Goal: Task Accomplishment & Management: Use online tool/utility

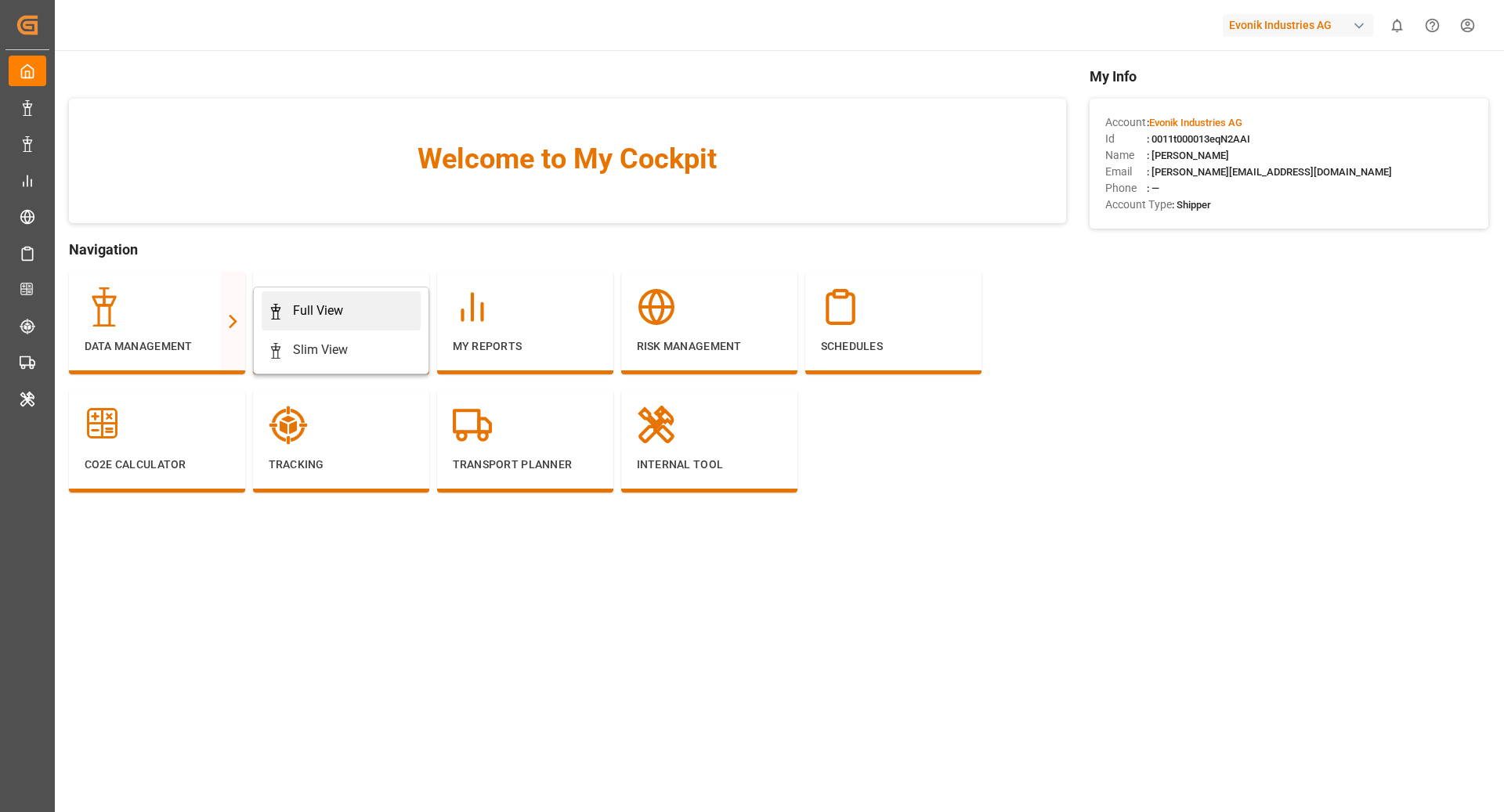
click at [359, 304] on div "Full View" at bounding box center [342, 310] width 147 height 19
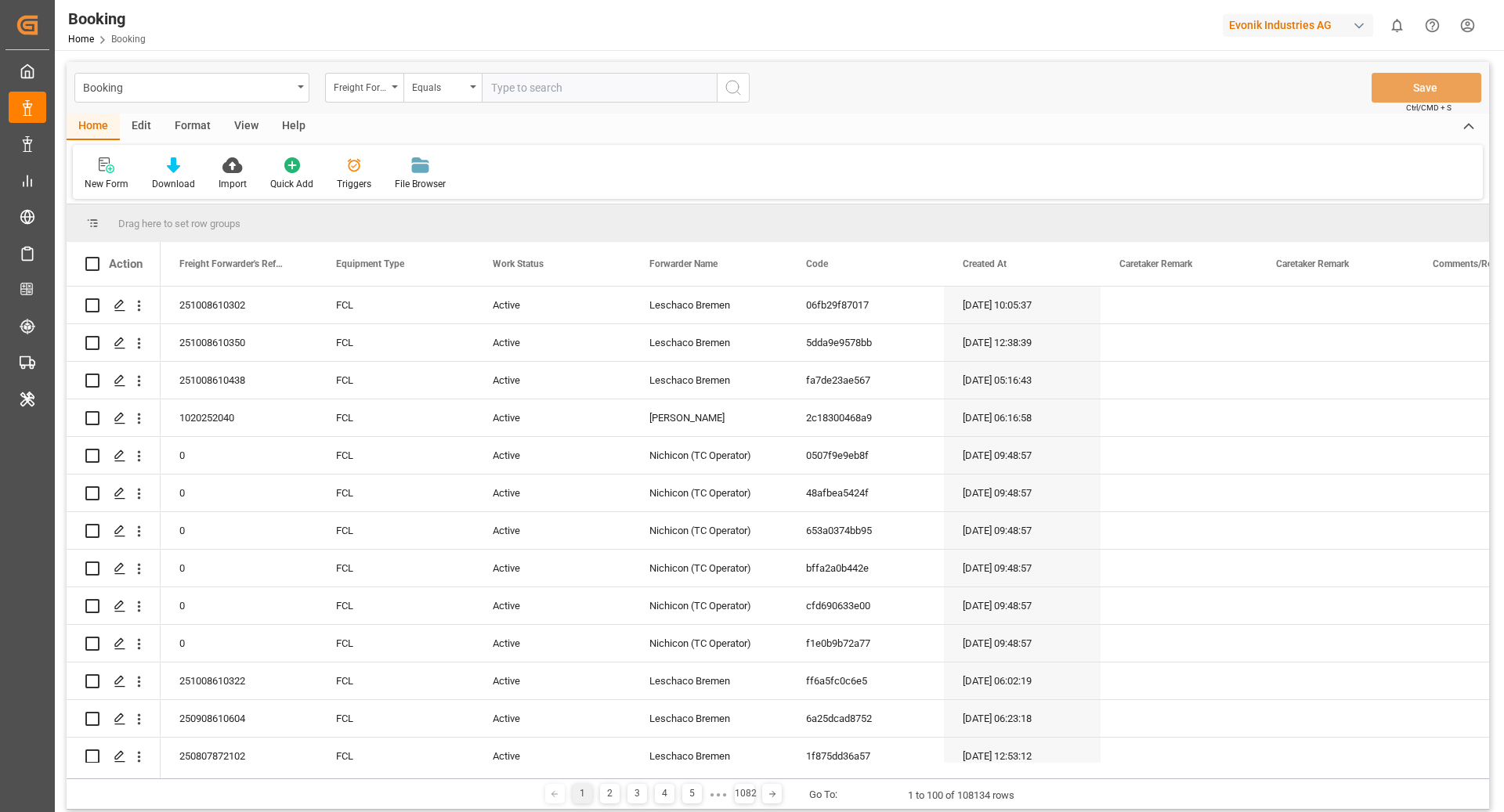
click at [203, 130] on div "Format" at bounding box center [193, 126] width 60 height 26
click at [113, 175] on div "Filter Rows" at bounding box center [107, 173] width 69 height 34
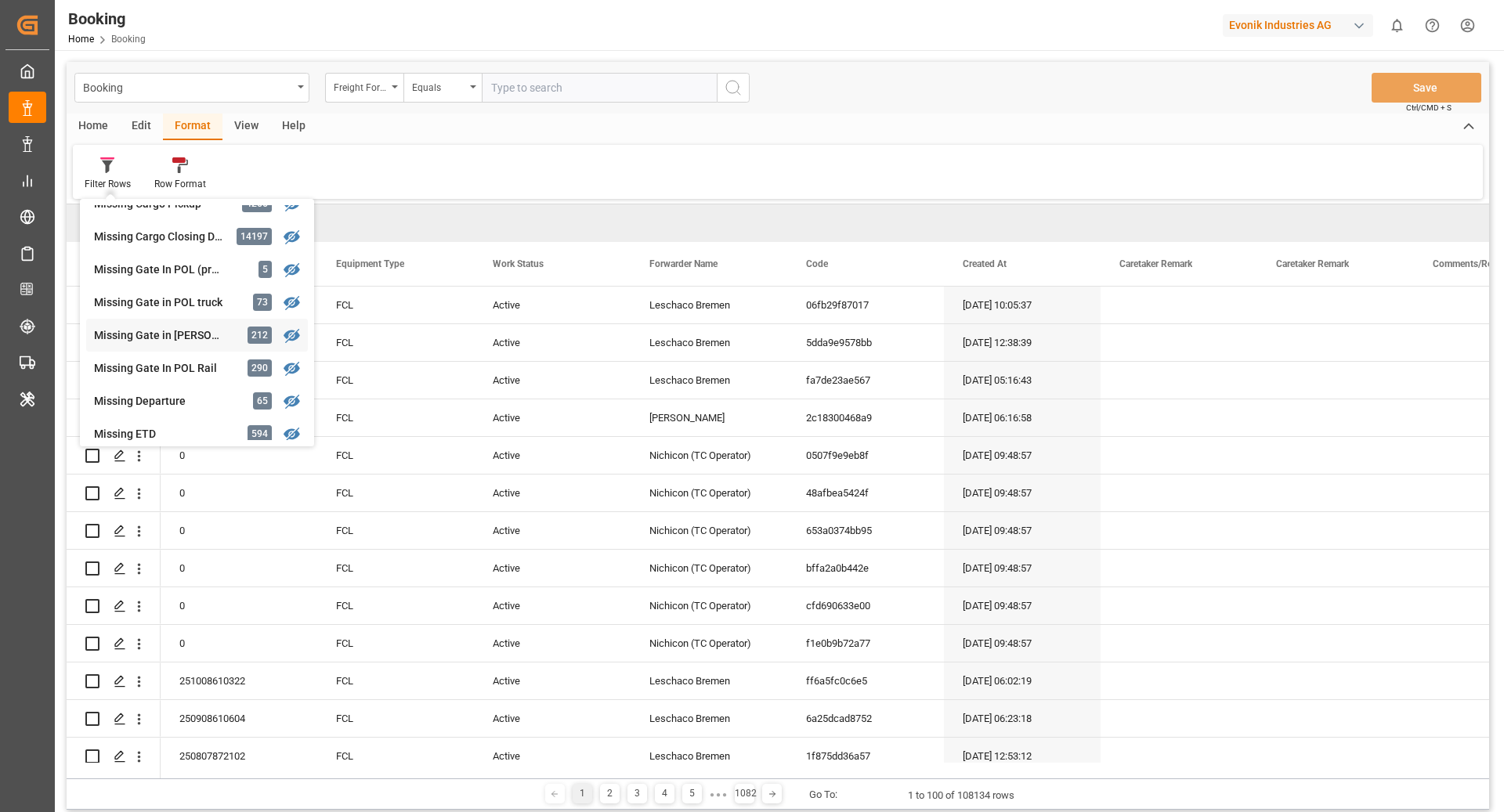
scroll to position [187, 0]
click at [196, 333] on div "Missing Gate in POL Barge" at bounding box center [162, 332] width 137 height 17
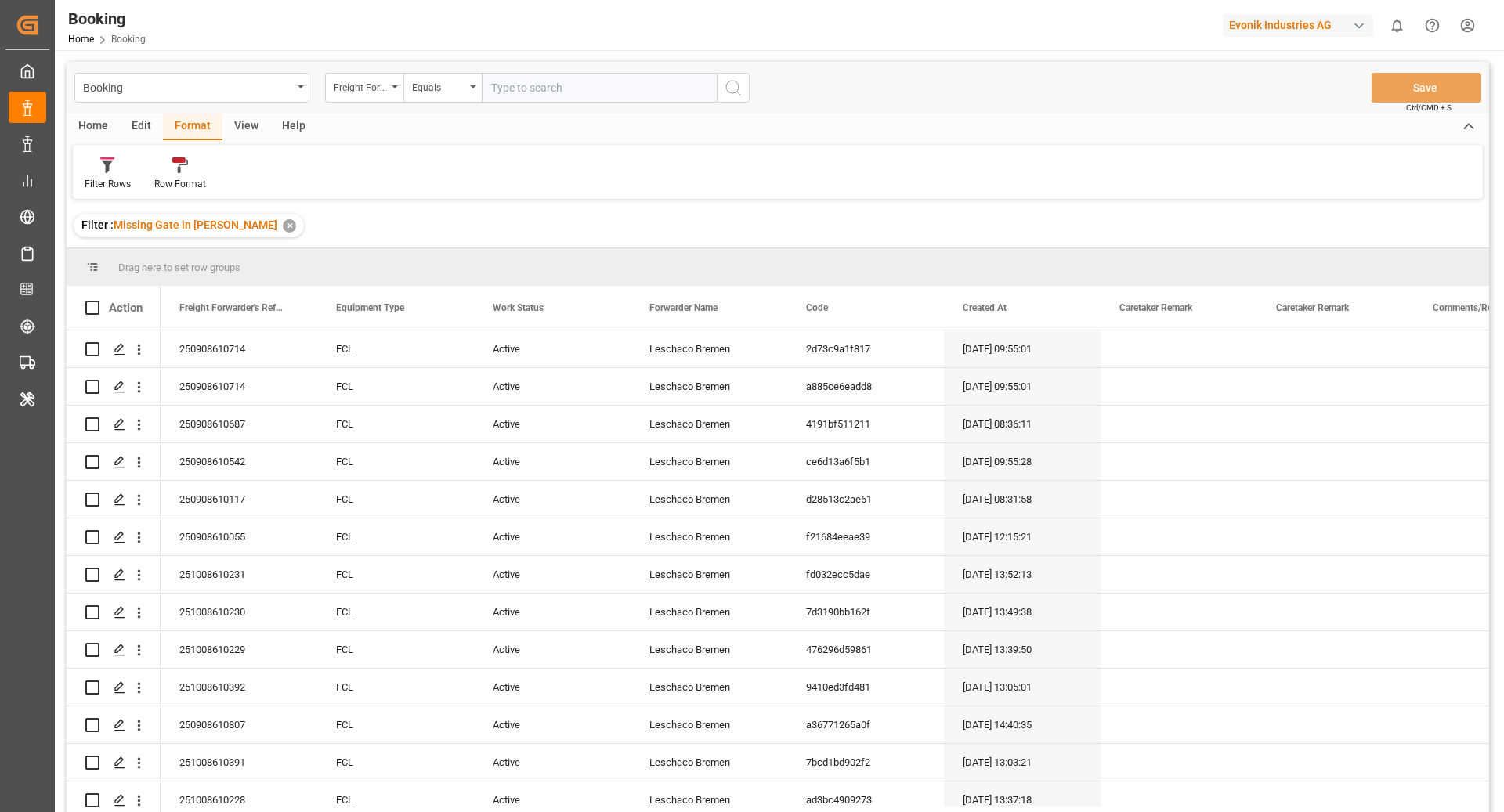
click at [246, 128] on div "View" at bounding box center [246, 126] width 48 height 26
click at [95, 172] on icon at bounding box center [100, 165] width 16 height 16
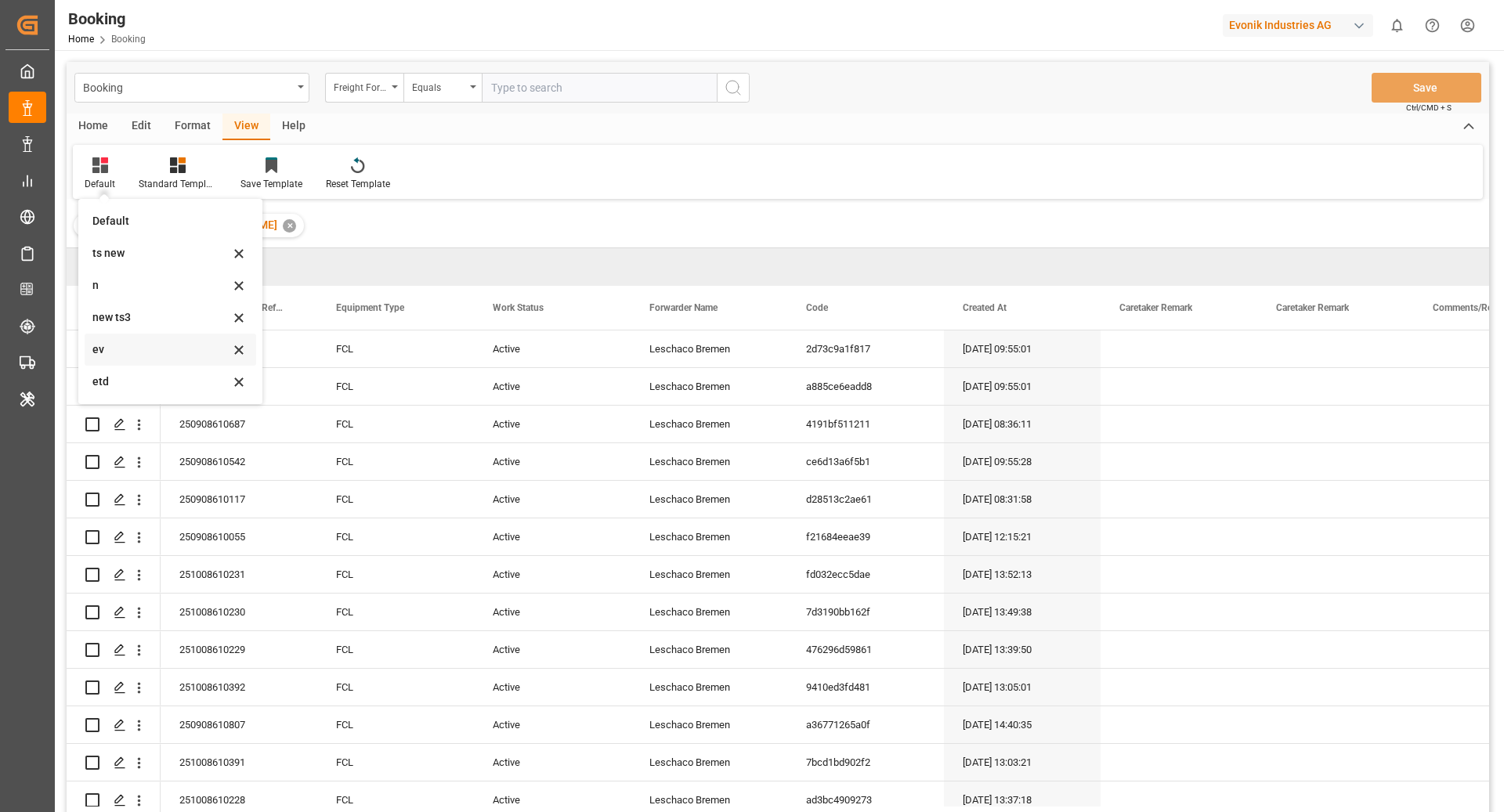
click at [141, 340] on div "ev" at bounding box center [169, 349] width 171 height 32
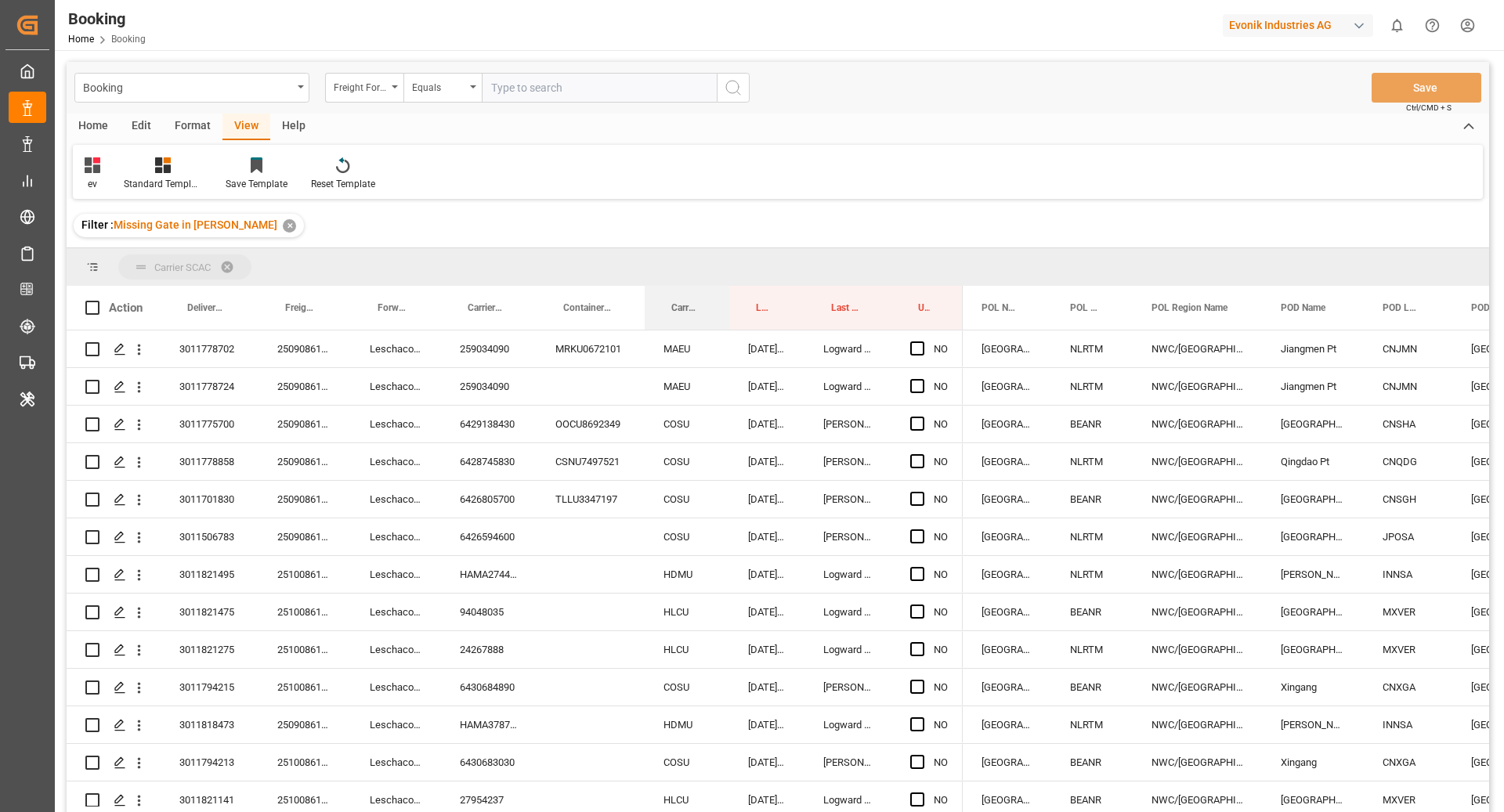
drag, startPoint x: 673, startPoint y: 301, endPoint x: 673, endPoint y: 271, distance: 30.0
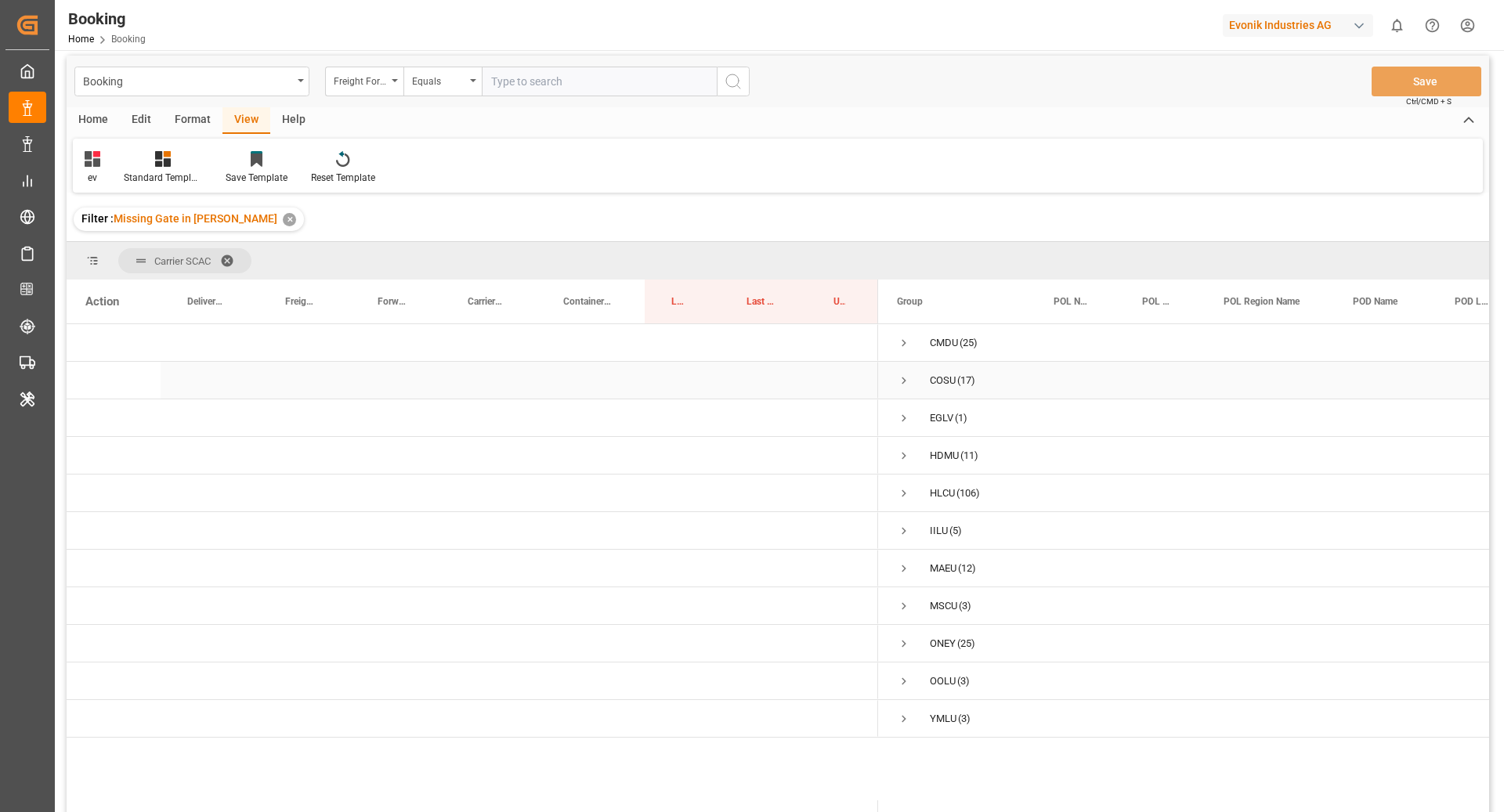
scroll to position [22, 0]
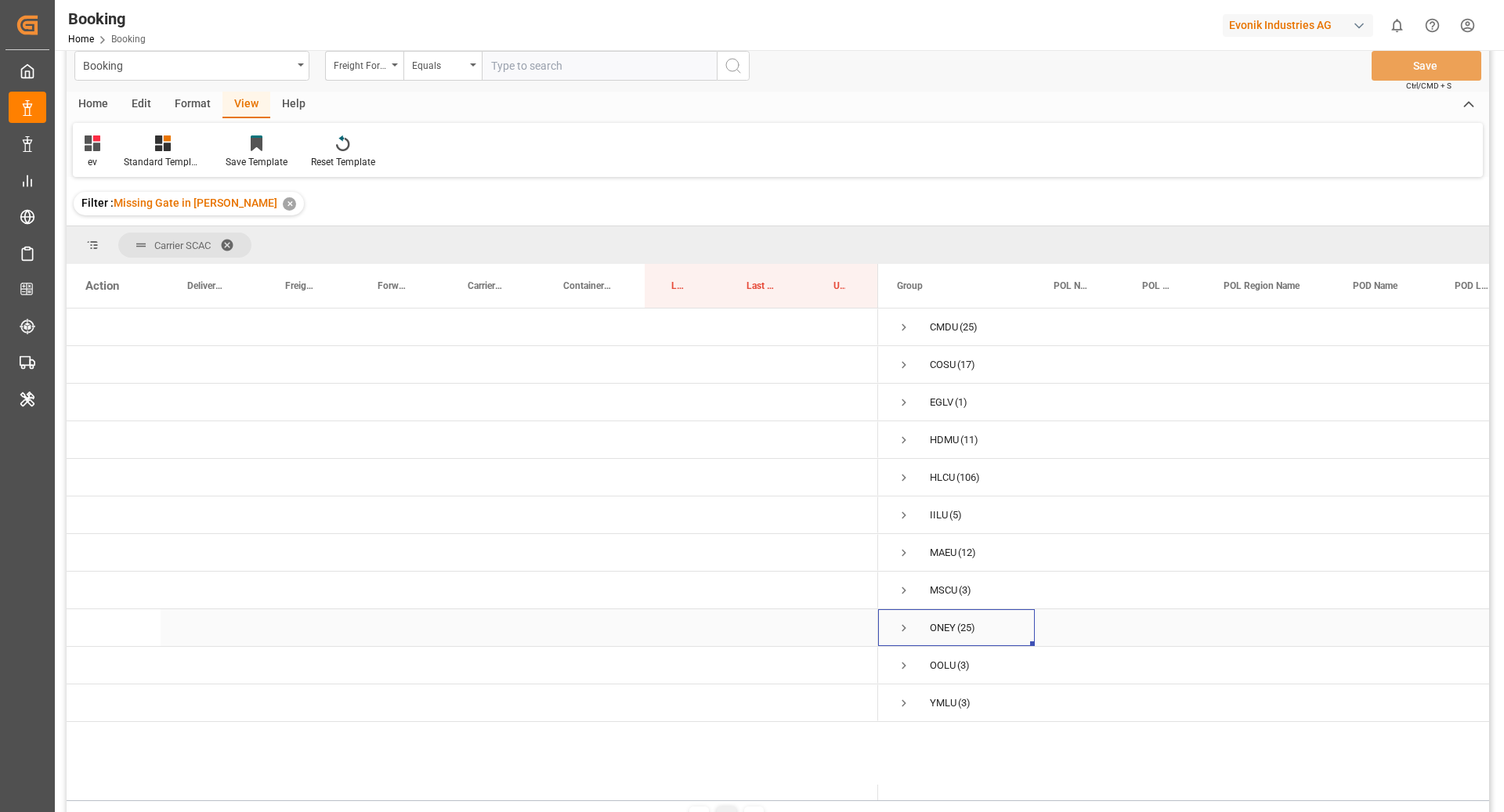
click at [906, 635] on span "Press SPACE to select this row." at bounding box center [904, 628] width 14 height 36
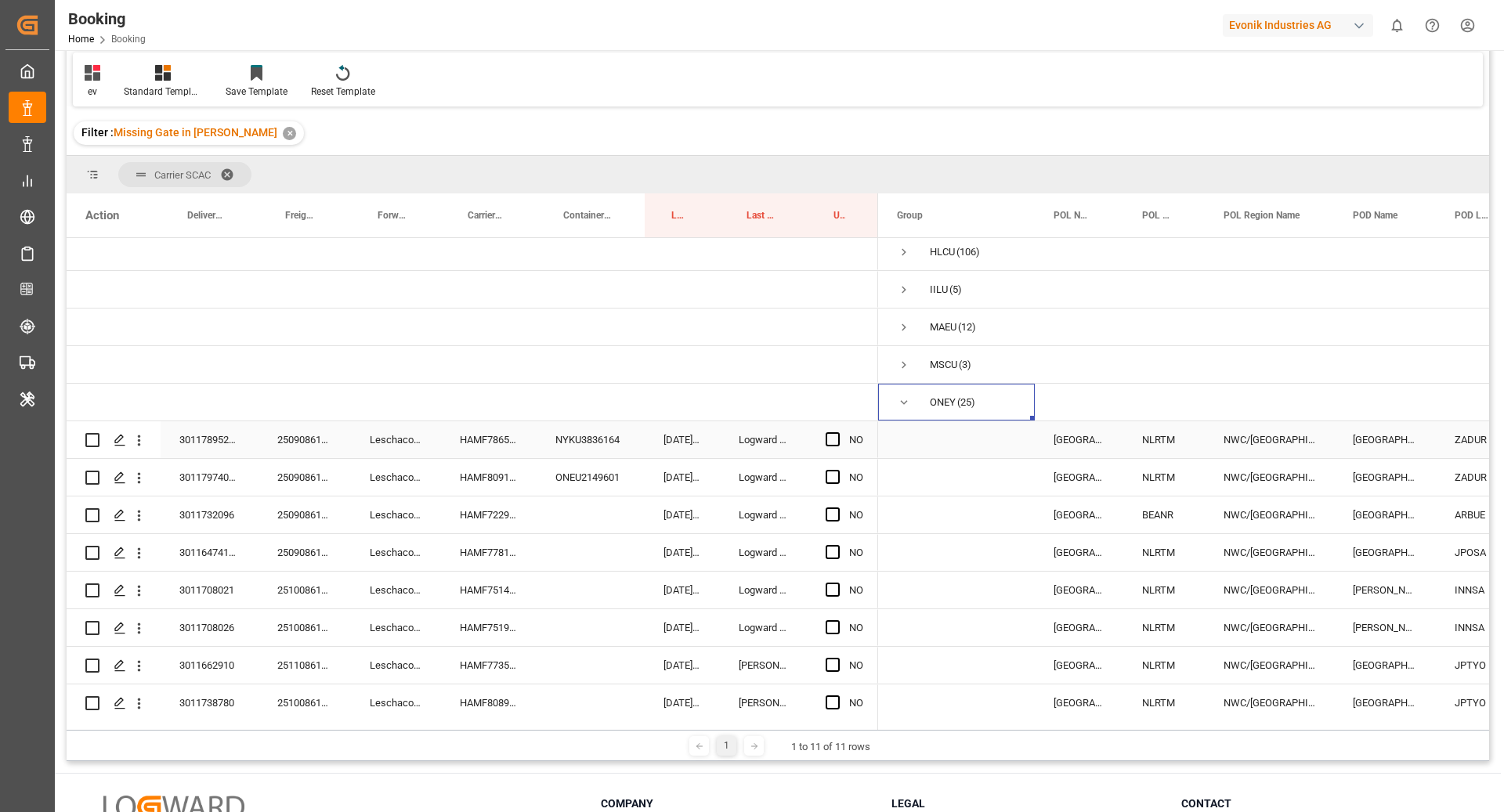
scroll to position [156, 0]
click at [480, 438] on div "HAMF78652900" at bounding box center [489, 440] width 96 height 37
click at [832, 443] on span "Press SPACE to select this row." at bounding box center [833, 439] width 14 height 14
click at [838, 432] on input "Press SPACE to select this row." at bounding box center [838, 432] width 0 height 0
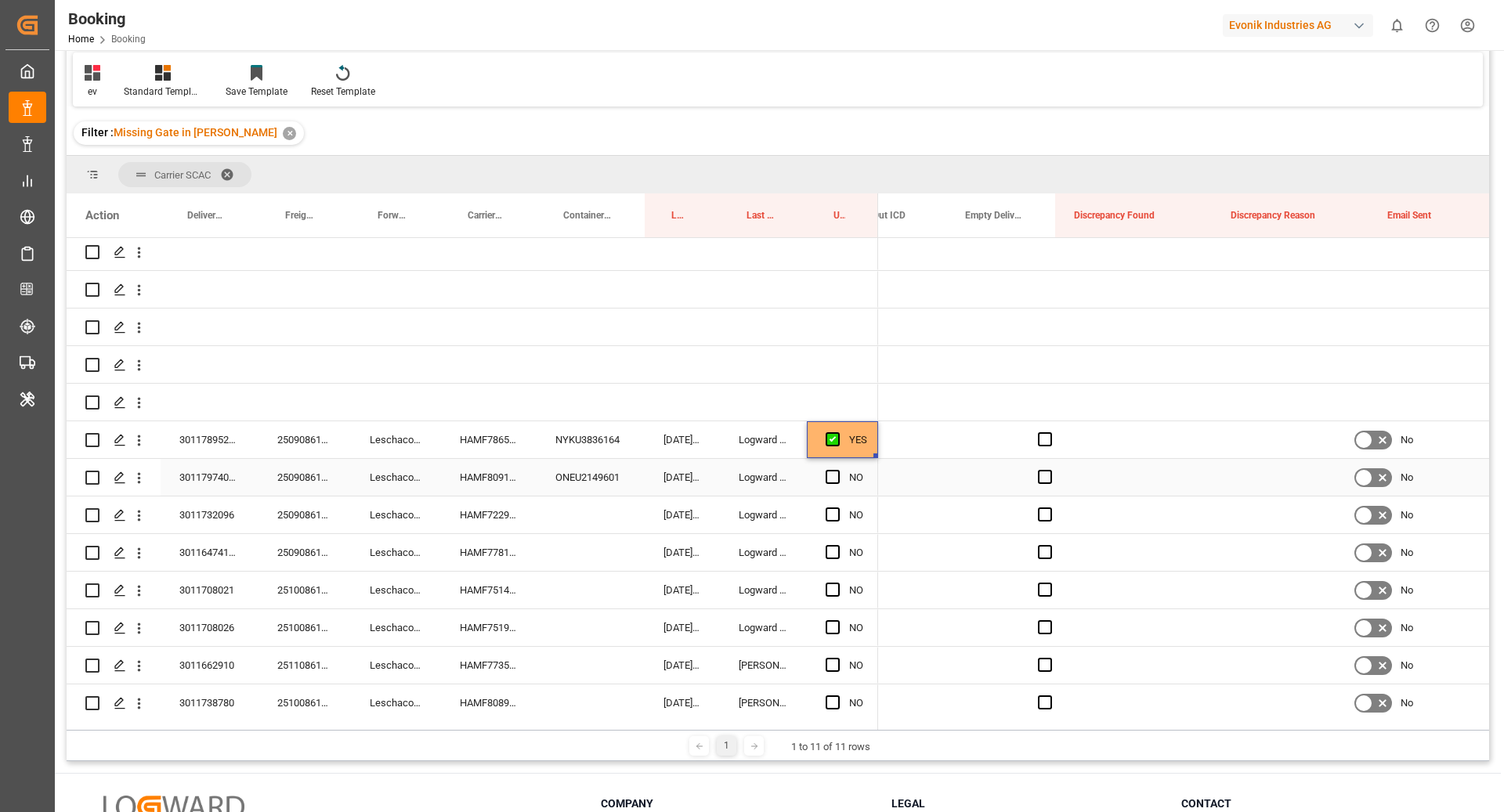
scroll to position [0, 3073]
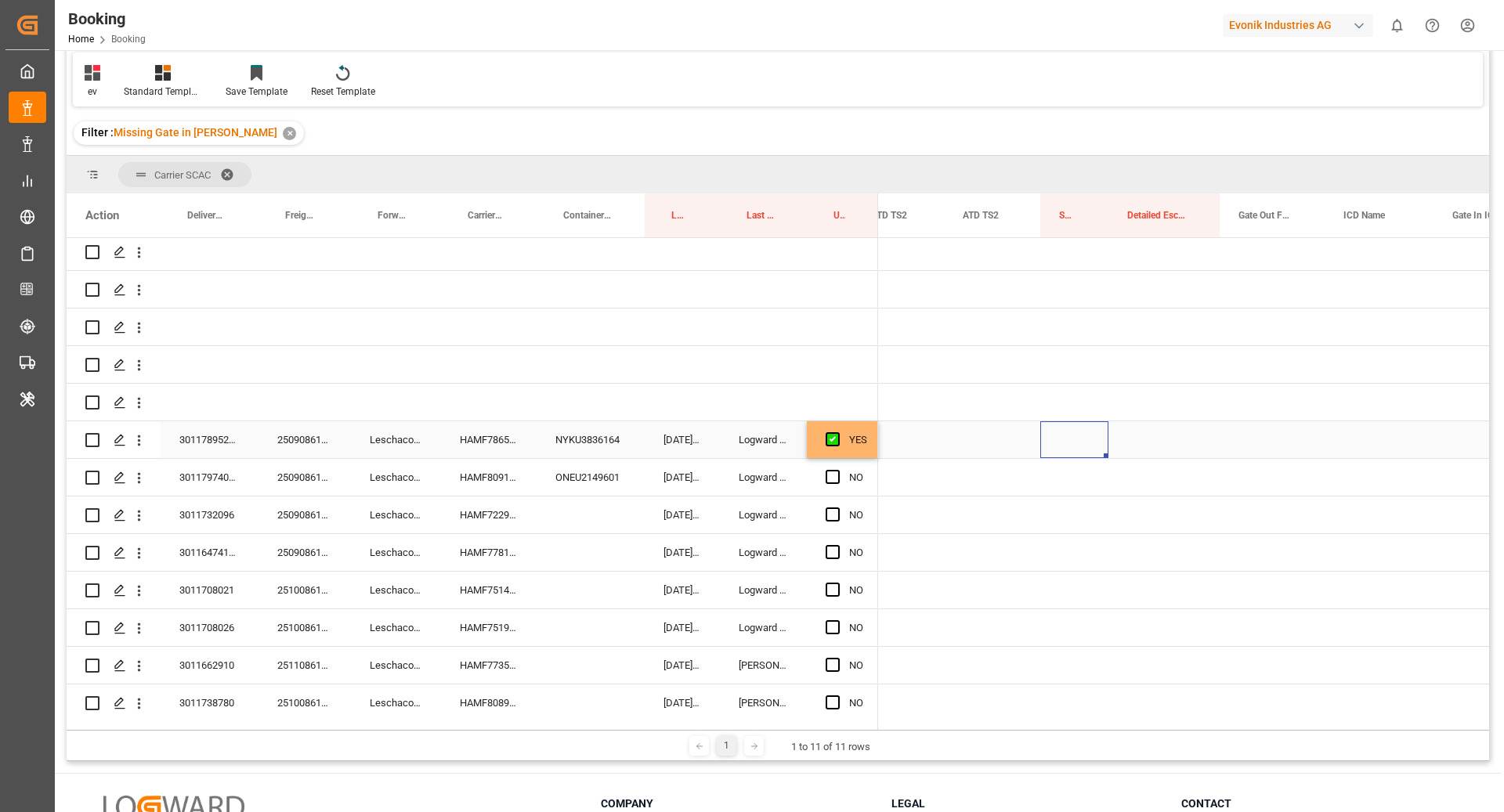
click at [1058, 442] on div "Press SPACE to select this row." at bounding box center [1074, 440] width 68 height 37
click at [1101, 441] on div "Press SPACE to select this row." at bounding box center [1074, 440] width 68 height 37
click at [1078, 445] on input "Press SPACE to select this row." at bounding box center [1074, 449] width 43 height 29
type input "0"
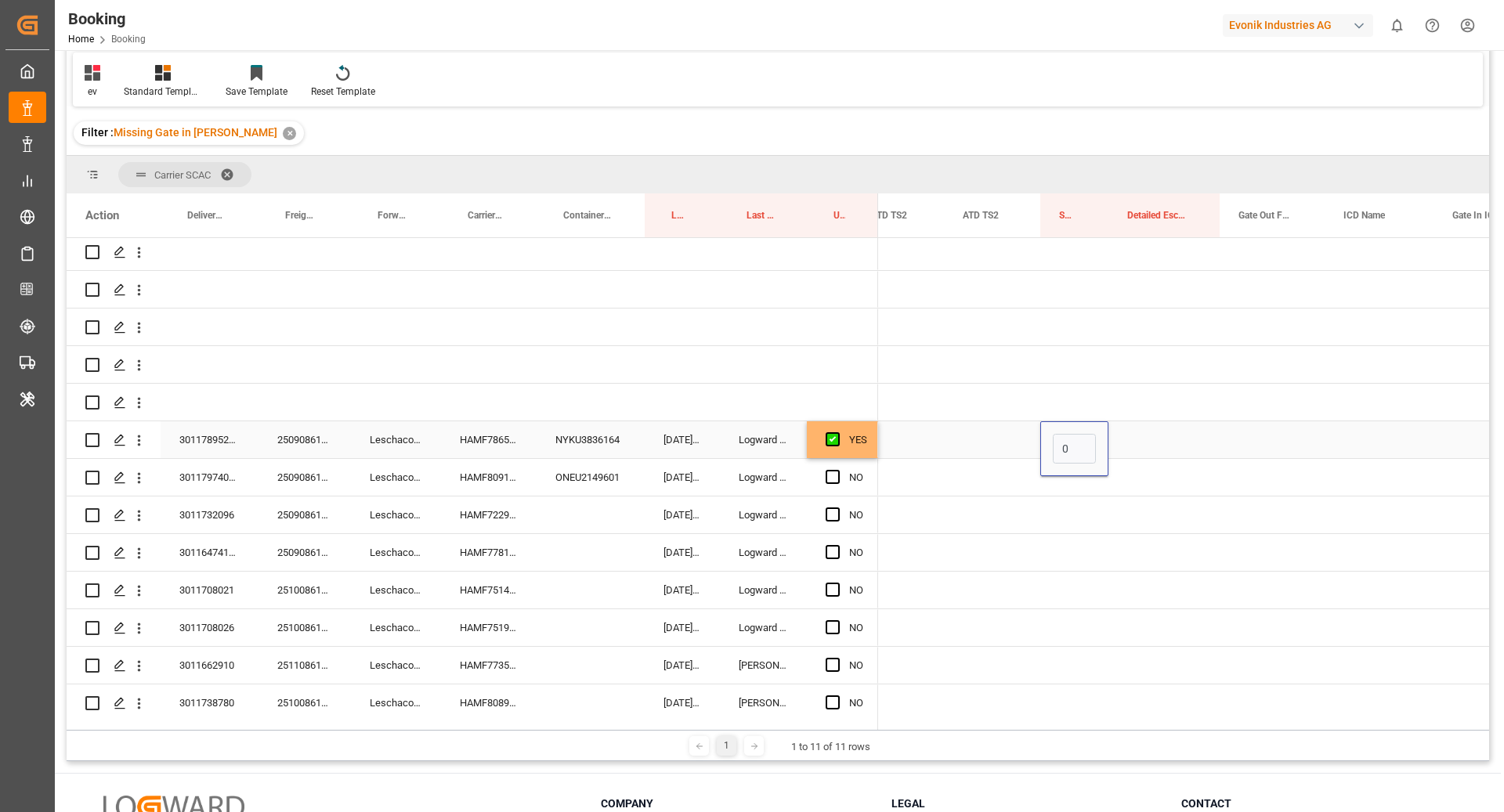
click at [1216, 428] on div "Press SPACE to select this row." at bounding box center [1164, 440] width 112 height 37
click at [1072, 450] on div "0" at bounding box center [1074, 440] width 68 height 37
drag, startPoint x: 1107, startPoint y: 454, endPoint x: 1103, endPoint y: 477, distance: 23.3
click at [513, 481] on div "HAMF80910600" at bounding box center [489, 477] width 96 height 37
click at [833, 475] on span "Press SPACE to select this row." at bounding box center [833, 476] width 14 height 14
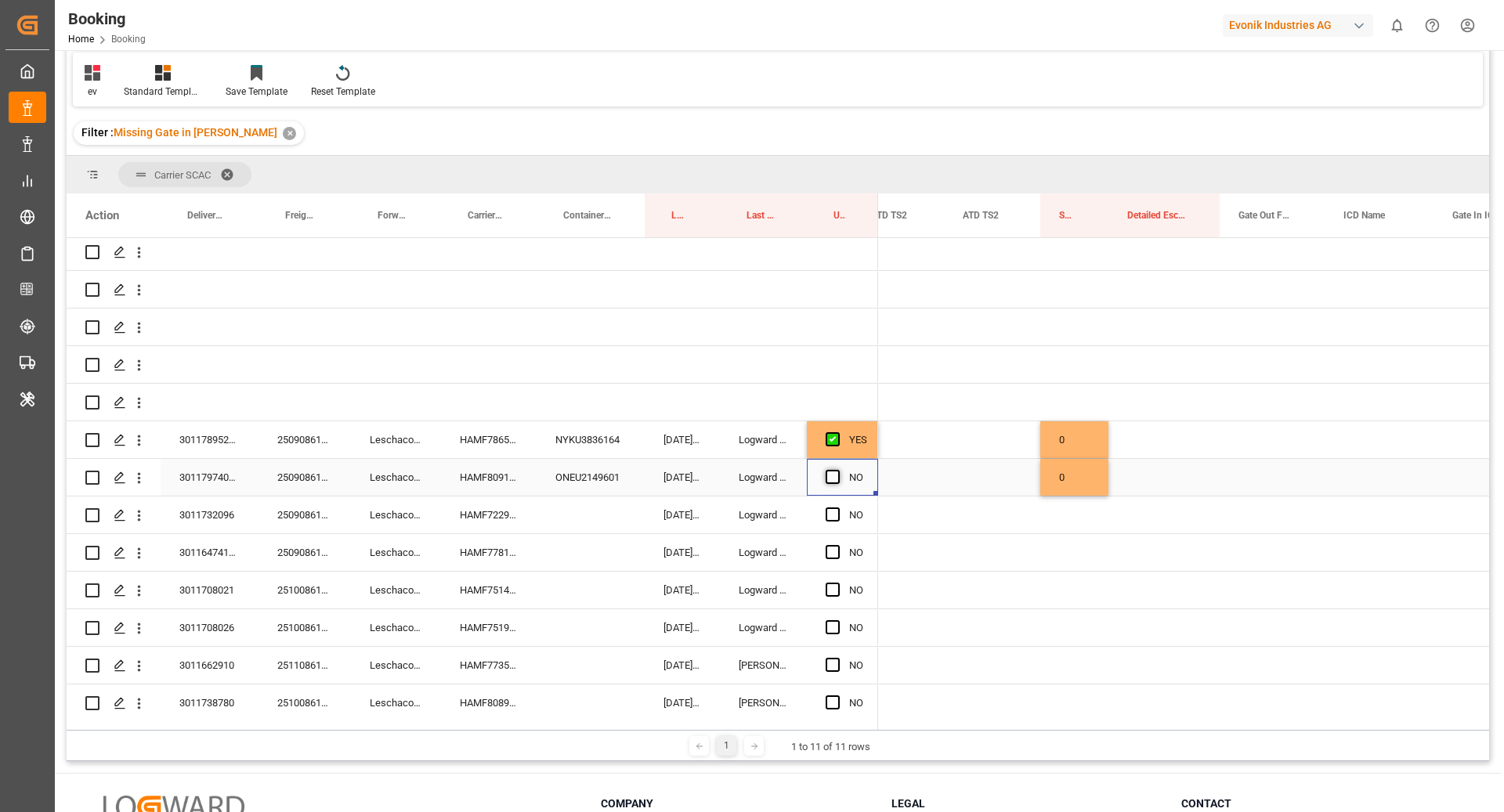
click at [838, 470] on input "Press SPACE to select this row." at bounding box center [838, 470] width 0 height 0
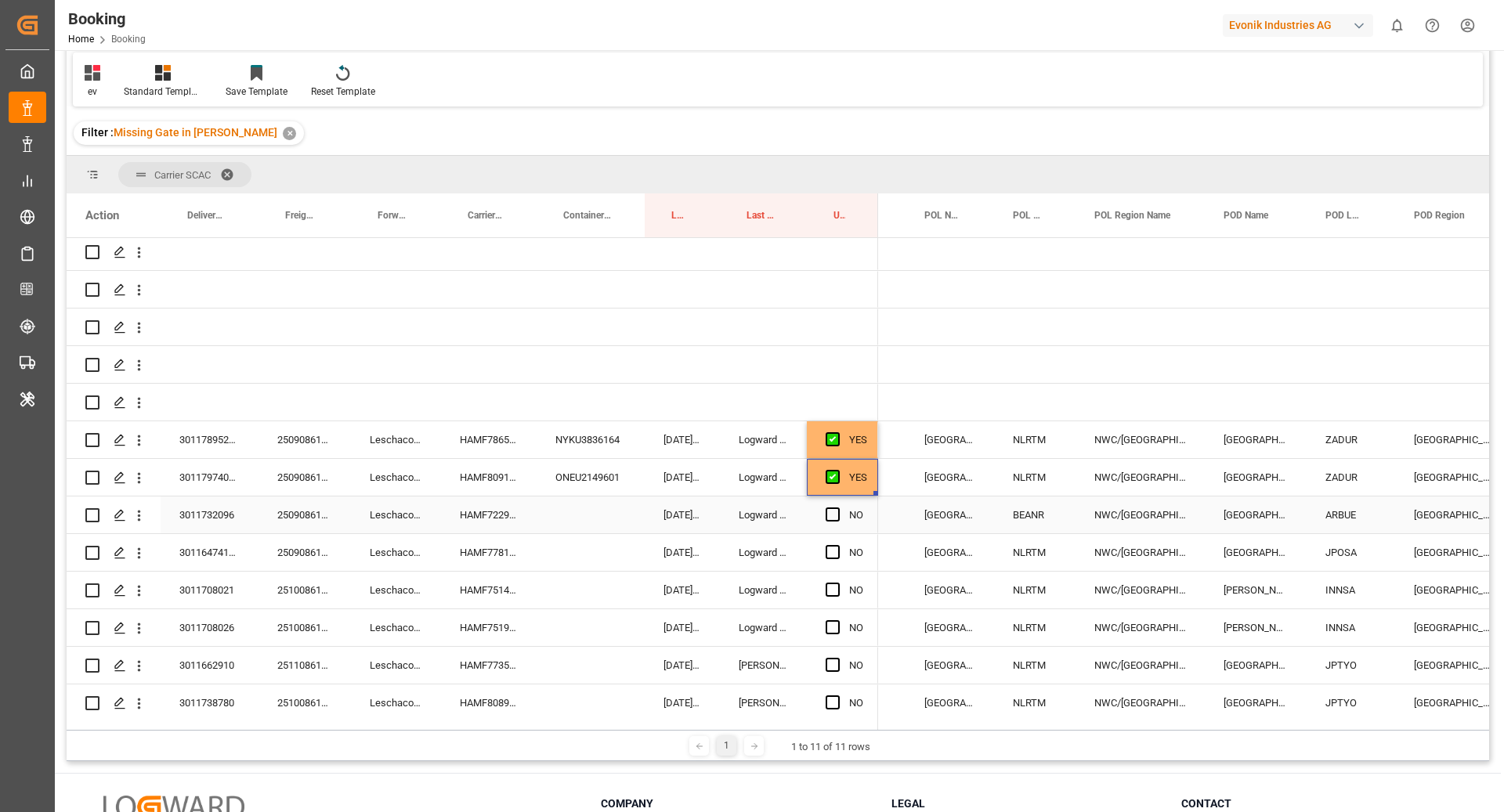
click at [515, 520] on div "HAMF72297800" at bounding box center [489, 516] width 96 height 37
click at [831, 517] on span "Press SPACE to select this row." at bounding box center [833, 515] width 14 height 14
click at [838, 508] on input "Press SPACE to select this row." at bounding box center [838, 508] width 0 height 0
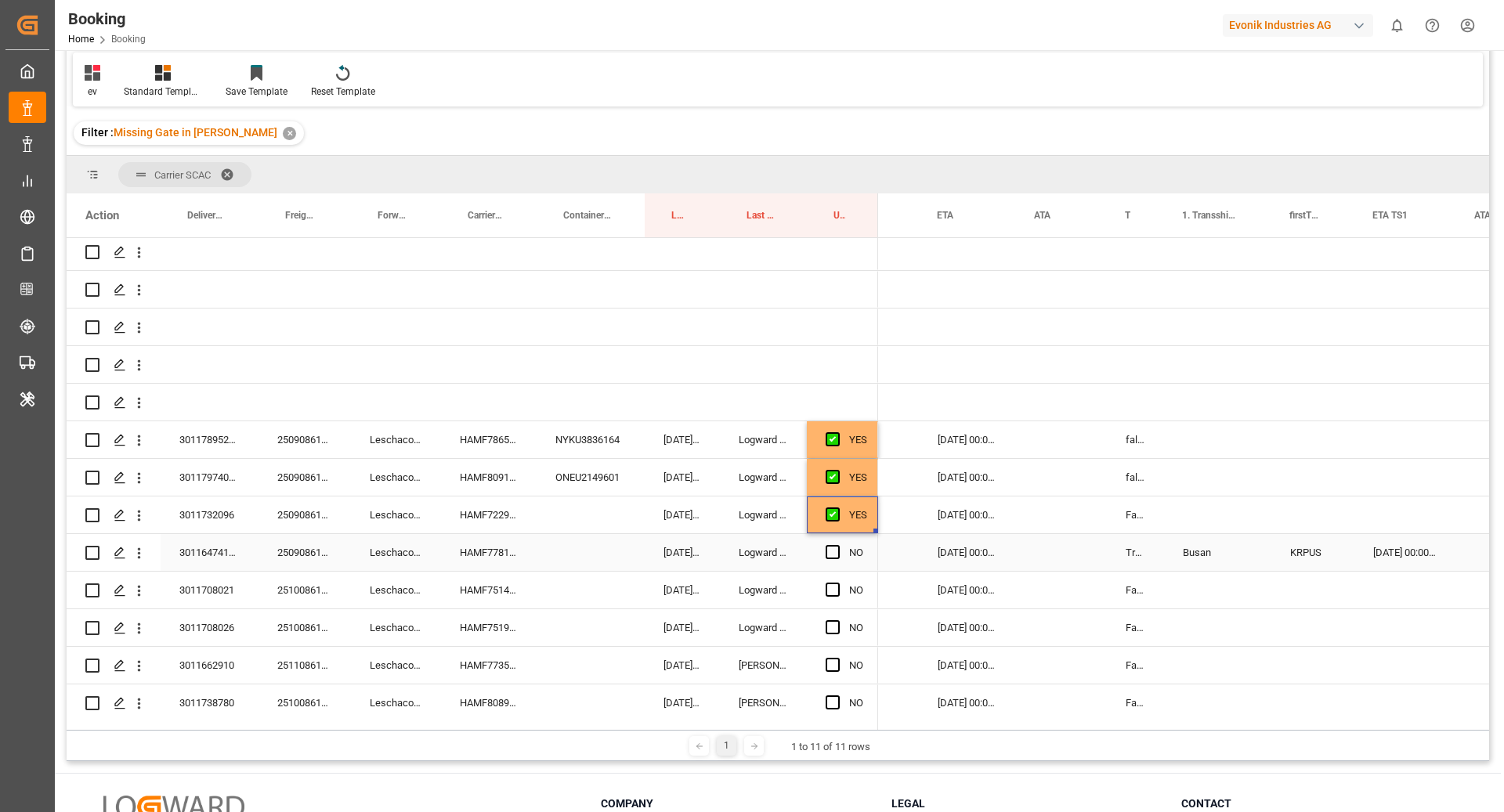
drag, startPoint x: 509, startPoint y: 560, endPoint x: 596, endPoint y: 574, distance: 88.1
click at [509, 559] on div "HAMF77816300" at bounding box center [489, 553] width 96 height 37
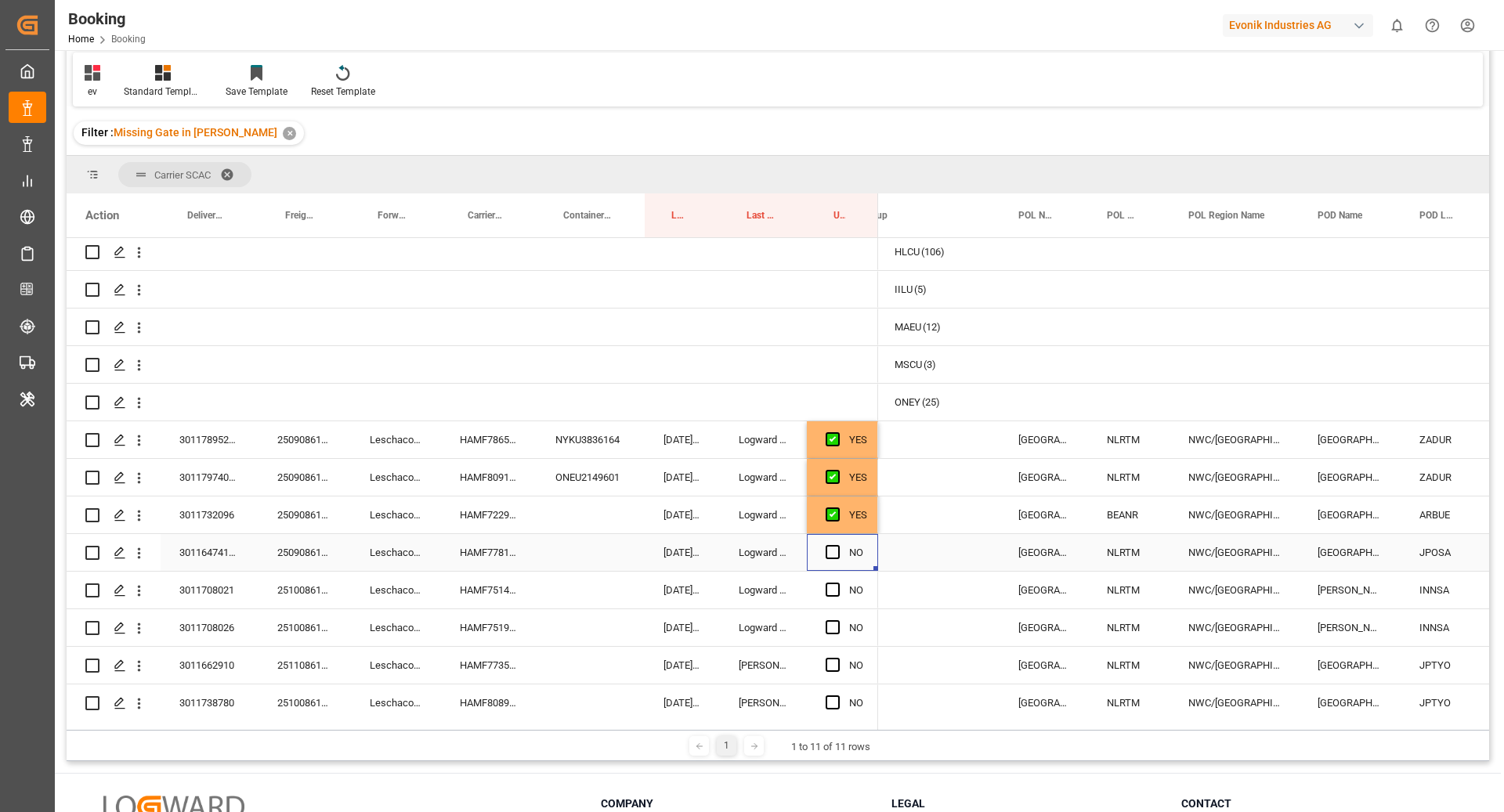
click at [843, 553] on div "Press SPACE to select this row." at bounding box center [838, 553] width 23 height 36
click at [839, 553] on span "Press SPACE to select this row." at bounding box center [833, 552] width 14 height 14
click at [838, 545] on input "Press SPACE to select this row." at bounding box center [838, 545] width 0 height 0
drag, startPoint x: 450, startPoint y: 599, endPoint x: 635, endPoint y: 636, distance: 188.7
click at [450, 599] on div "HAMF75142700" at bounding box center [489, 591] width 96 height 37
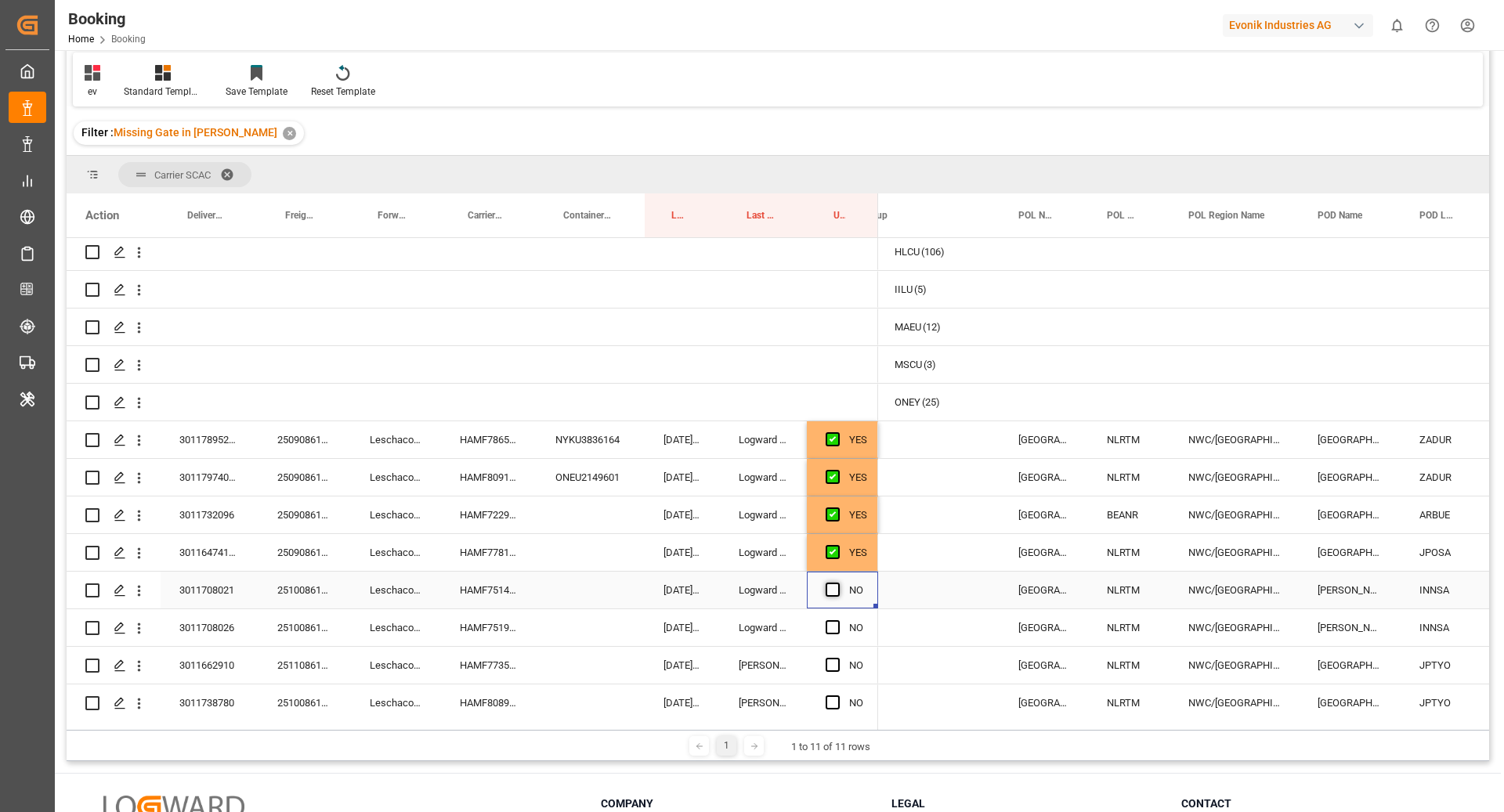
click at [833, 596] on span "Press SPACE to select this row." at bounding box center [833, 590] width 14 height 14
click at [838, 583] on input "Press SPACE to select this row." at bounding box center [838, 583] width 0 height 0
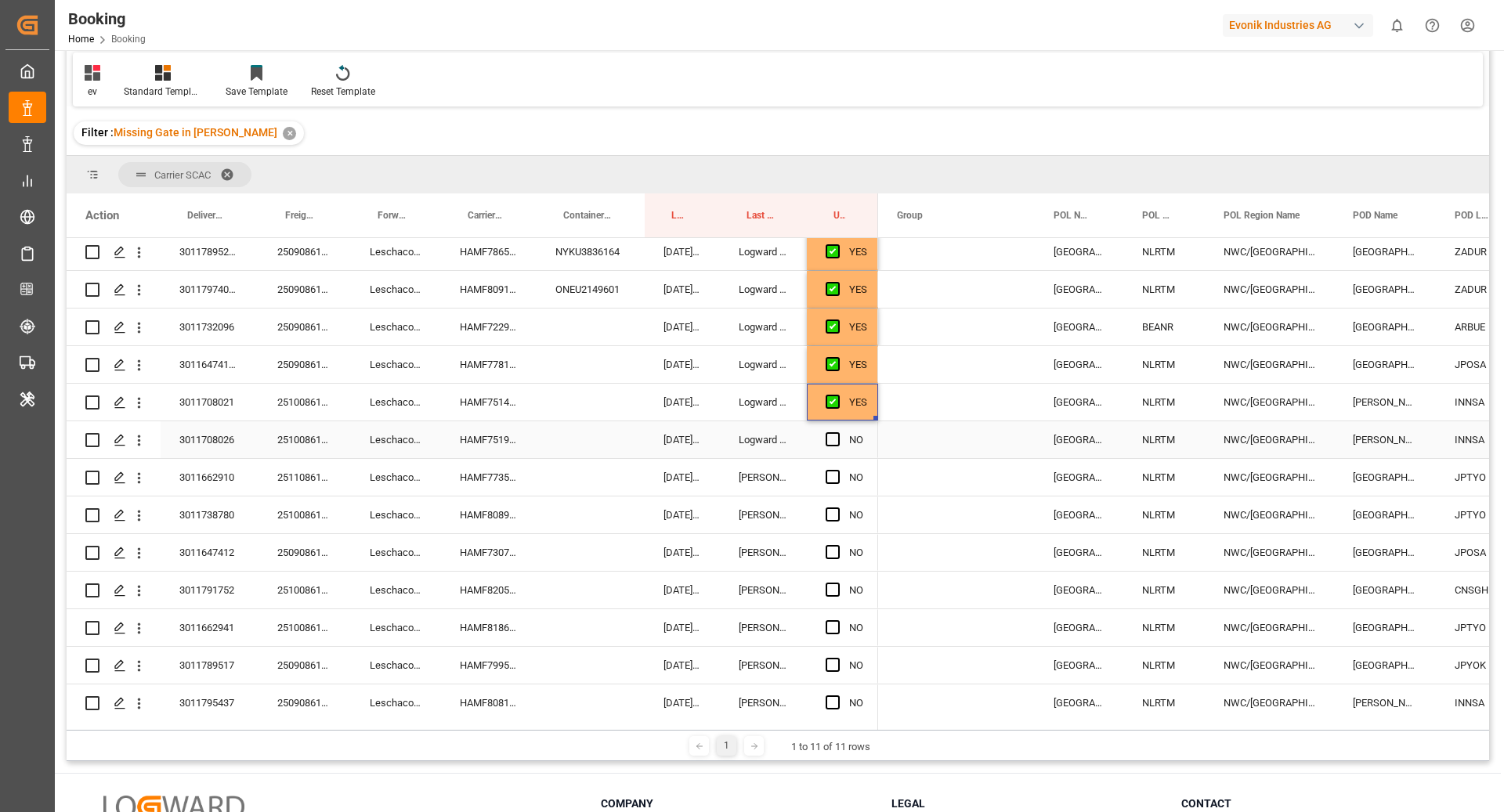
click at [512, 445] on div "HAMF75191400" at bounding box center [489, 440] width 96 height 37
click at [833, 438] on span "Press SPACE to select this row." at bounding box center [833, 439] width 14 height 14
click at [838, 432] on input "Press SPACE to select this row." at bounding box center [838, 432] width 0 height 0
click at [498, 480] on div "HAMF77357300" at bounding box center [489, 477] width 96 height 37
click at [828, 474] on span "Press SPACE to select this row." at bounding box center [833, 476] width 14 height 14
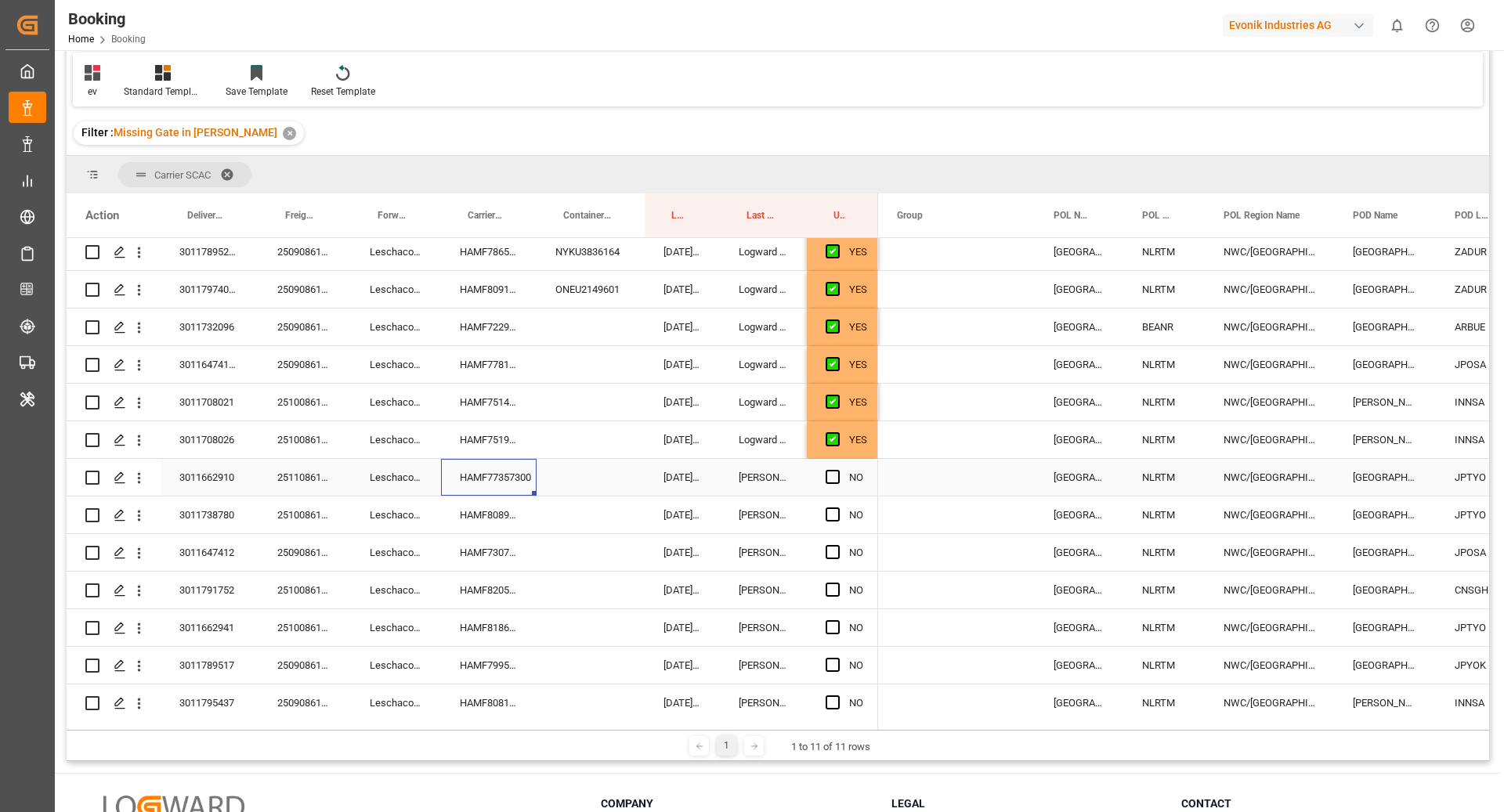
click at [838, 470] on input "Press SPACE to select this row." at bounding box center [838, 470] width 0 height 0
click at [490, 513] on div "HAMF80894300" at bounding box center [489, 516] width 96 height 37
click at [828, 504] on div "Press SPACE to select this row." at bounding box center [838, 515] width 23 height 36
click at [836, 513] on span "Press SPACE to select this row." at bounding box center [833, 515] width 14 height 14
click at [838, 508] on input "Press SPACE to select this row." at bounding box center [838, 508] width 0 height 0
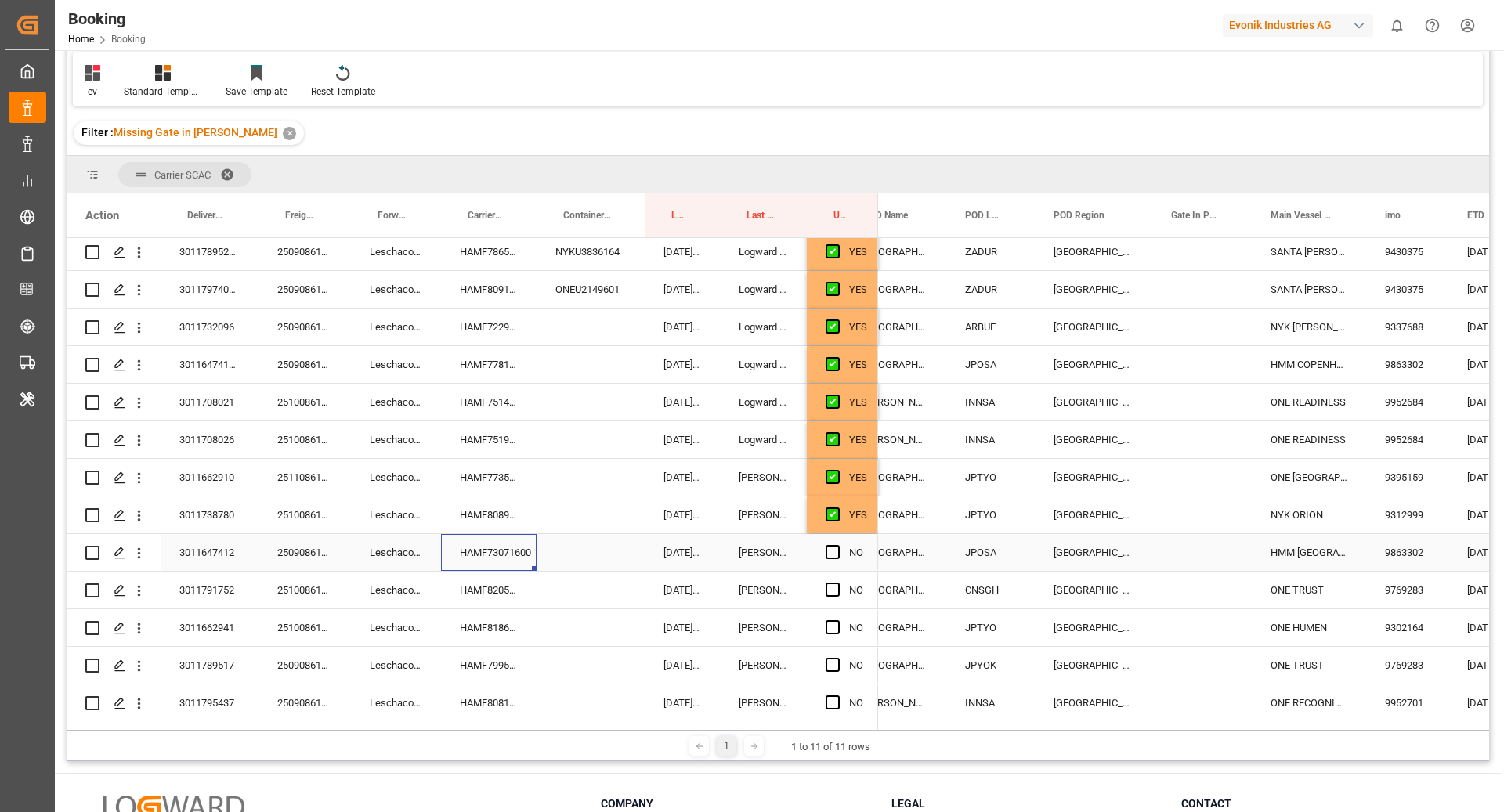
click at [468, 552] on div "HAMF73071600" at bounding box center [489, 553] width 96 height 37
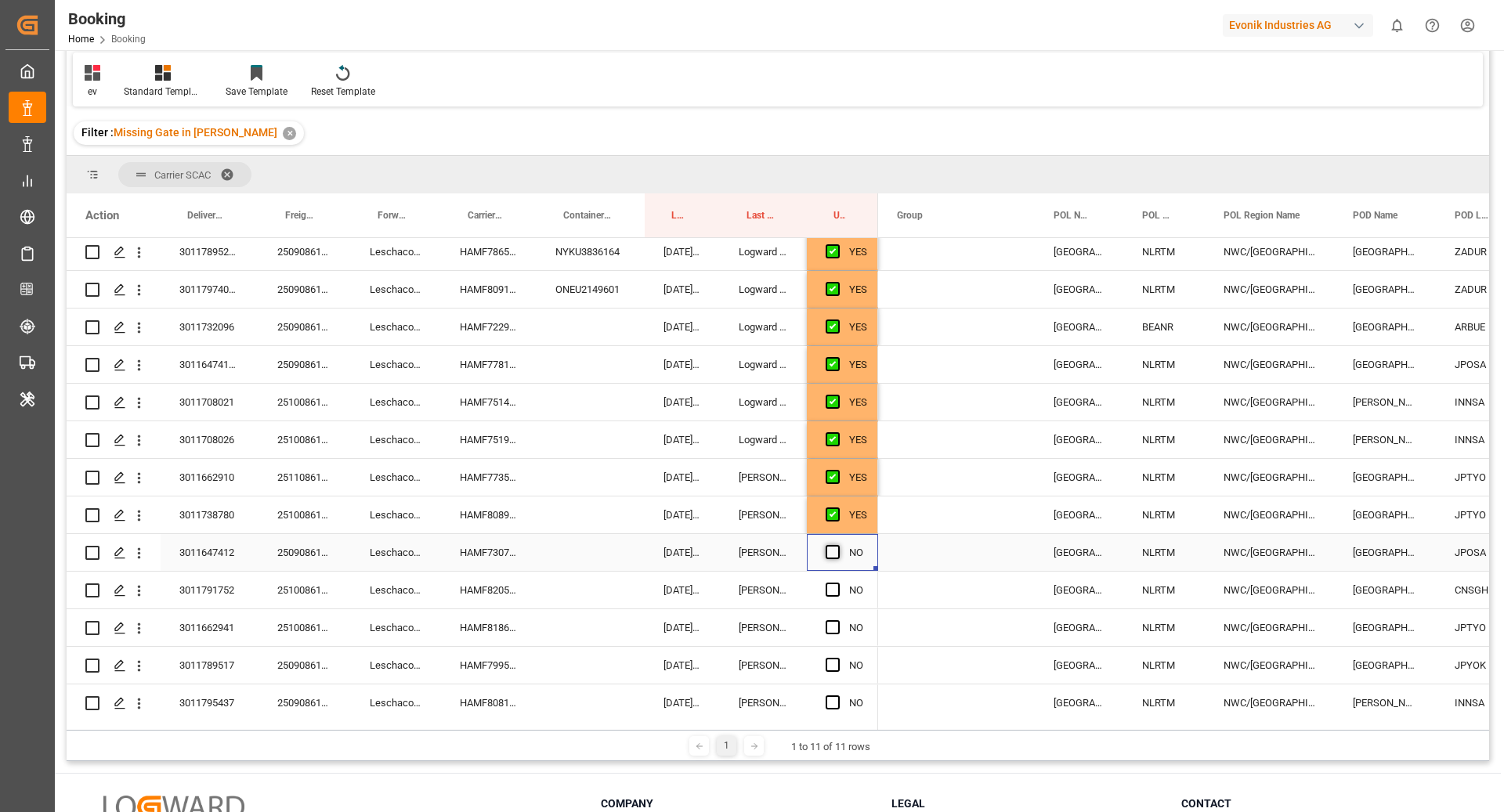
click at [837, 554] on span "Press SPACE to select this row." at bounding box center [833, 552] width 14 height 14
click at [838, 545] on input "Press SPACE to select this row." at bounding box center [838, 545] width 0 height 0
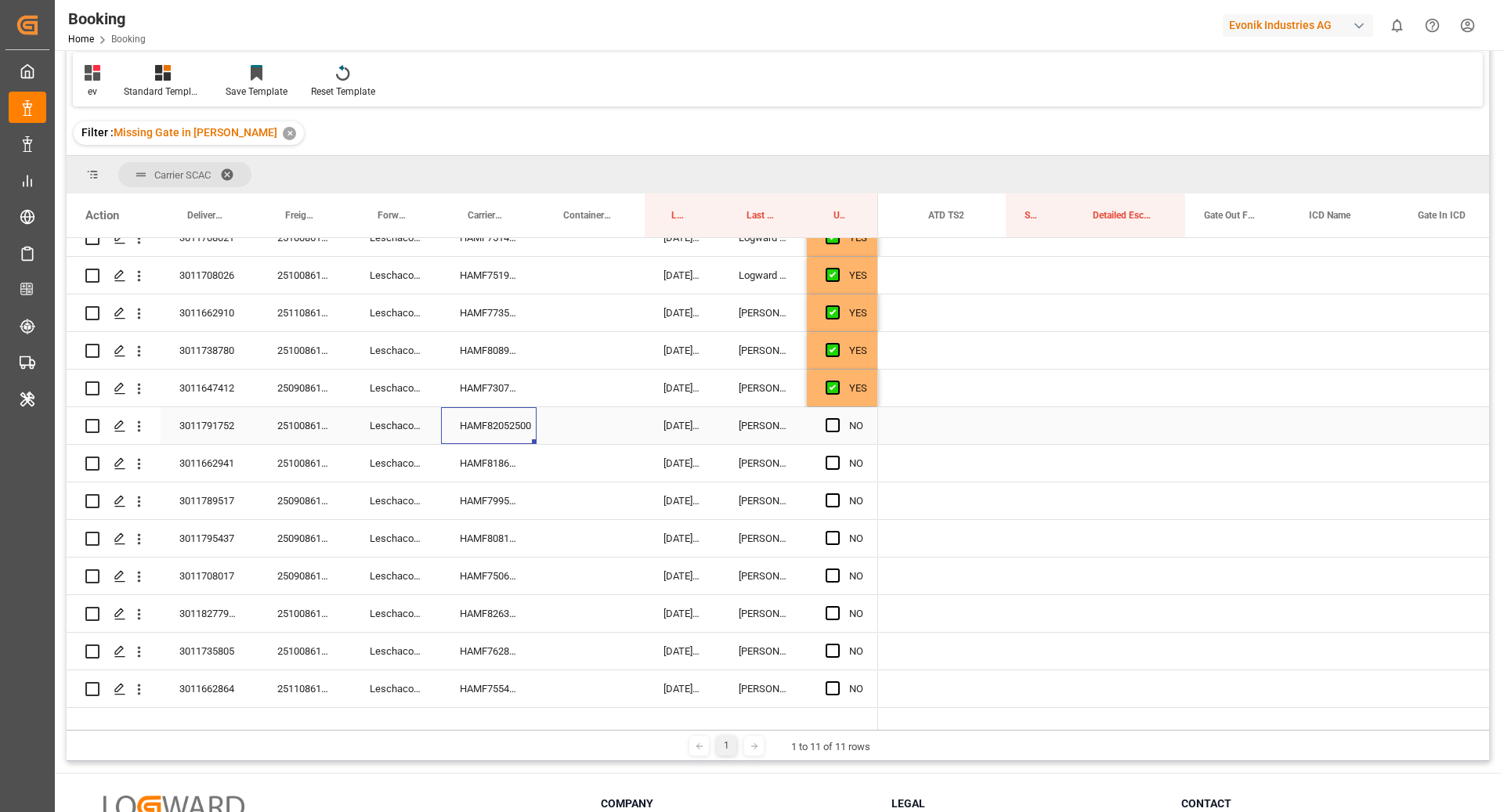
click at [457, 421] on div "HAMF82052500" at bounding box center [489, 426] width 96 height 37
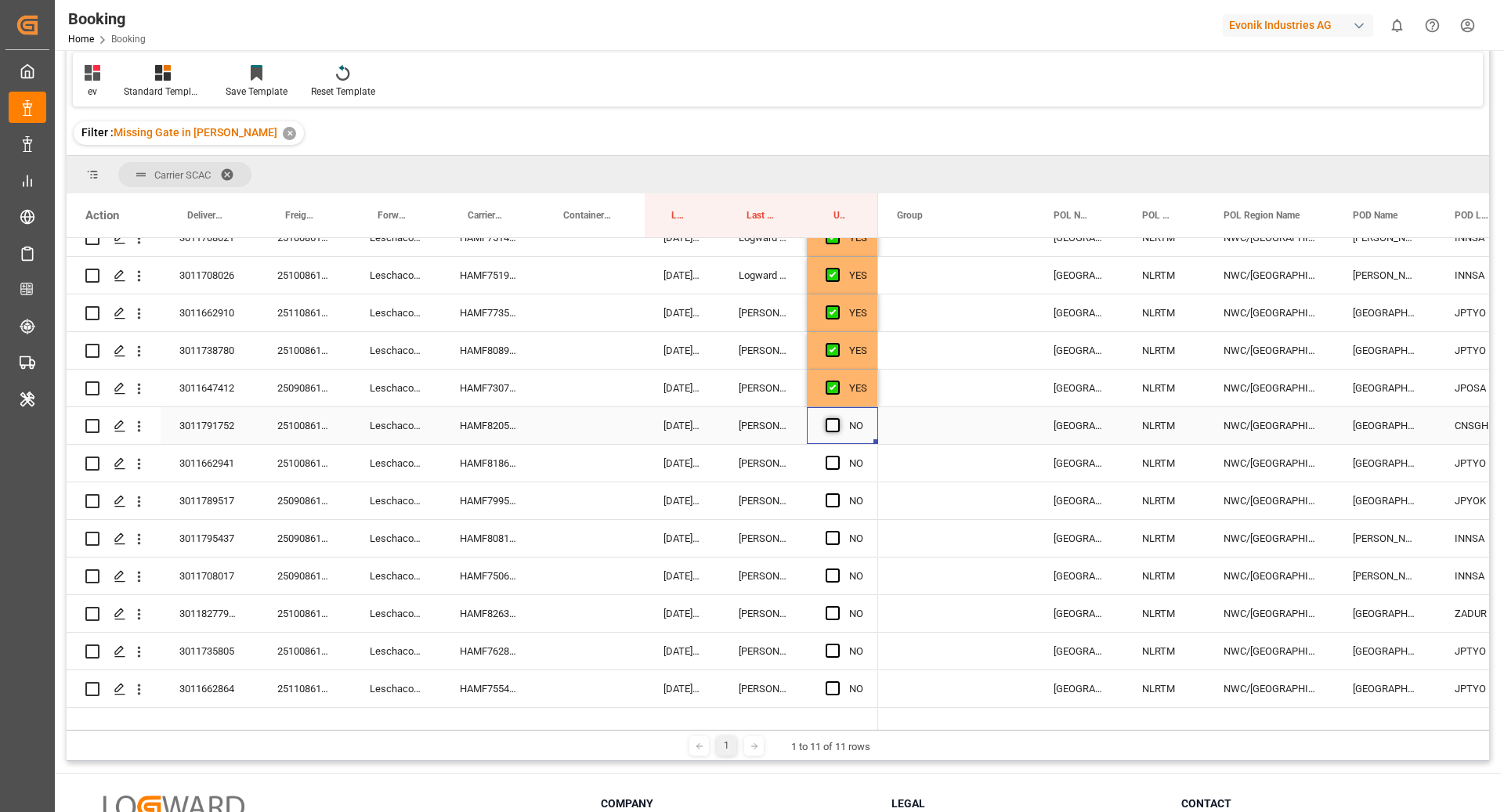
click at [832, 428] on span "Press SPACE to select this row." at bounding box center [833, 426] width 14 height 14
click at [838, 419] on input "Press SPACE to select this row." at bounding box center [838, 419] width 0 height 0
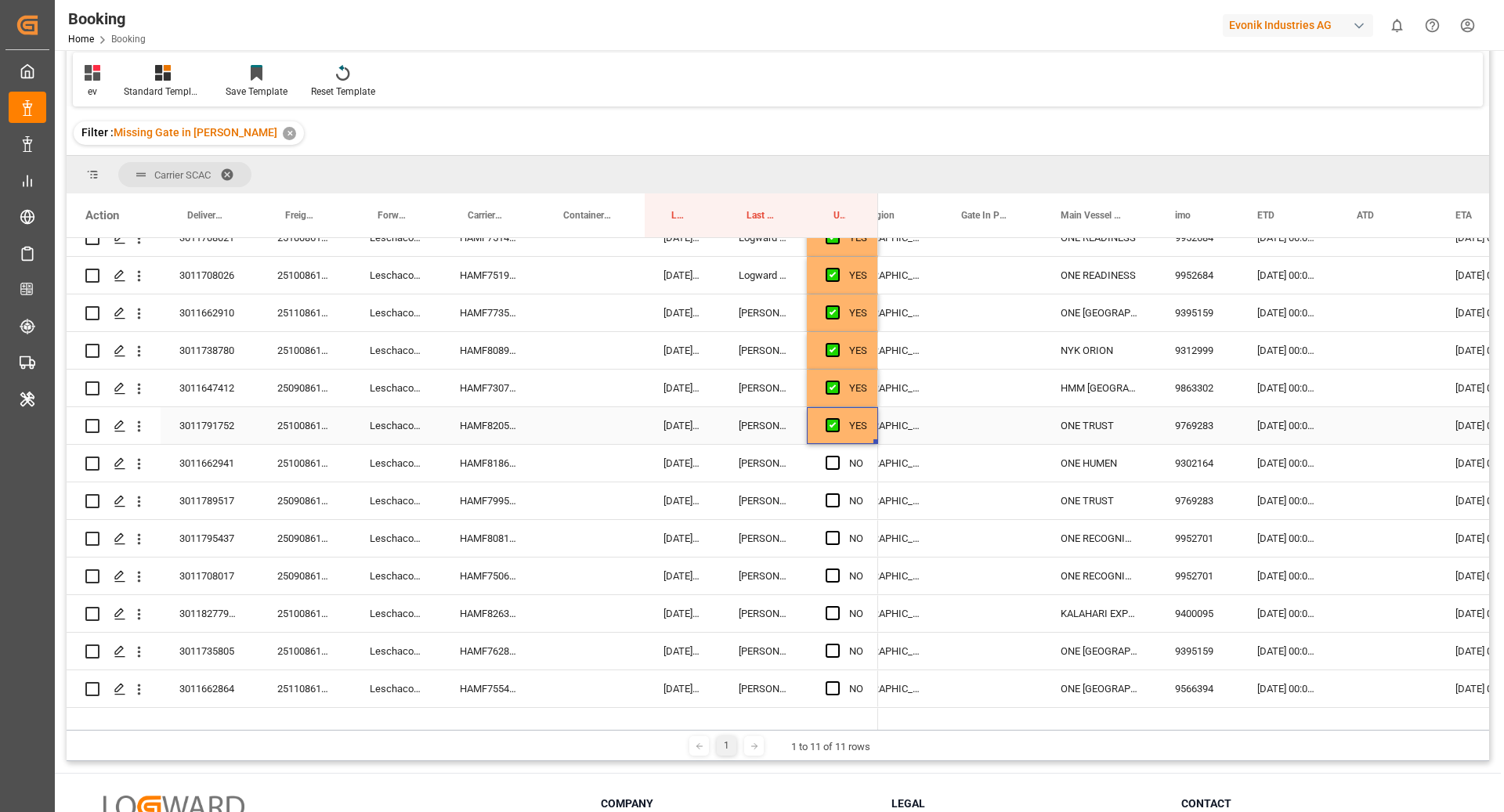
click at [1071, 435] on div "ONE TRUST" at bounding box center [1099, 426] width 114 height 37
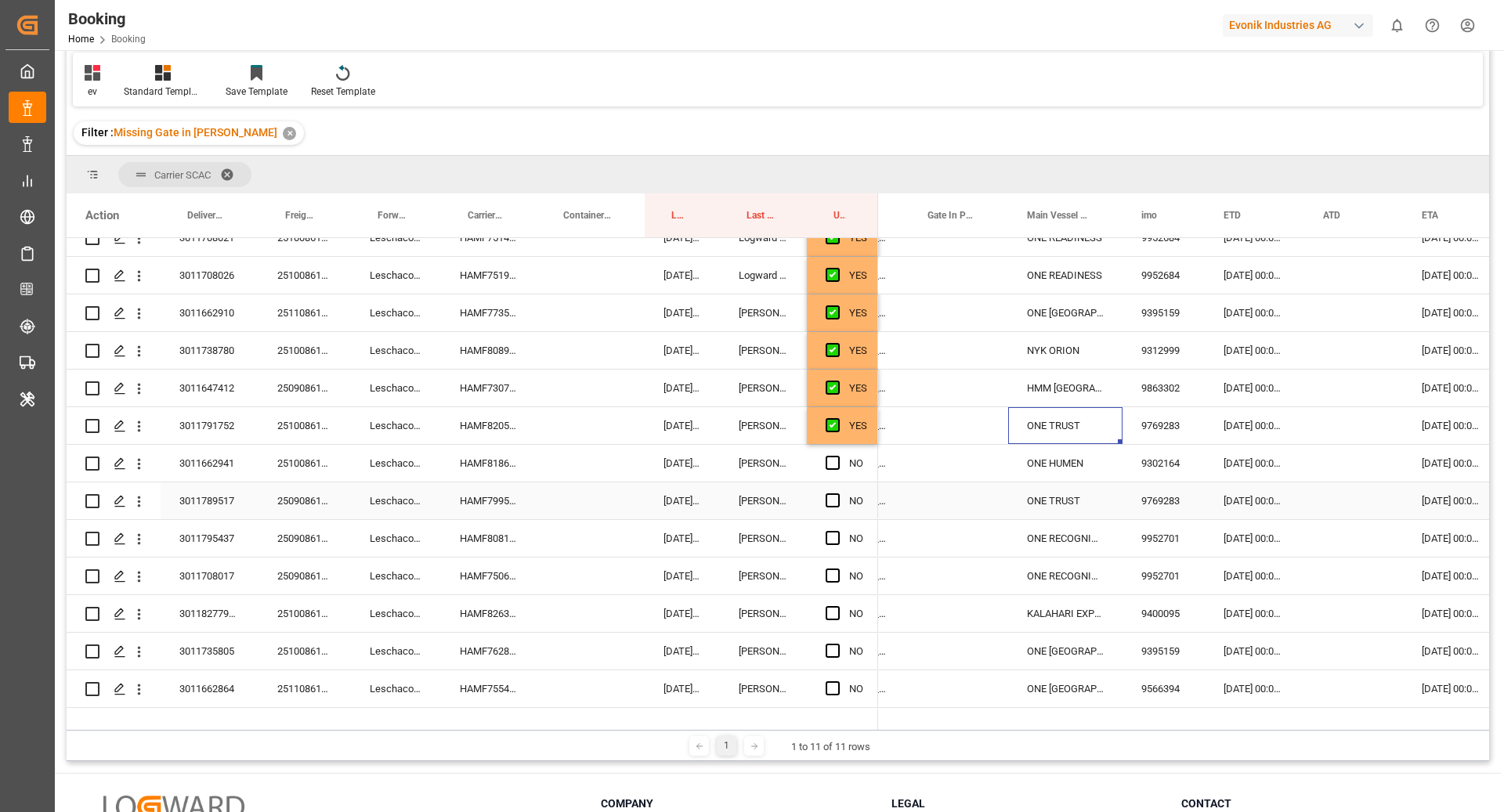
click at [454, 474] on div "HAMF81866300" at bounding box center [489, 464] width 96 height 37
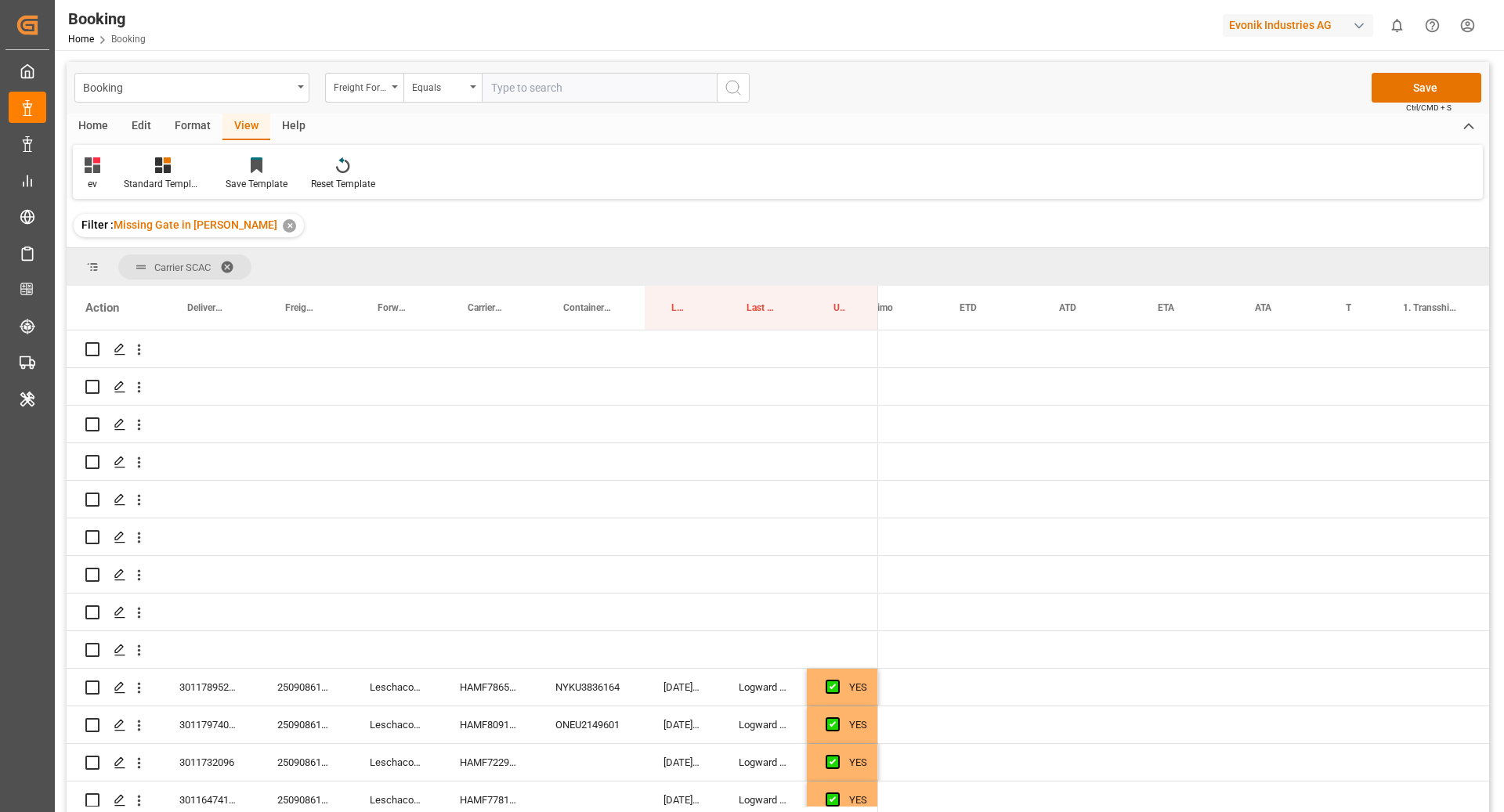
scroll to position [0, 997]
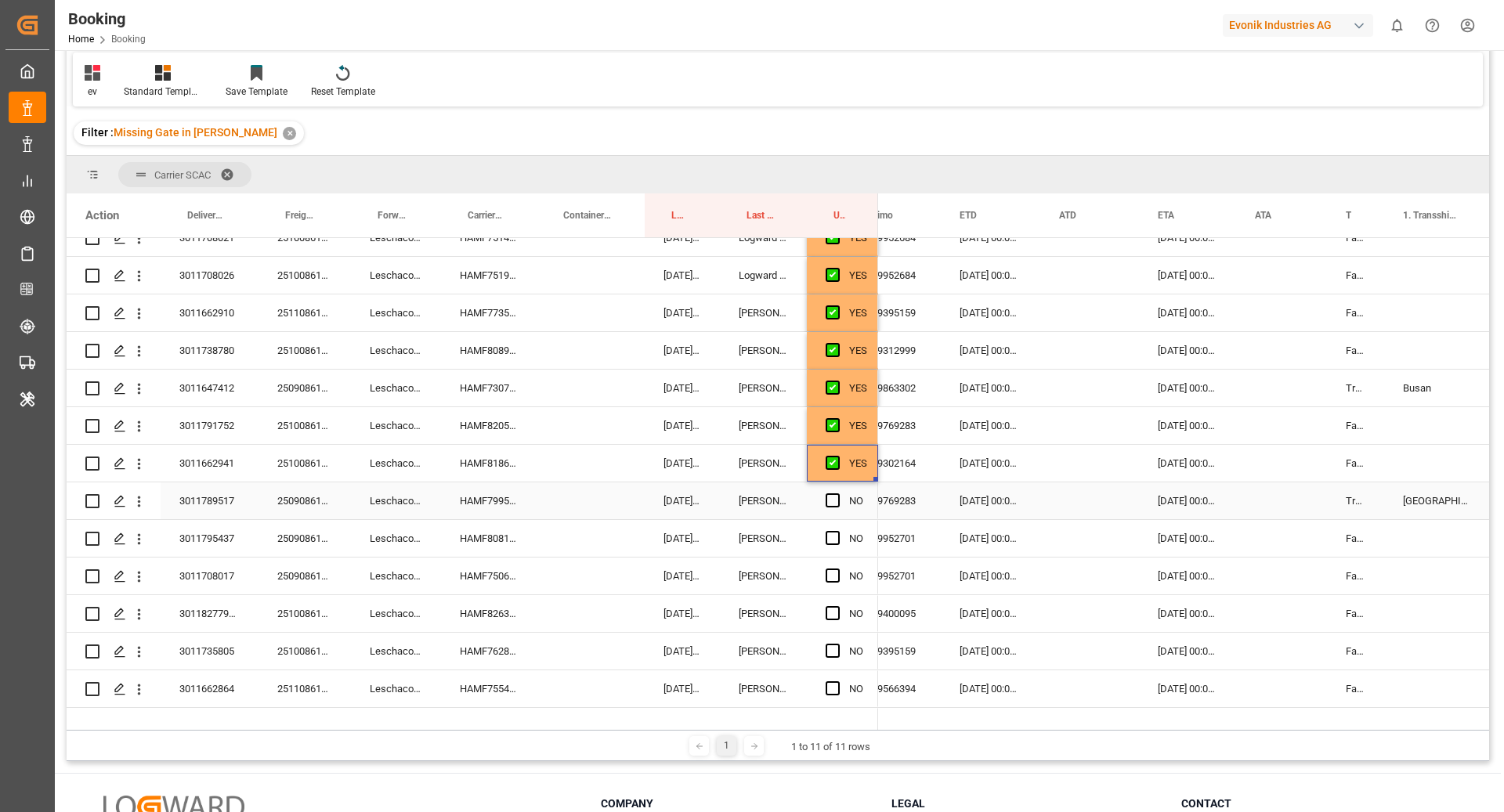
click at [506, 507] on div "HAMF79954800" at bounding box center [489, 501] width 96 height 37
click at [835, 506] on span "Press SPACE to select this row." at bounding box center [833, 500] width 14 height 14
click at [838, 493] on input "Press SPACE to select this row." at bounding box center [838, 493] width 0 height 0
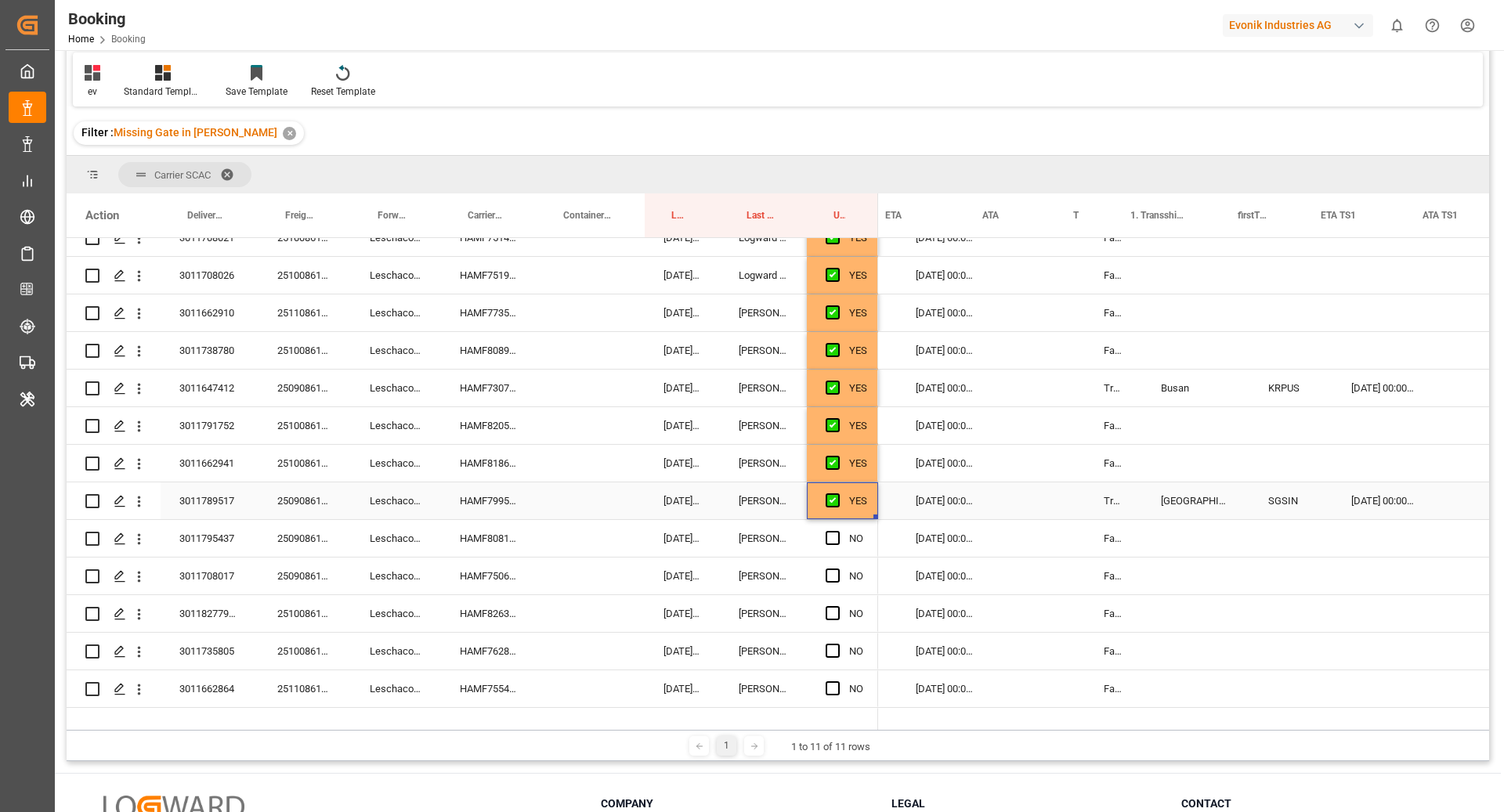
scroll to position [0, 0]
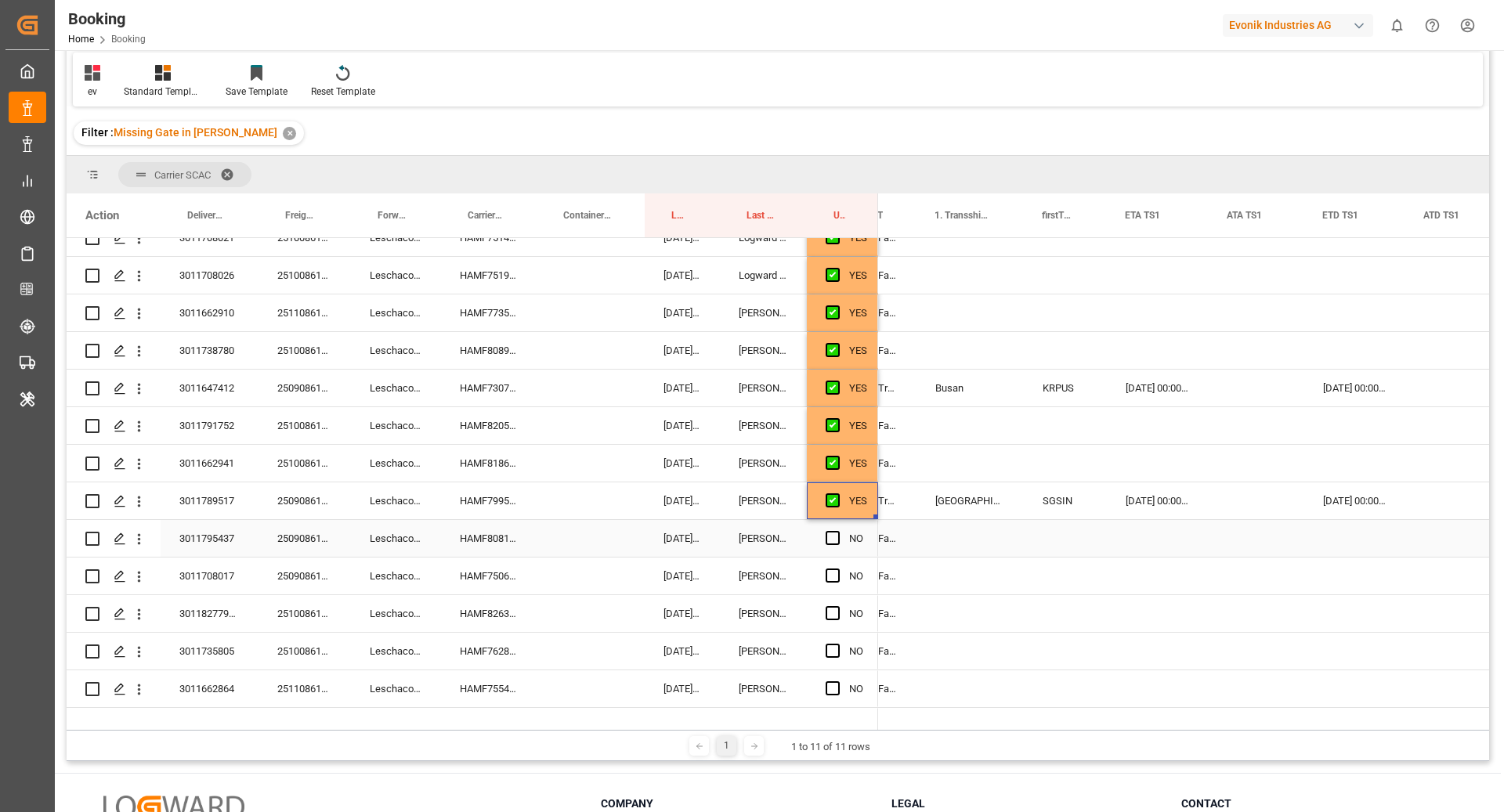
click at [501, 544] on div "HAMF80818600" at bounding box center [489, 539] width 96 height 37
click at [839, 540] on span "Press SPACE to select this row." at bounding box center [833, 538] width 14 height 14
click at [838, 531] on input "Press SPACE to select this row." at bounding box center [838, 531] width 0 height 0
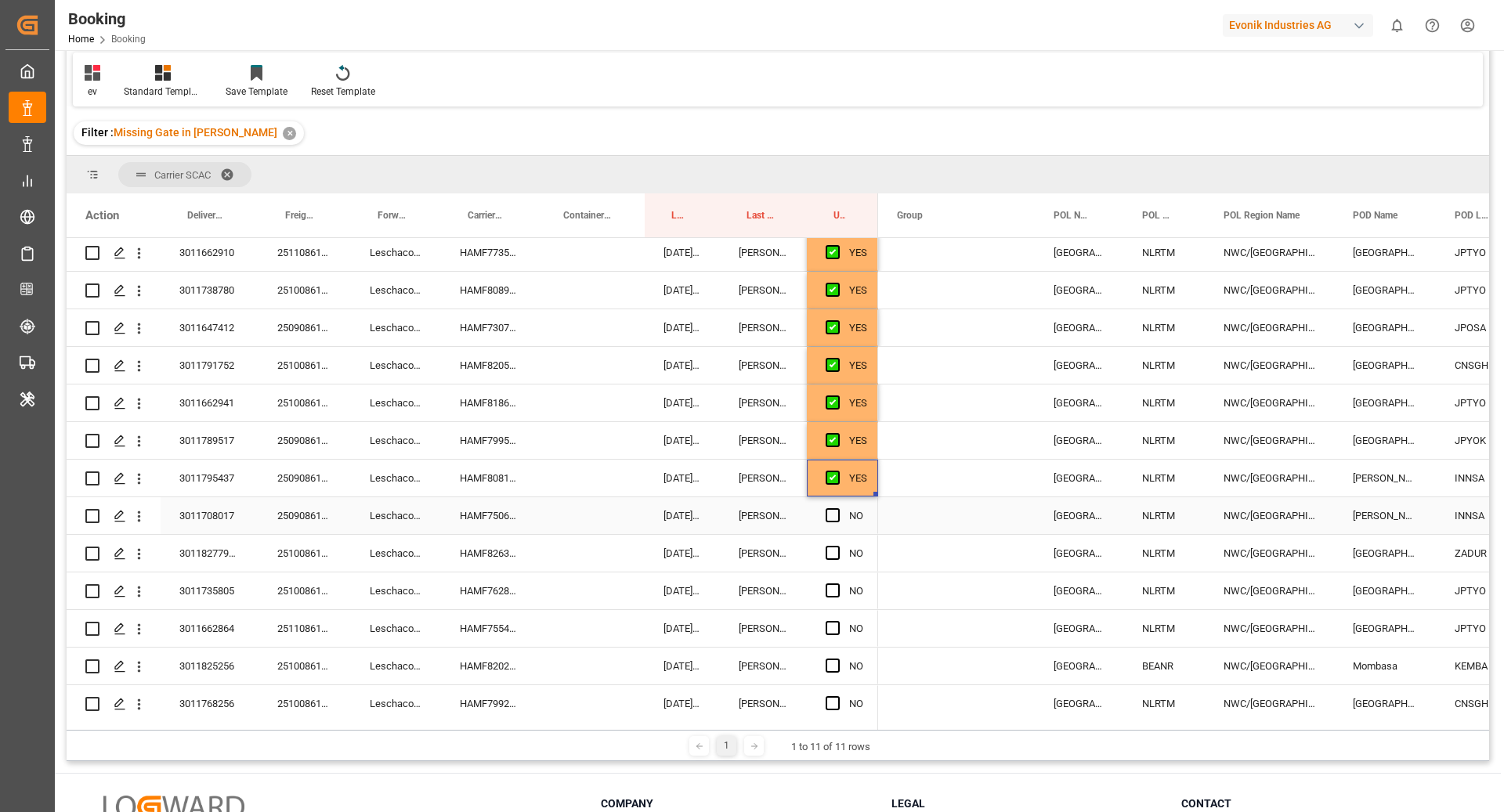
scroll to position [583, 0]
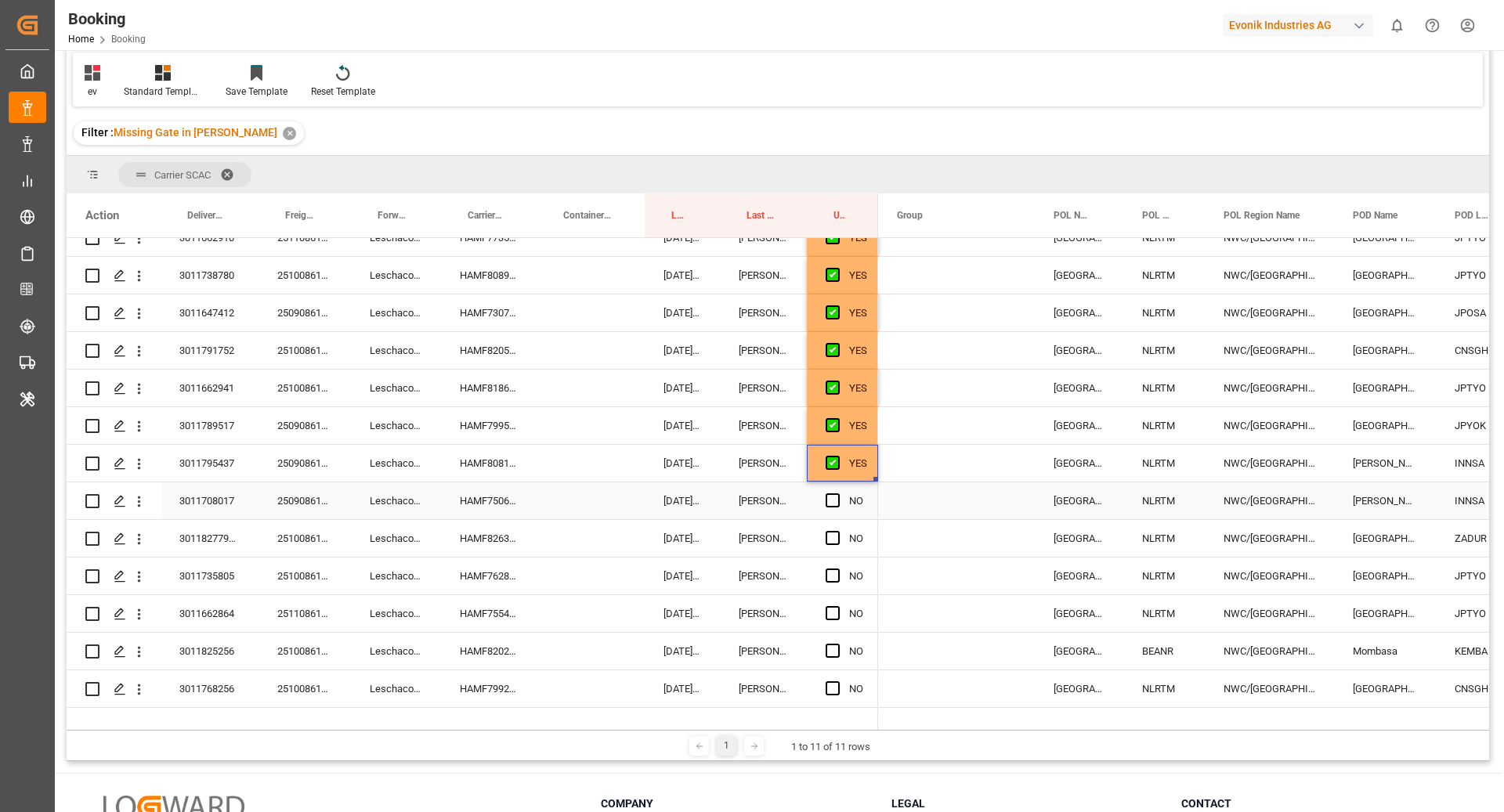
click at [521, 509] on div "HAMF75067600" at bounding box center [489, 501] width 96 height 37
click at [830, 494] on span "Press SPACE to select this row." at bounding box center [833, 500] width 14 height 14
click at [838, 493] on input "Press SPACE to select this row." at bounding box center [838, 493] width 0 height 0
click at [495, 540] on div "HAMF82639900" at bounding box center [489, 539] width 96 height 37
click at [833, 536] on span "Press SPACE to select this row." at bounding box center [833, 538] width 14 height 14
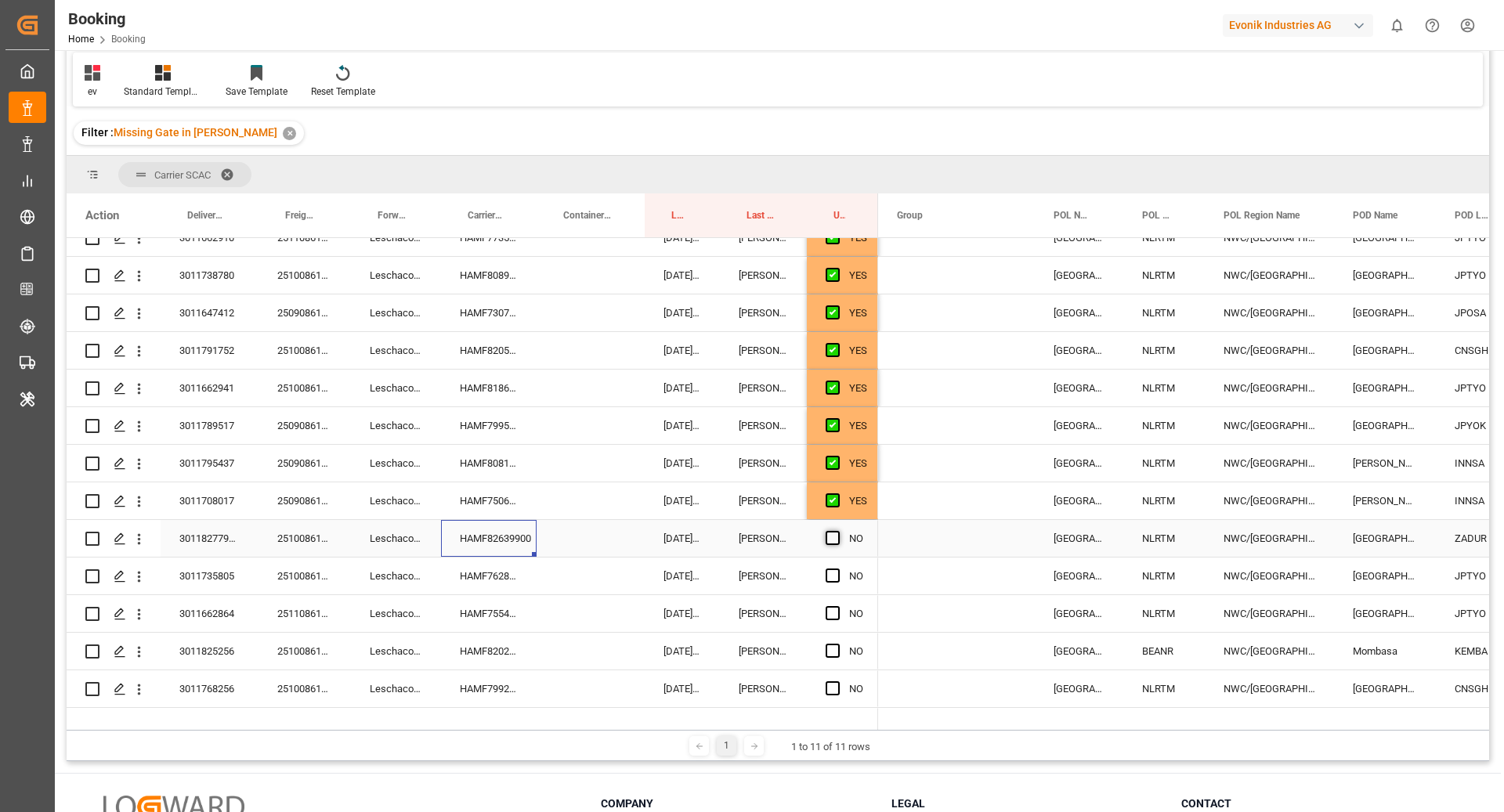
click at [838, 531] on input "Press SPACE to select this row." at bounding box center [838, 531] width 0 height 0
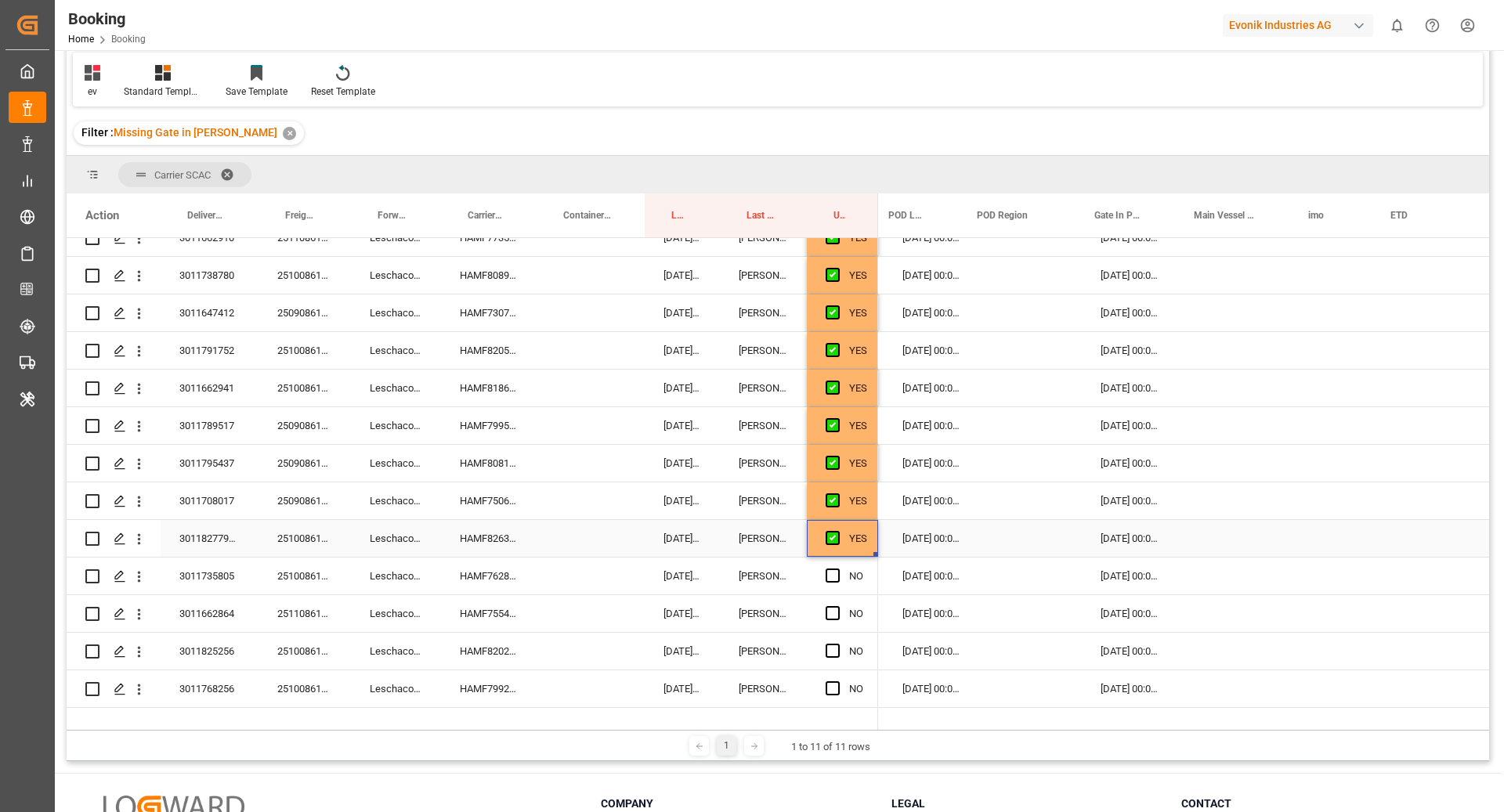
scroll to position [0, 0]
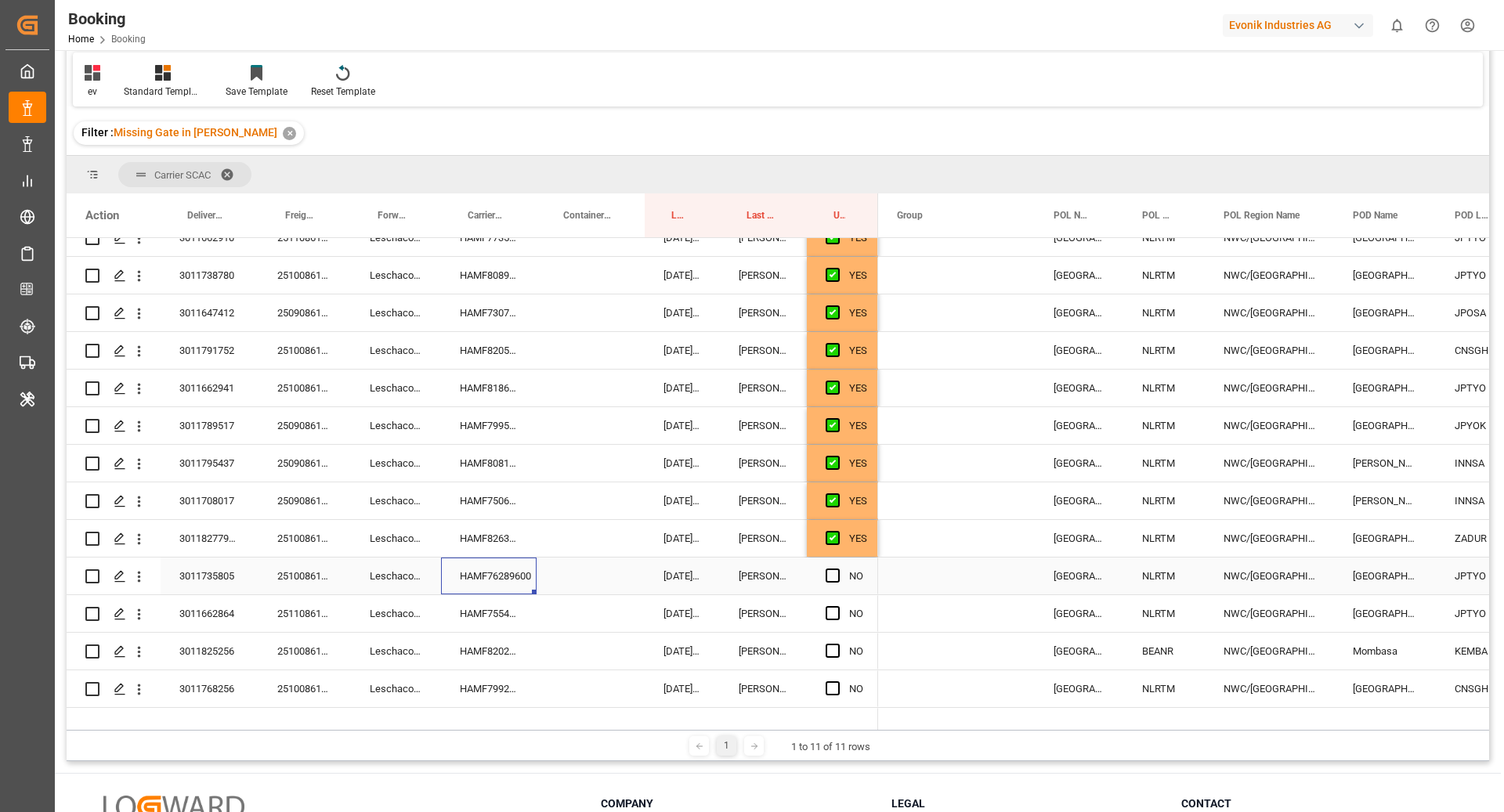
click at [484, 584] on div "HAMF76289600" at bounding box center [489, 576] width 96 height 37
click at [833, 572] on span "Press SPACE to select this row." at bounding box center [833, 575] width 14 height 14
click at [838, 568] on input "Press SPACE to select this row." at bounding box center [838, 568] width 0 height 0
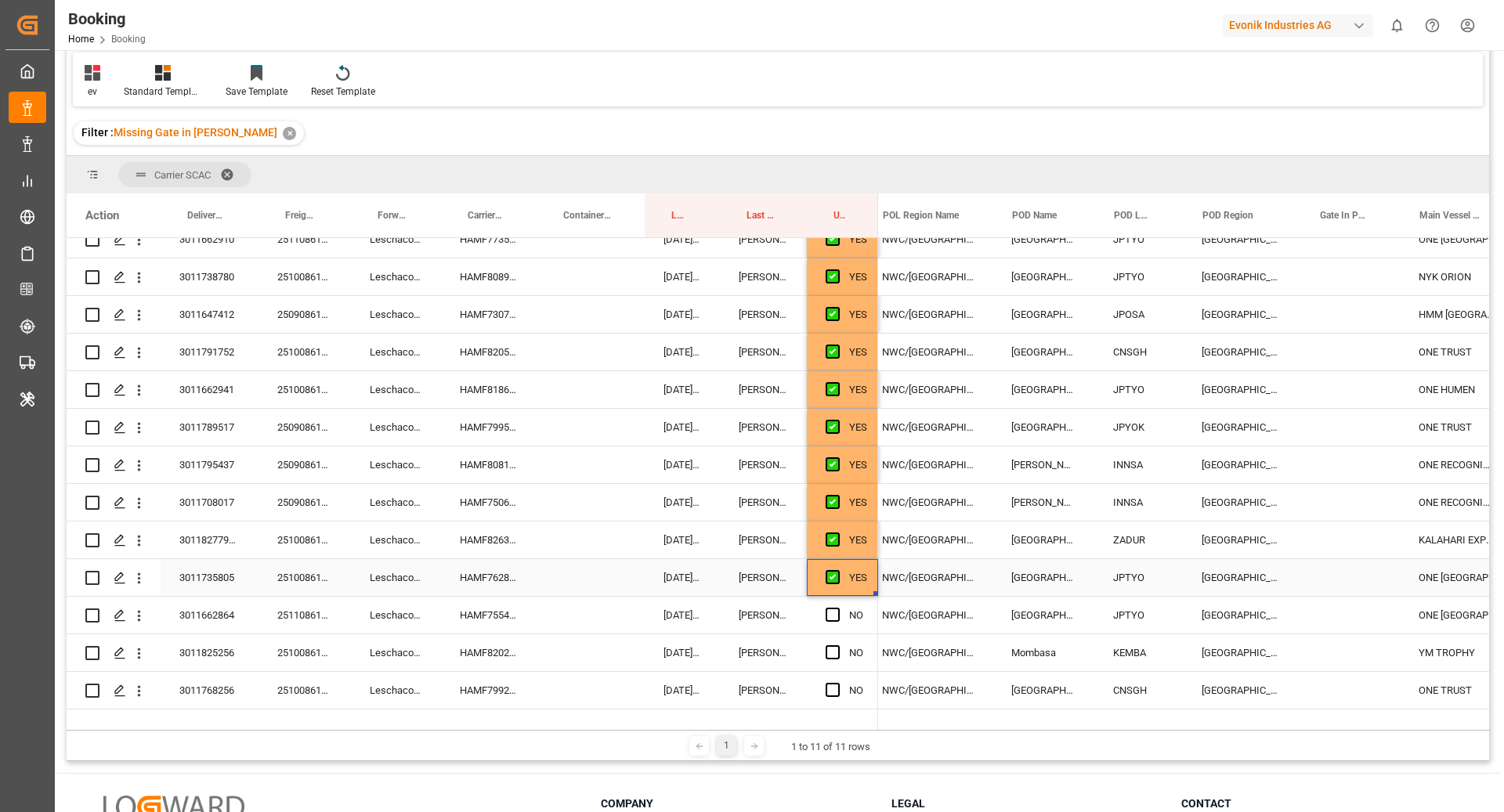
scroll to position [0, 341]
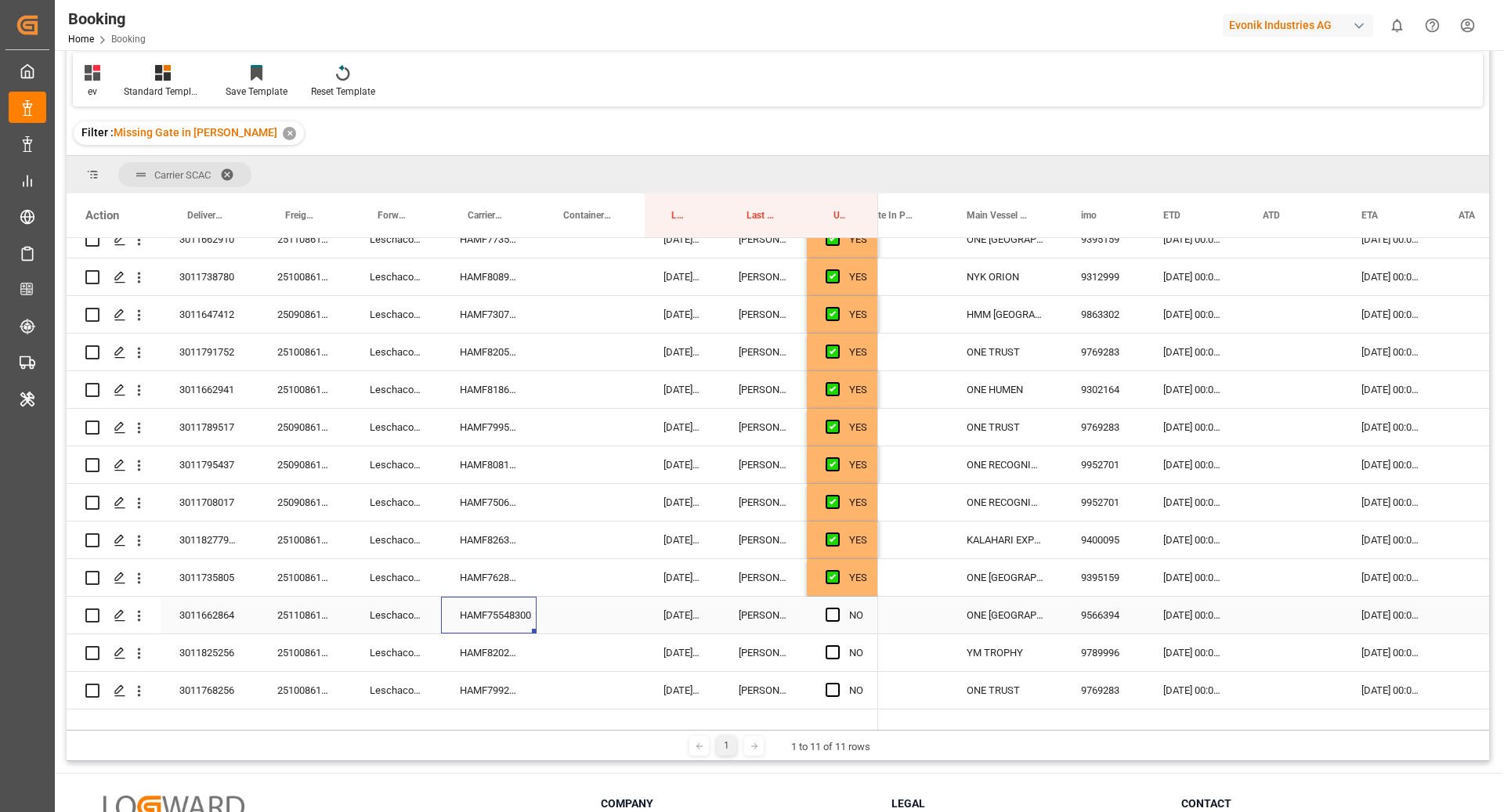
click at [517, 615] on div "HAMF75548300" at bounding box center [489, 615] width 96 height 37
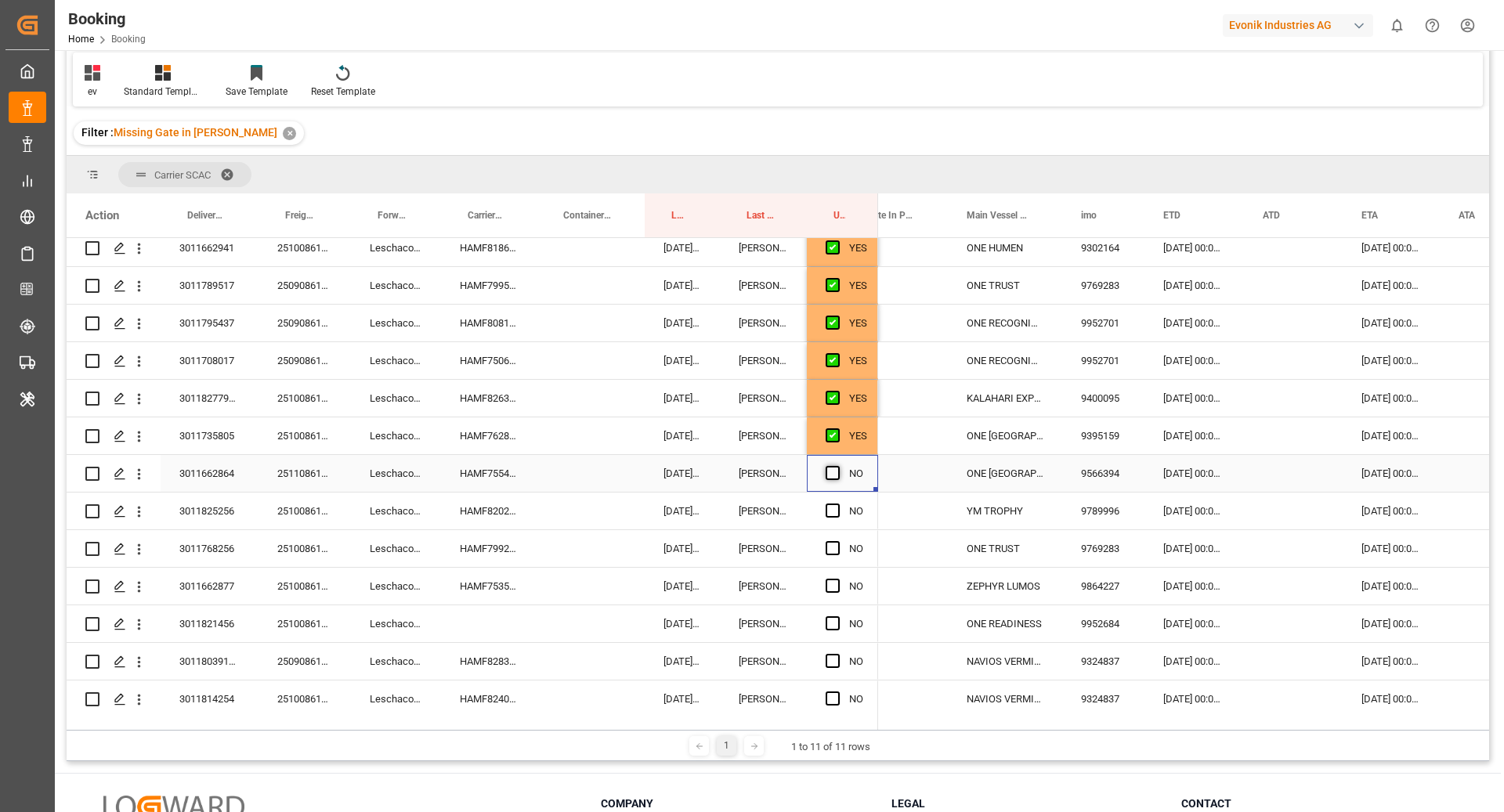
click at [830, 474] on span "Press SPACE to select this row." at bounding box center [833, 473] width 14 height 14
click at [838, 466] on input "Press SPACE to select this row." at bounding box center [838, 466] width 0 height 0
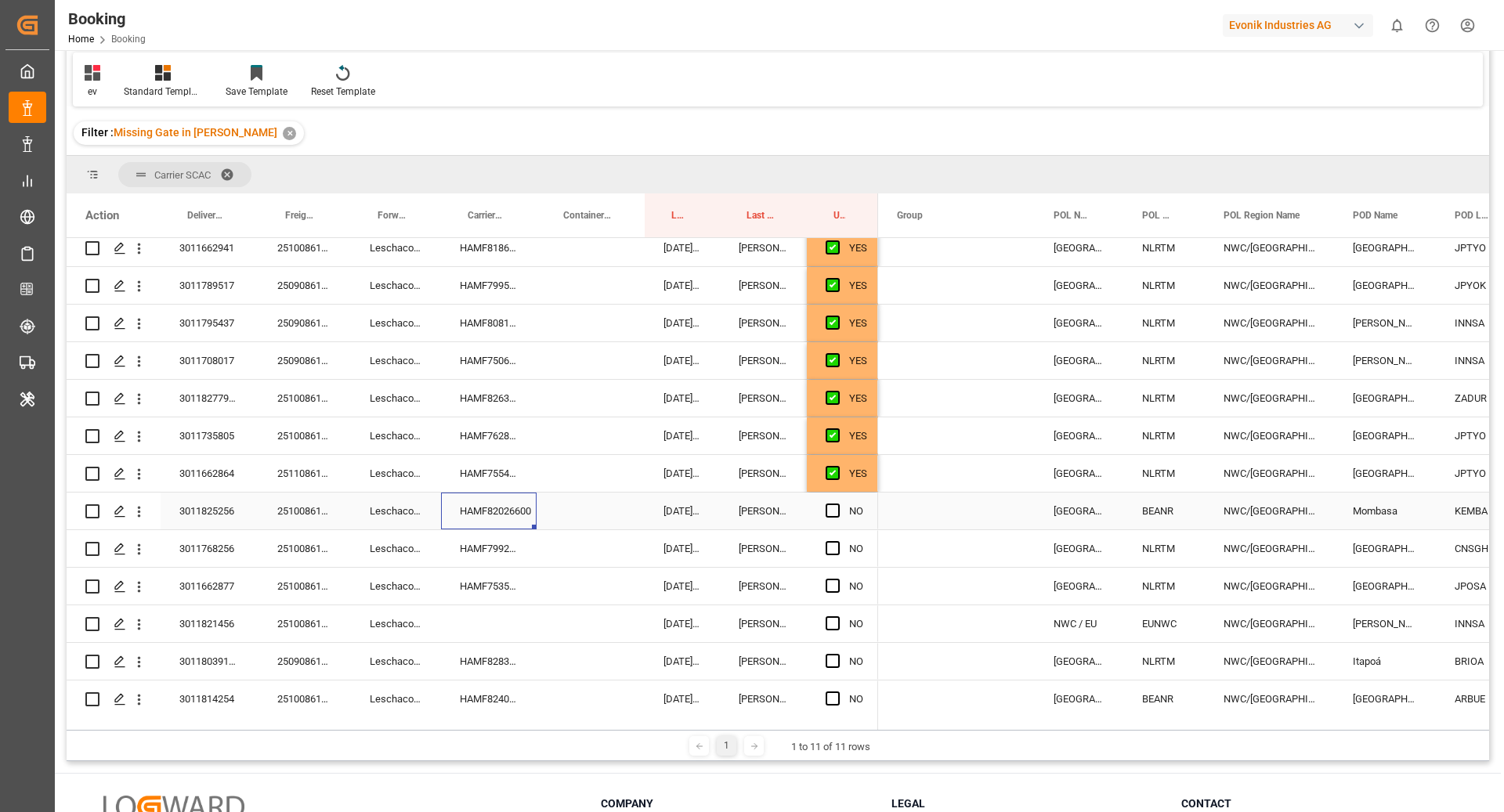
drag, startPoint x: 521, startPoint y: 517, endPoint x: 682, endPoint y: 562, distance: 167.2
click at [532, 517] on div "HAMF82026600" at bounding box center [489, 512] width 96 height 37
click at [832, 512] on span "Press SPACE to select this row." at bounding box center [833, 511] width 14 height 14
click at [838, 504] on input "Press SPACE to select this row." at bounding box center [838, 504] width 0 height 0
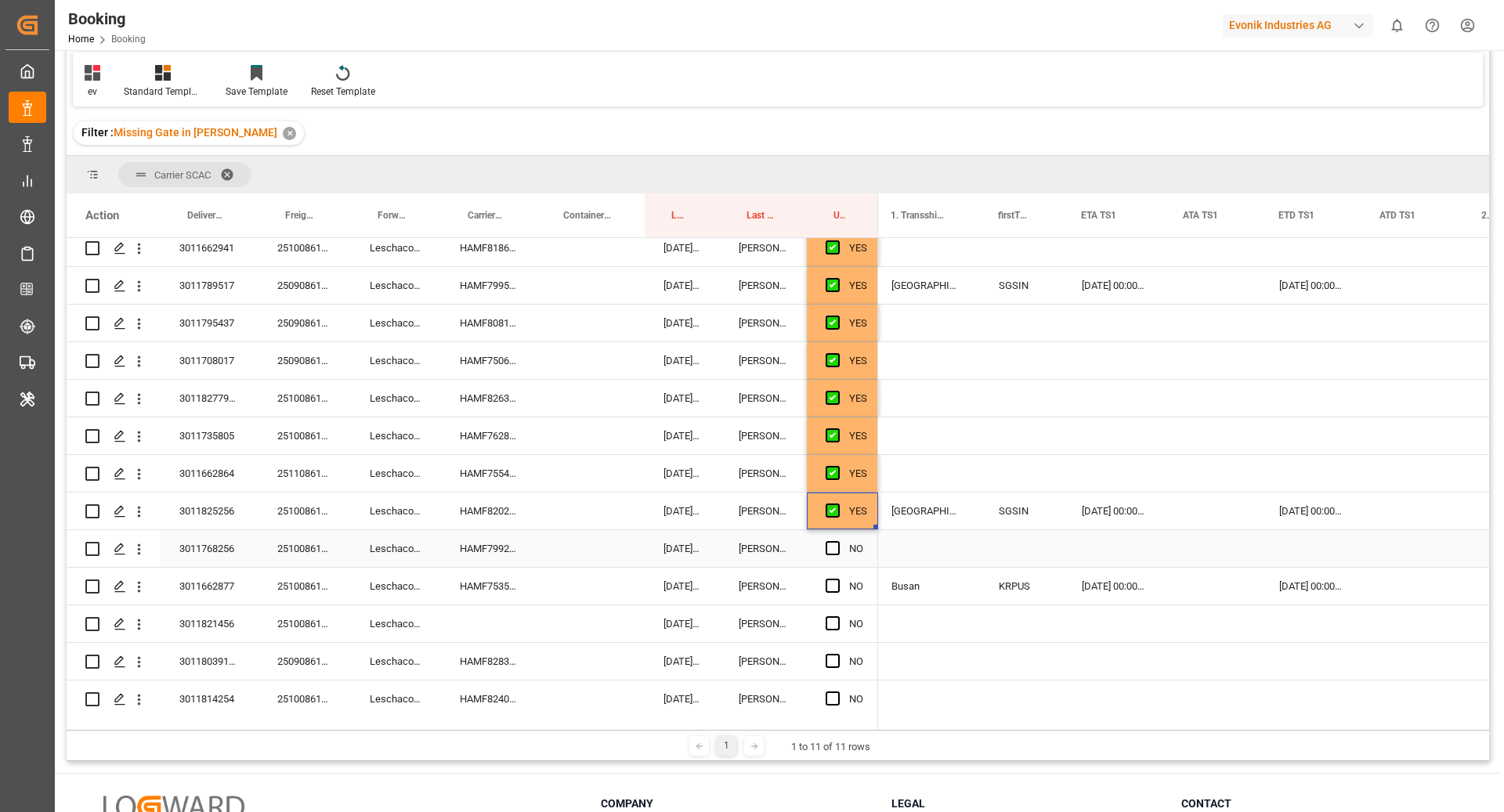
click at [485, 543] on div "HAMF79922300" at bounding box center [489, 549] width 96 height 37
click at [820, 548] on div "NO" at bounding box center [843, 549] width 71 height 37
click at [836, 548] on span "Press SPACE to select this row." at bounding box center [833, 548] width 14 height 14
click at [838, 541] on input "Press SPACE to select this row." at bounding box center [838, 541] width 0 height 0
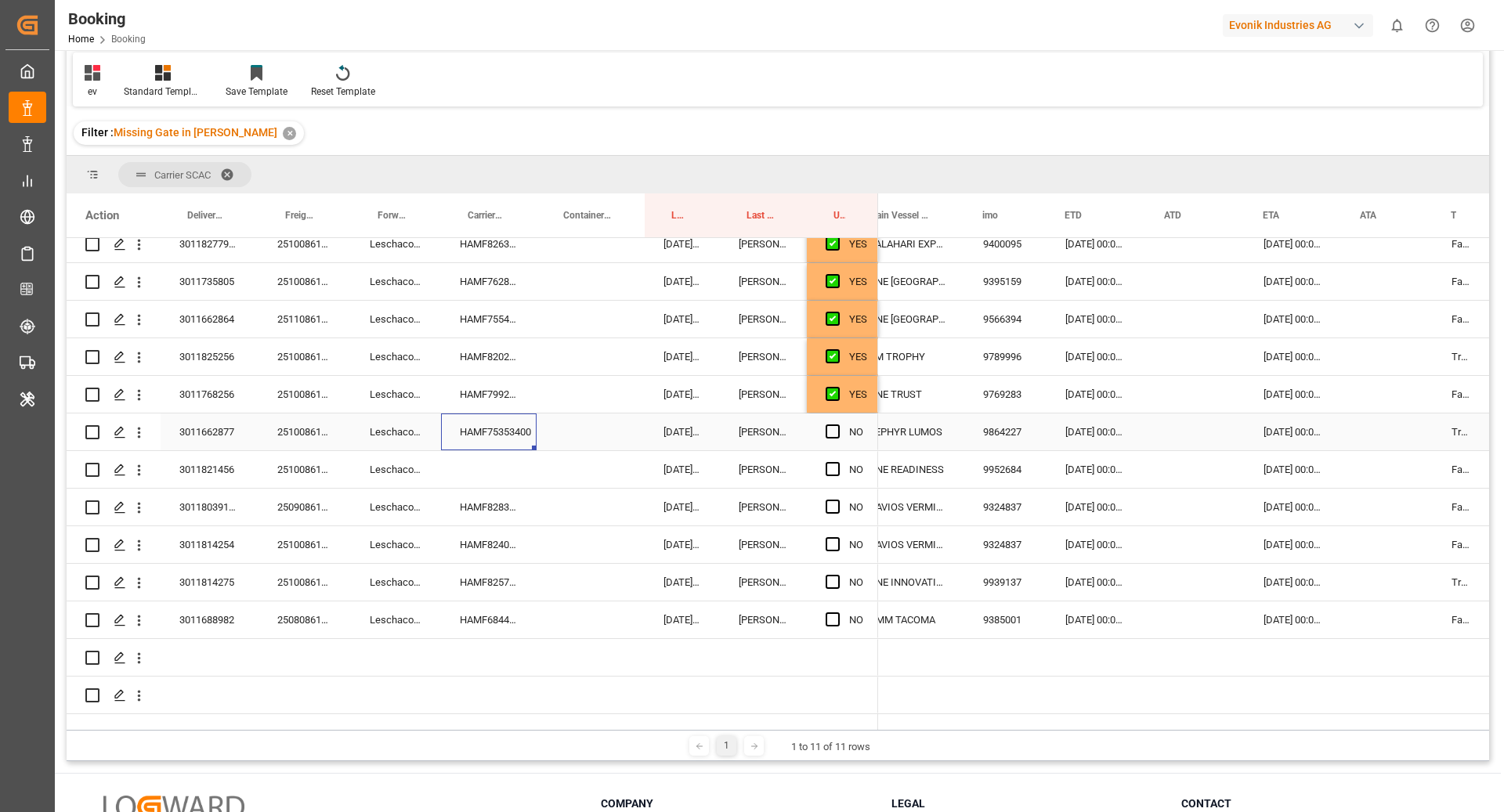
drag, startPoint x: 507, startPoint y: 440, endPoint x: 1154, endPoint y: 626, distance: 673.2
click at [509, 440] on div "HAMF75353400" at bounding box center [489, 432] width 96 height 37
click at [830, 427] on span "Press SPACE to select this row." at bounding box center [833, 431] width 14 height 14
click at [838, 425] on input "Press SPACE to select this row." at bounding box center [838, 425] width 0 height 0
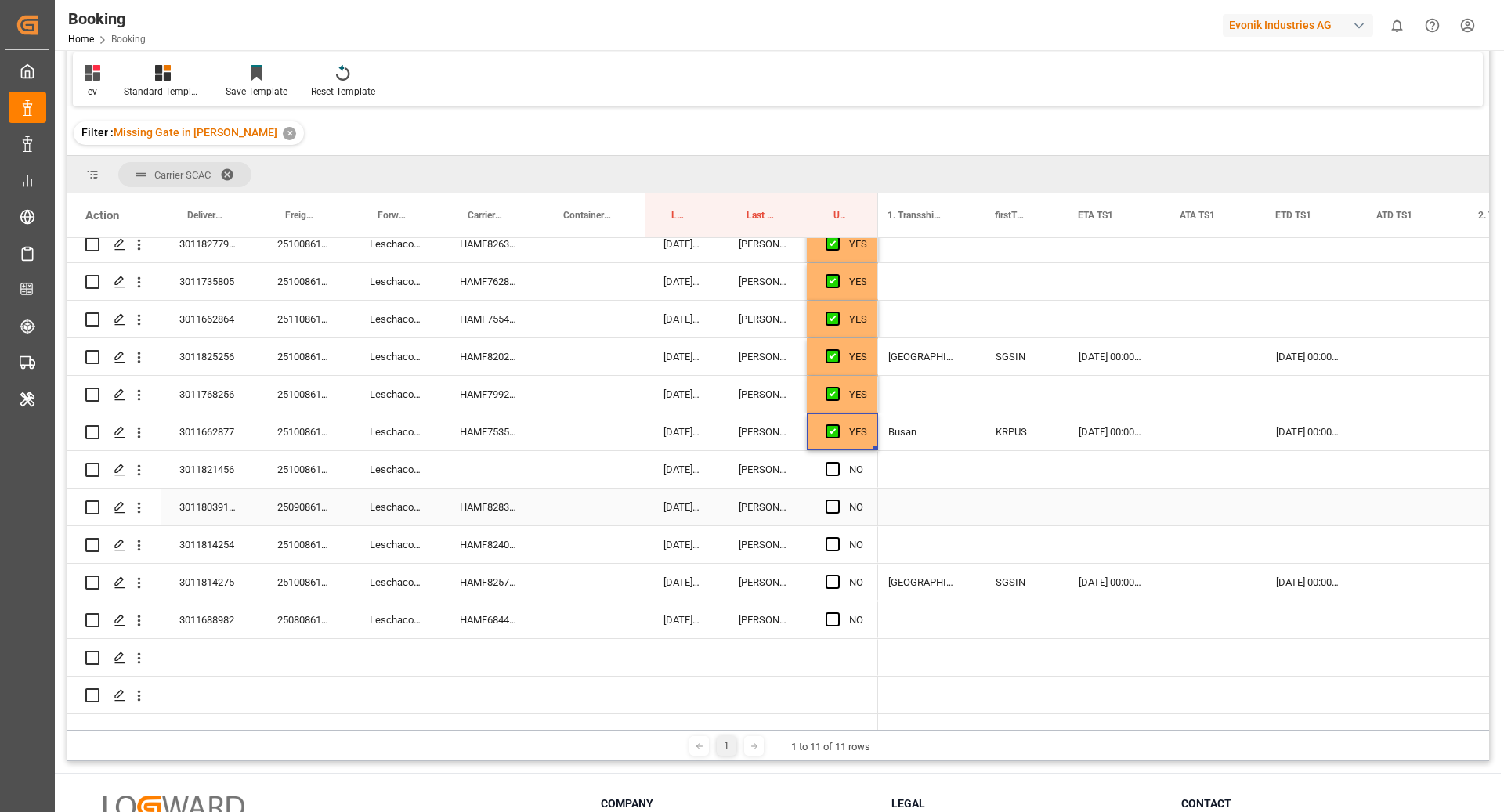
click at [481, 493] on div "HAMF82839400" at bounding box center [489, 508] width 96 height 37
click at [832, 505] on span "Press SPACE to select this row." at bounding box center [833, 507] width 14 height 14
click at [838, 500] on input "Press SPACE to select this row." at bounding box center [838, 500] width 0 height 0
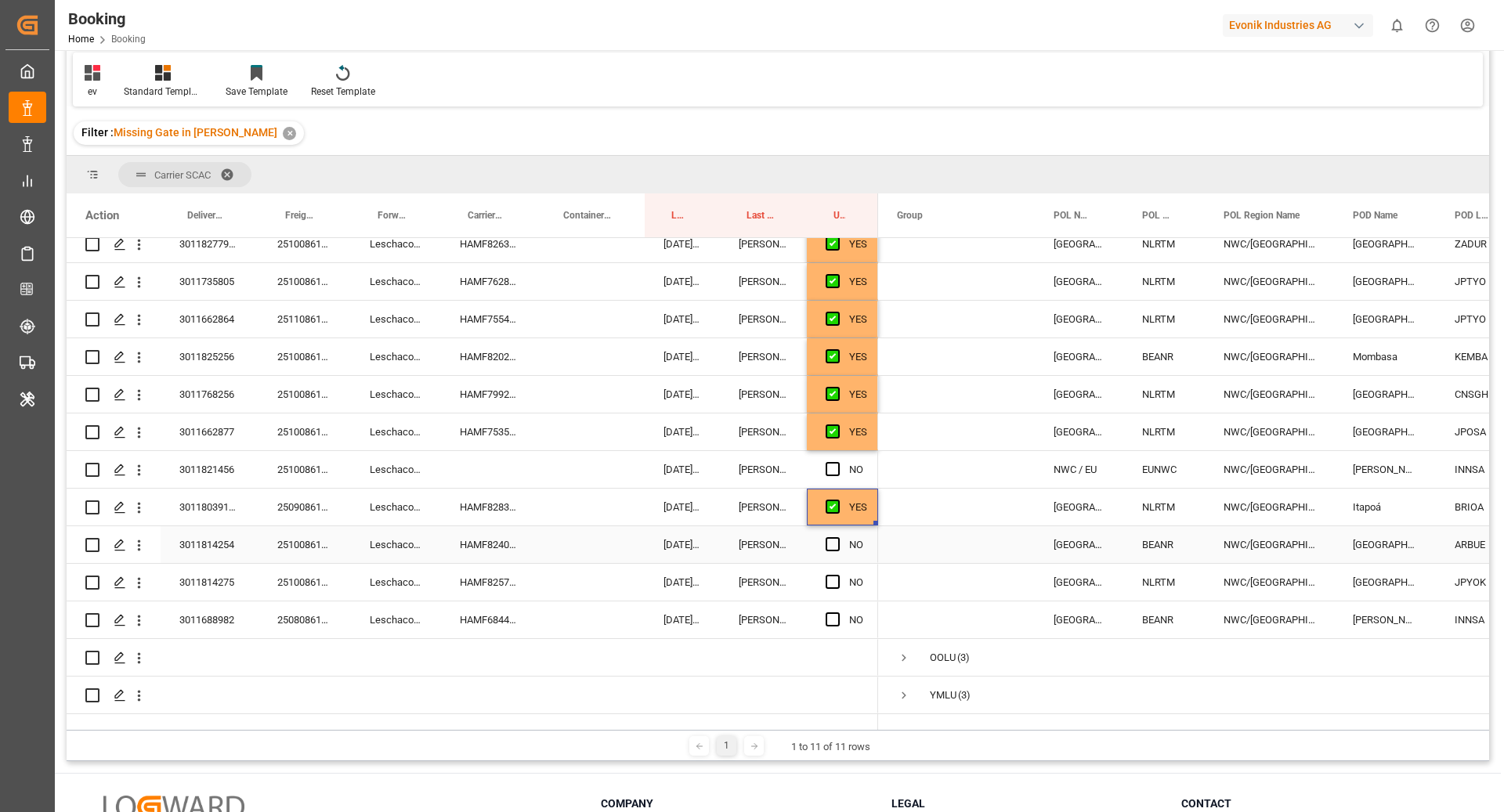
click at [490, 543] on div "HAMF82400900" at bounding box center [489, 545] width 96 height 37
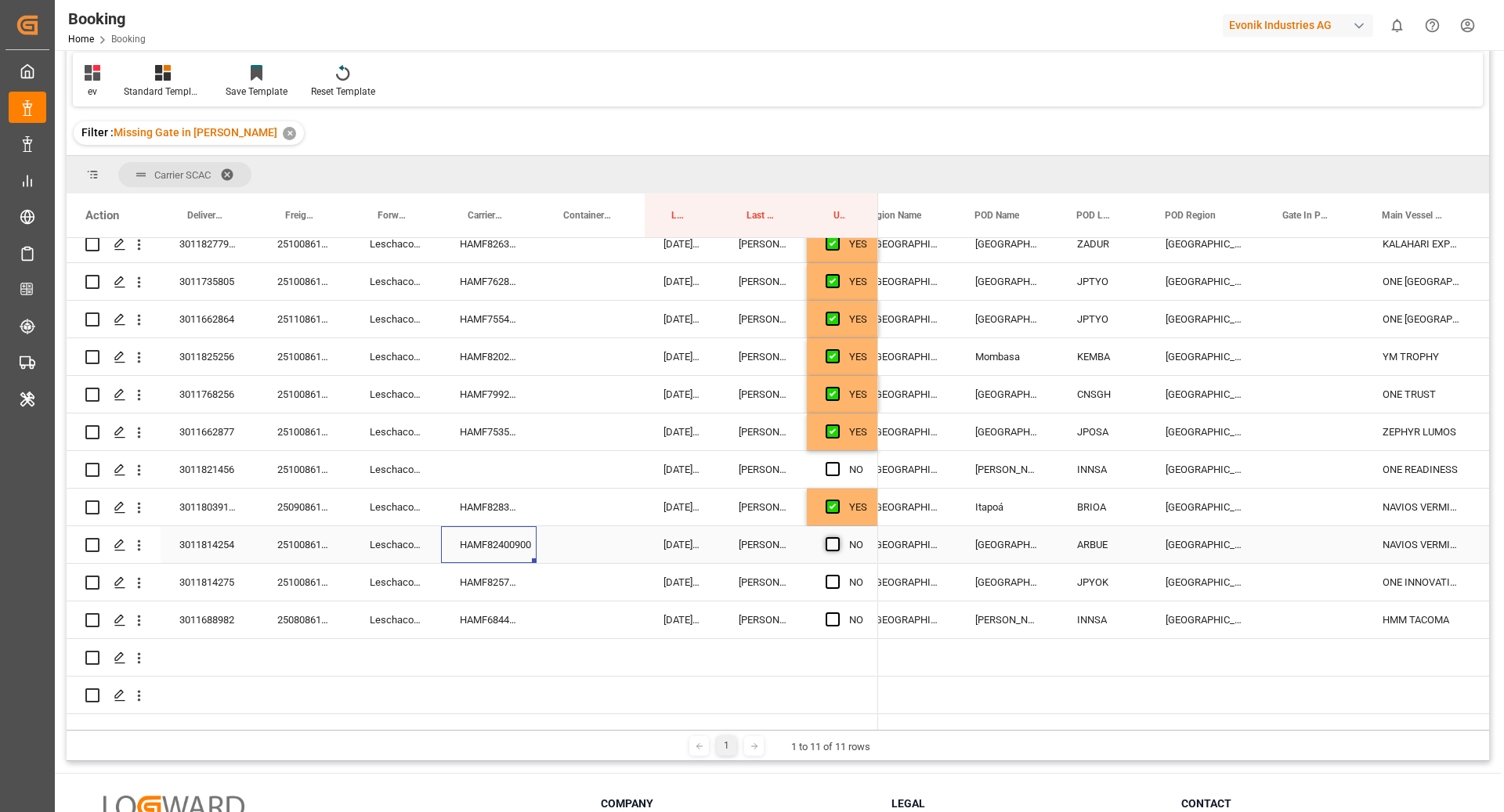
click at [834, 538] on span "Press SPACE to select this row." at bounding box center [833, 544] width 14 height 14
click at [838, 537] on input "Press SPACE to select this row." at bounding box center [838, 537] width 0 height 0
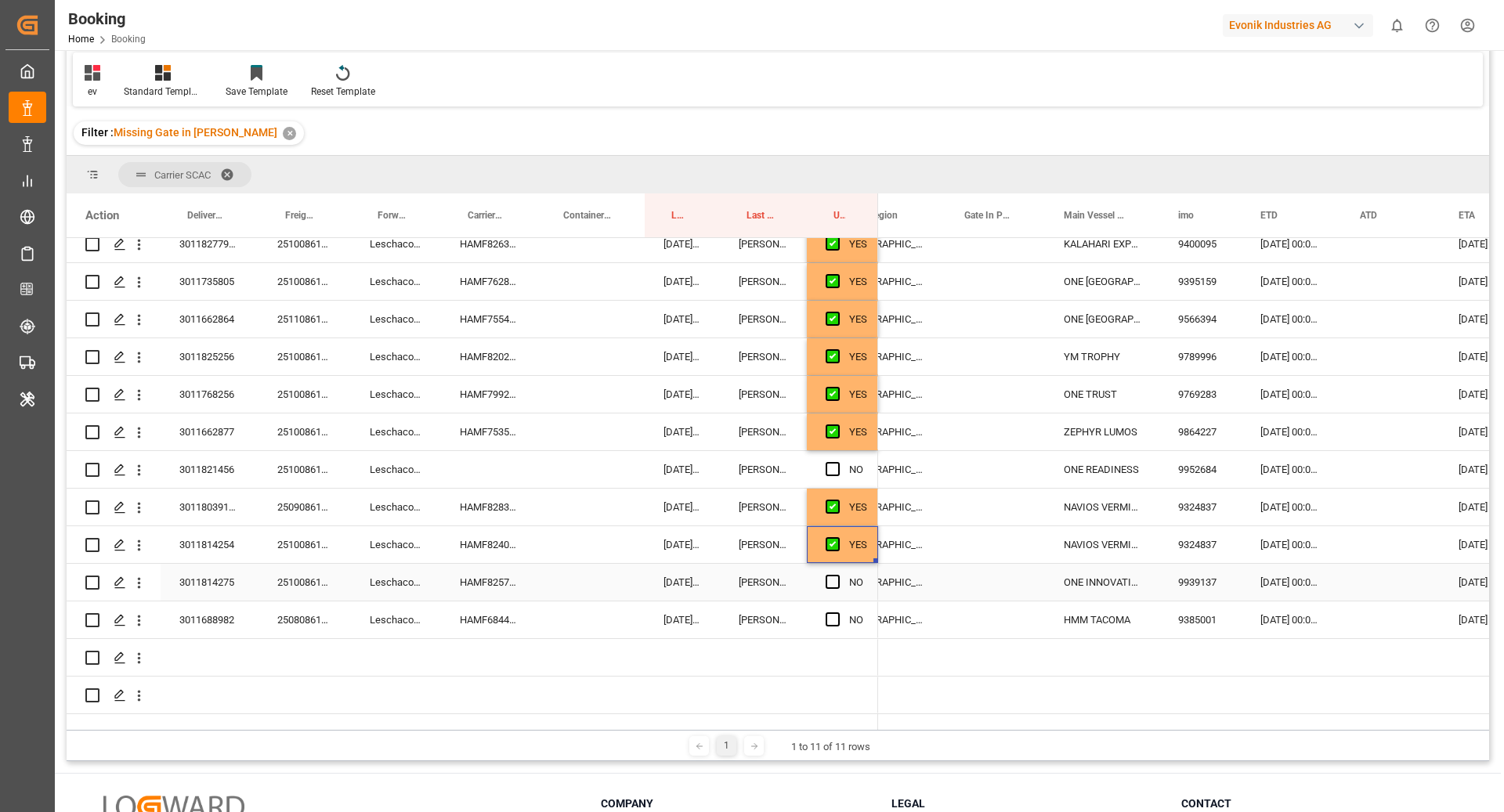
click at [479, 576] on div "HAMF82572500" at bounding box center [489, 583] width 96 height 37
click at [826, 575] on span "Press SPACE to select this row." at bounding box center [833, 582] width 14 height 14
click at [838, 575] on input "Press SPACE to select this row." at bounding box center [838, 575] width 0 height 0
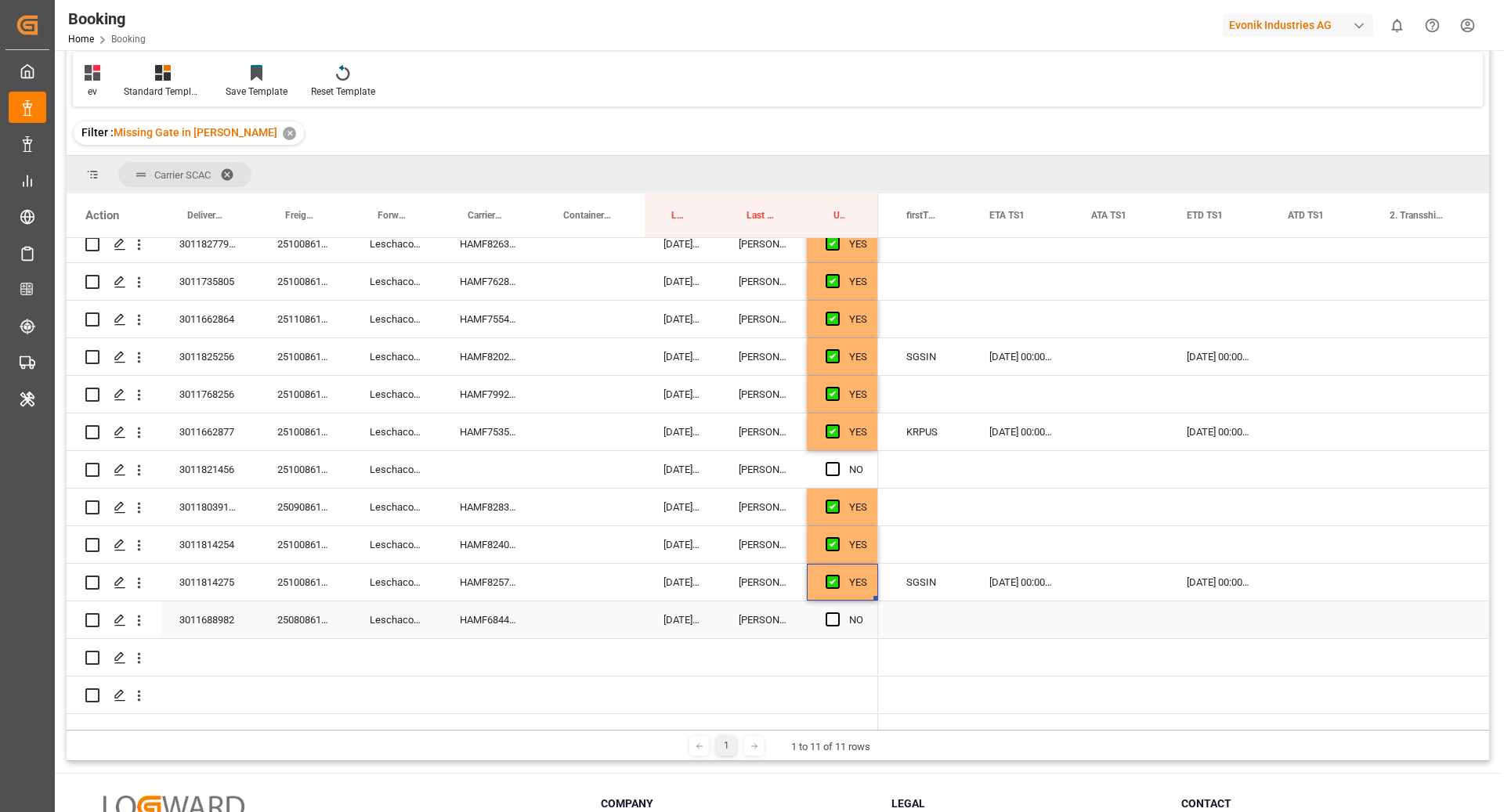
click at [474, 619] on div "HAMF68448400" at bounding box center [489, 620] width 96 height 37
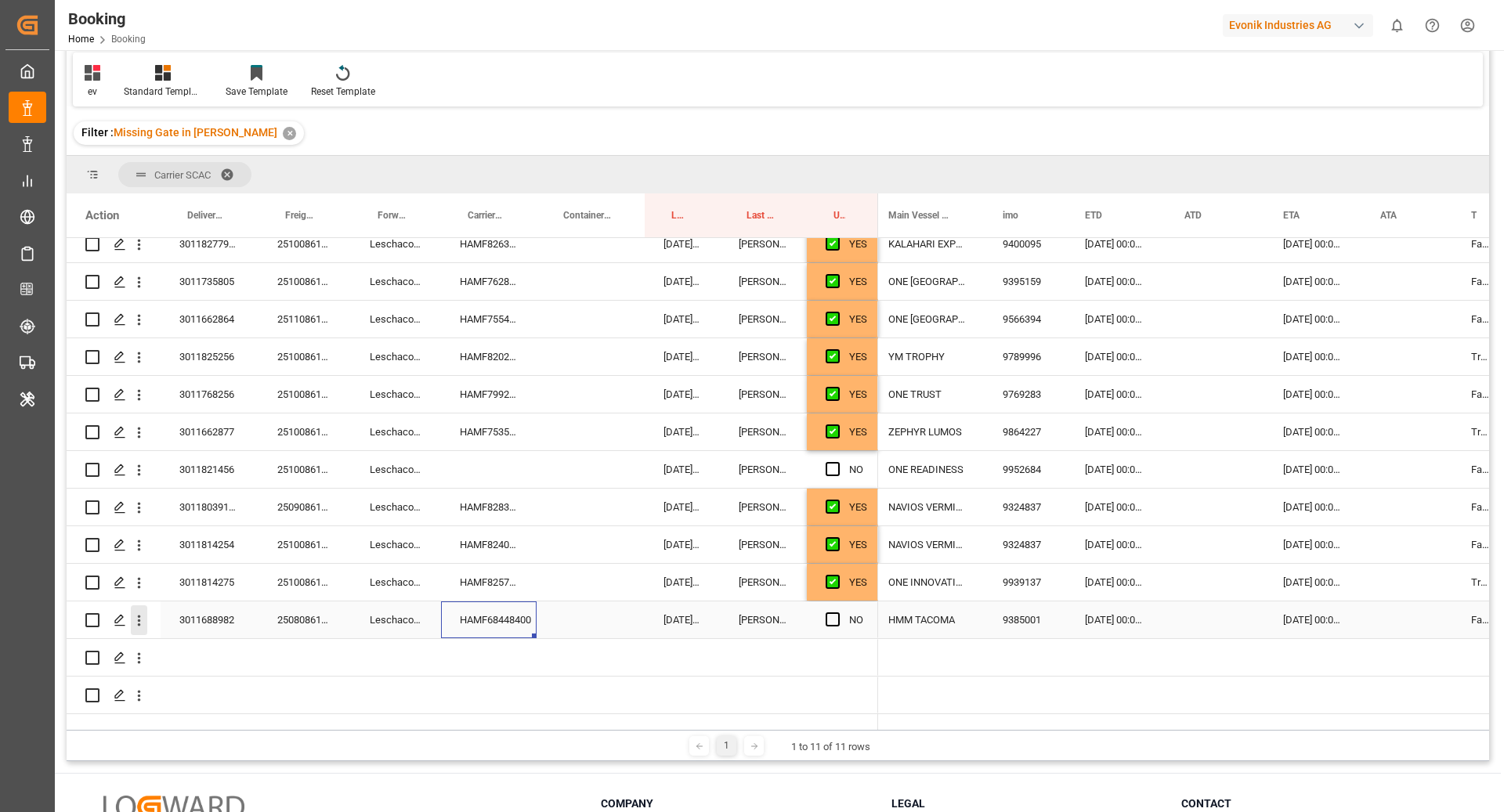
click at [139, 618] on icon "open menu" at bounding box center [139, 620] width 3 height 11
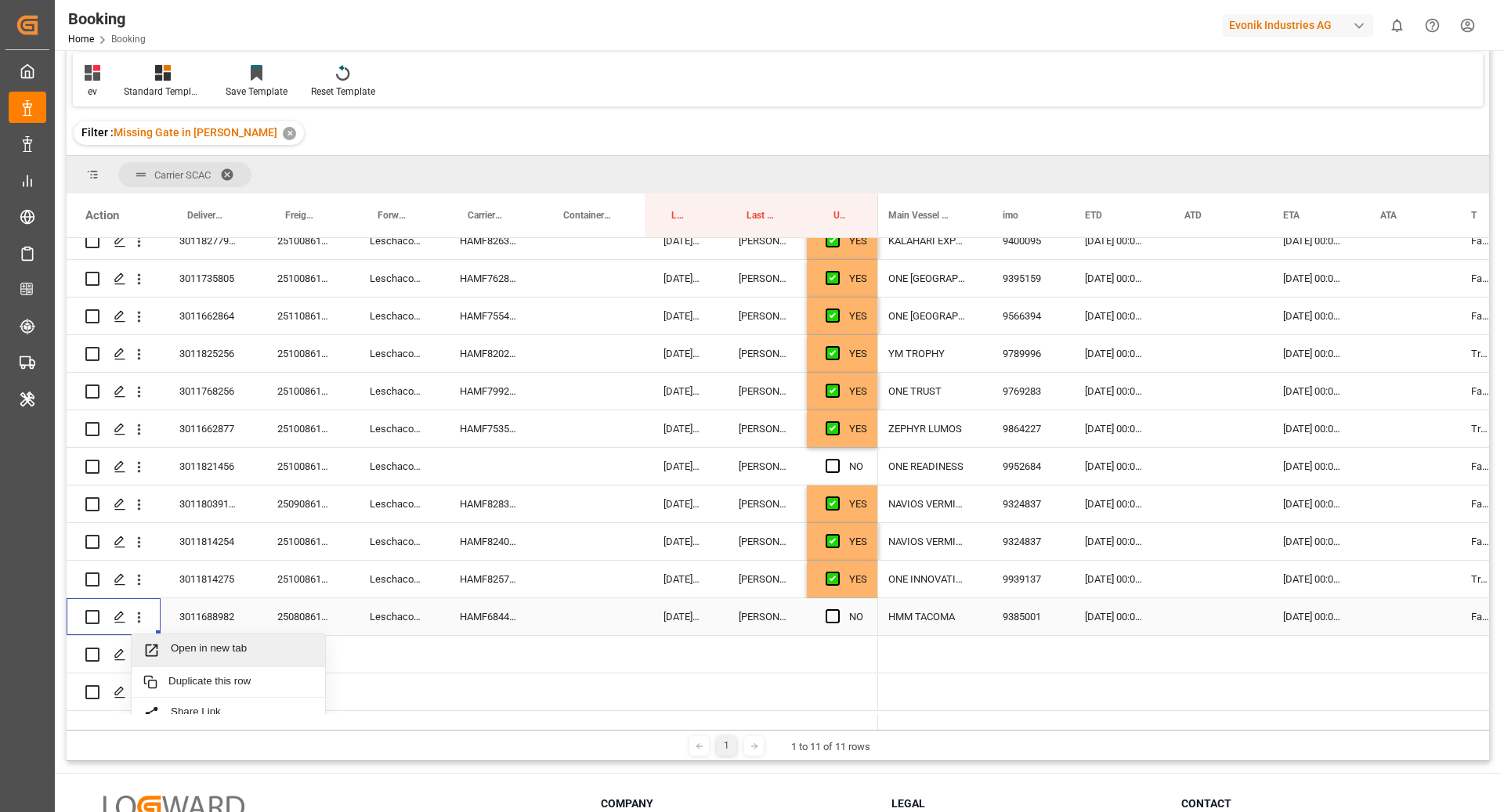
click at [251, 643] on span "Open in new tab" at bounding box center [243, 651] width 143 height 17
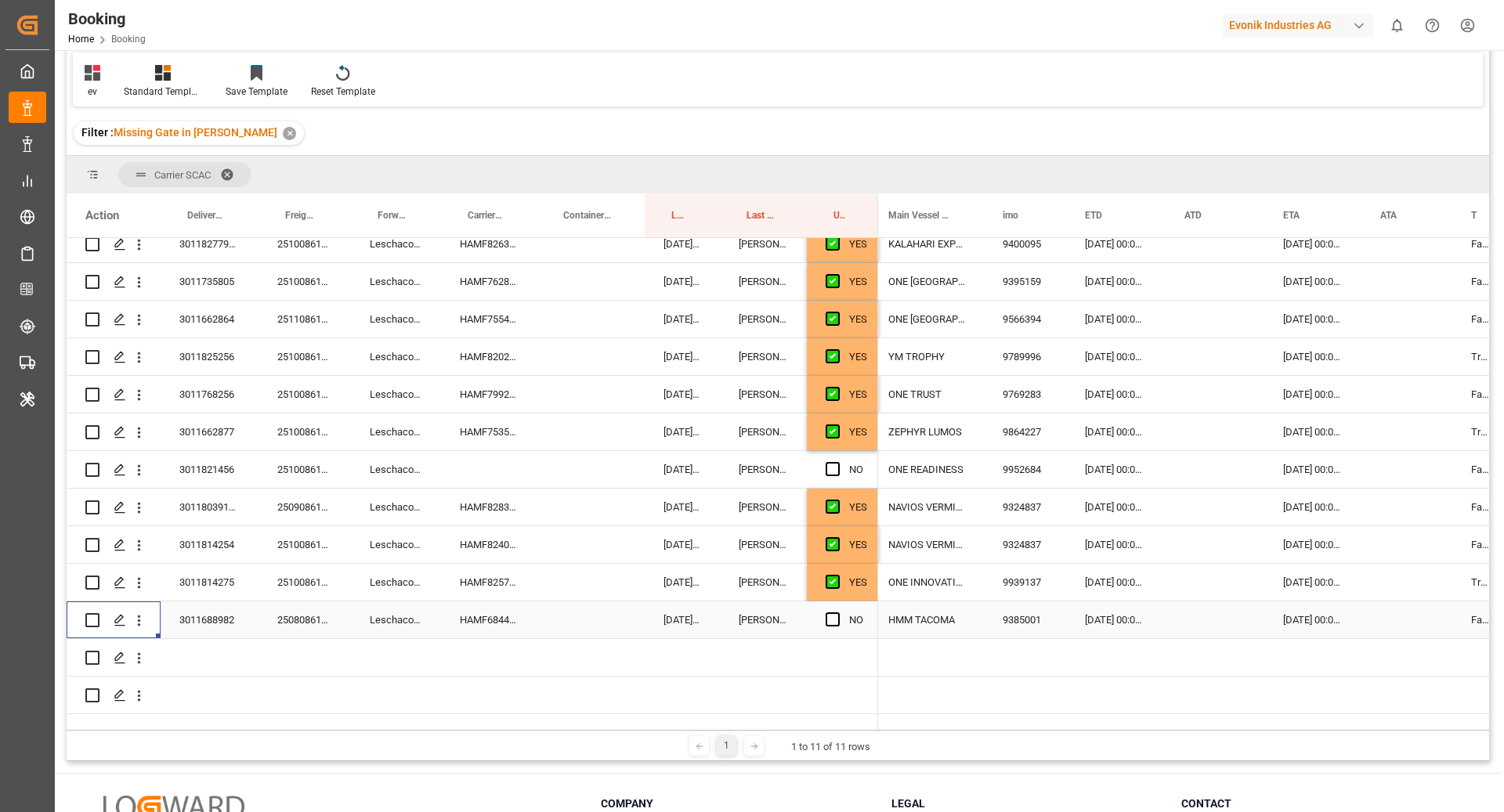
click at [344, 622] on div "250808610729" at bounding box center [304, 620] width 92 height 37
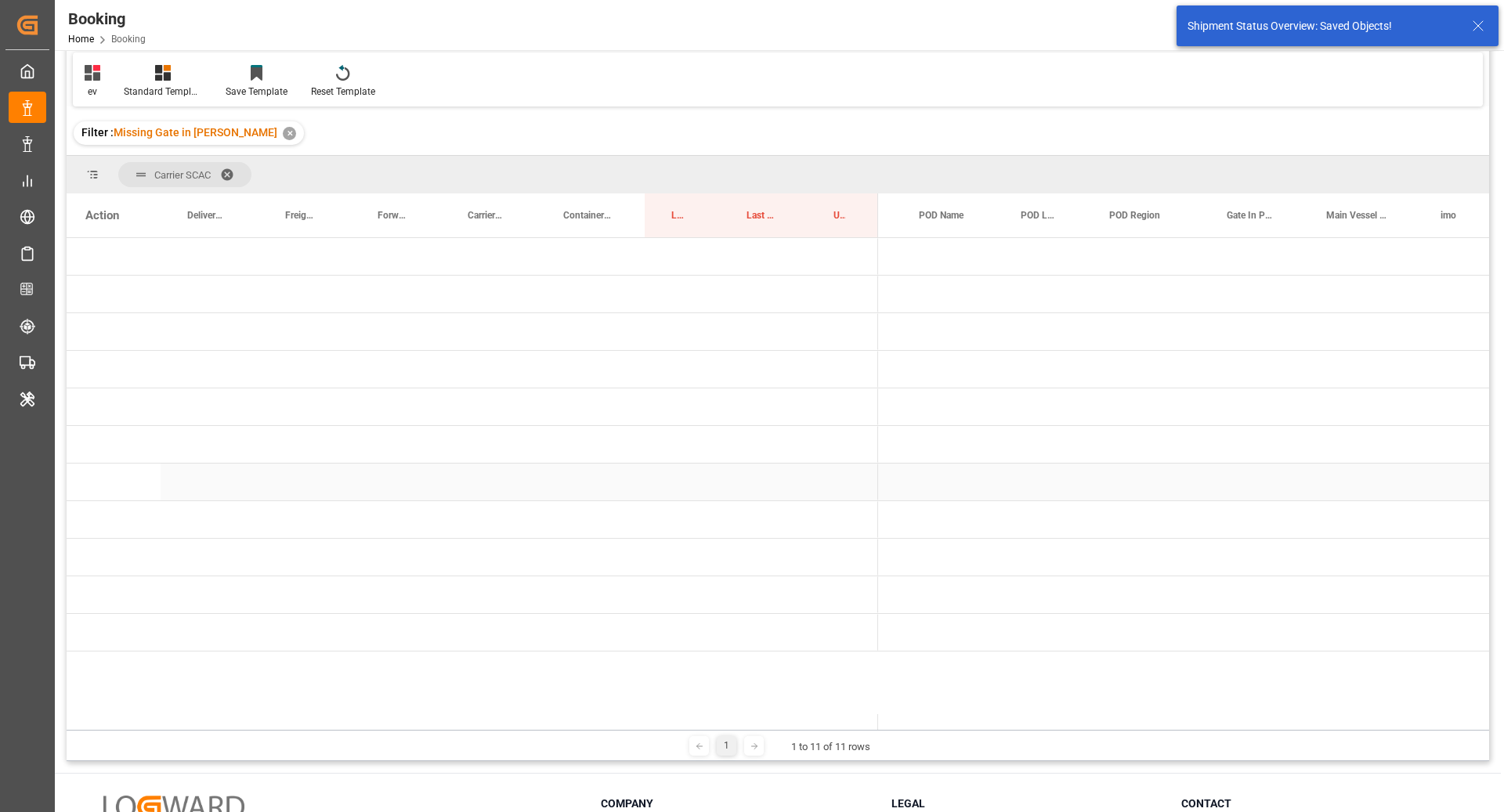
scroll to position [0, 0]
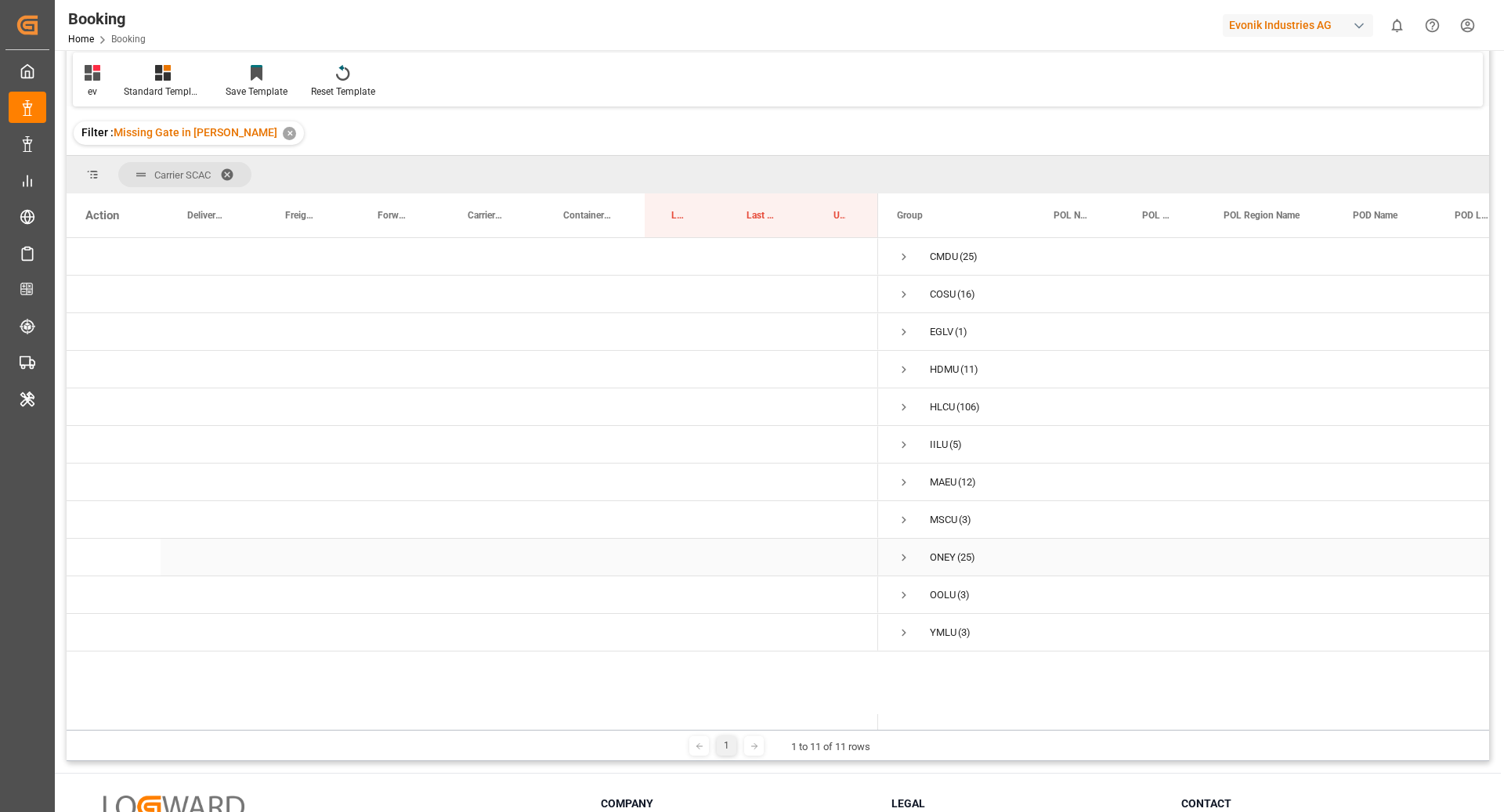
click at [907, 556] on span "Press SPACE to select this row." at bounding box center [904, 558] width 14 height 14
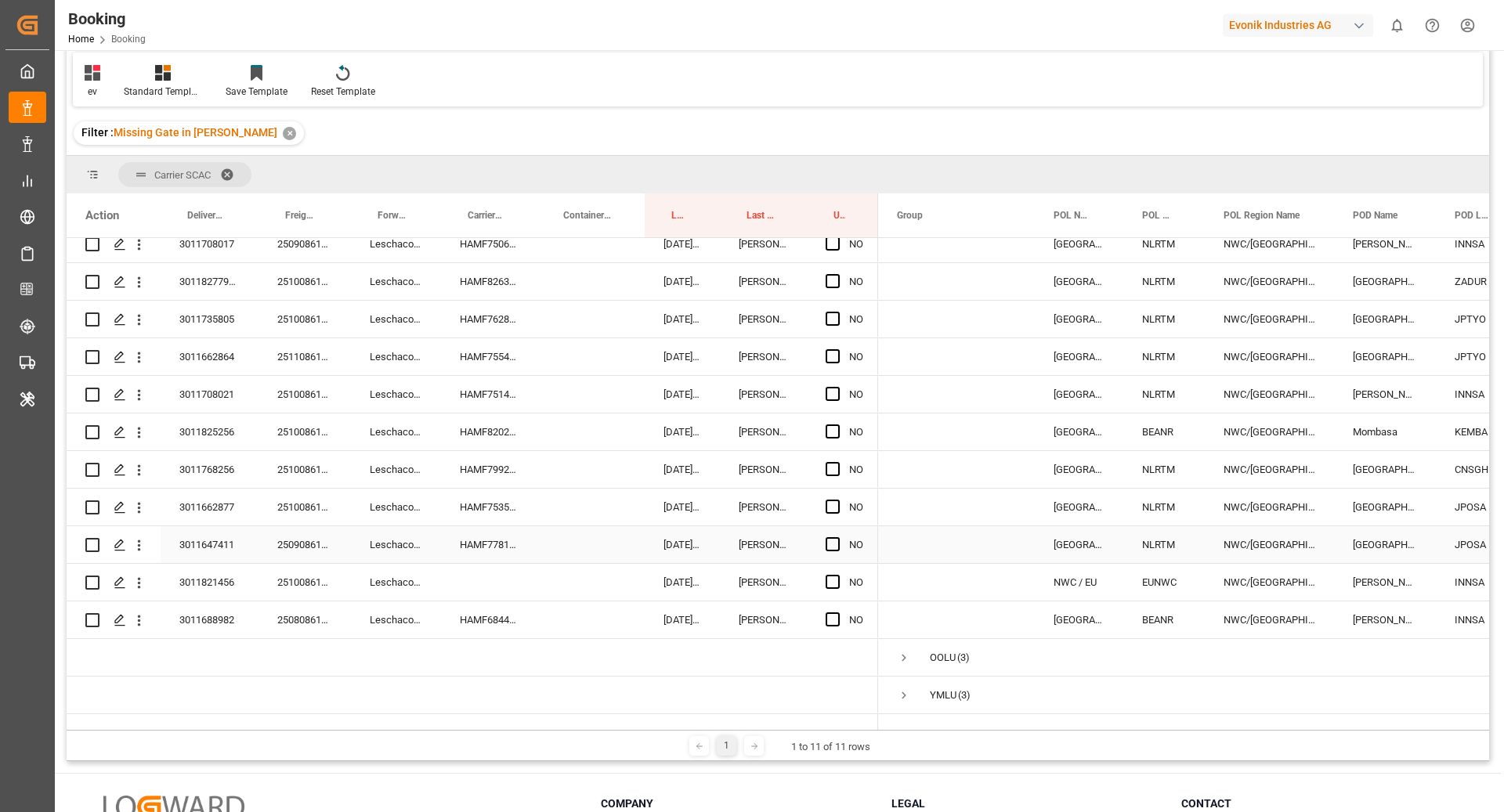
scroll to position [892, 0]
click at [325, 566] on div "251008610393" at bounding box center [304, 583] width 92 height 37
click at [638, 121] on div "Filter : Missing Gate in POL Barge ✕" at bounding box center [778, 133] width 1423 height 44
click at [139, 575] on icon "open menu" at bounding box center [139, 583] width 17 height 17
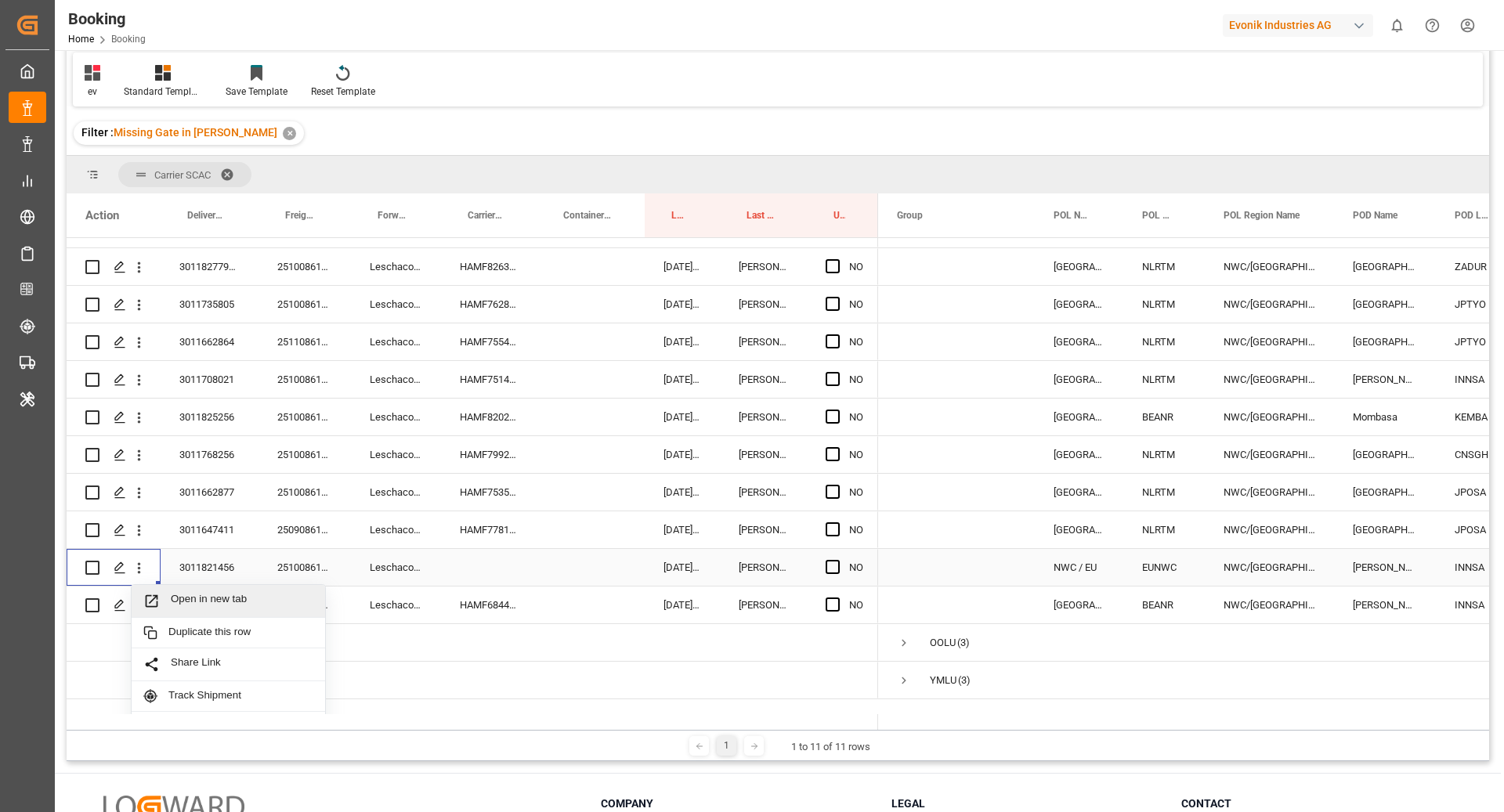
click at [199, 611] on div "Open in new tab" at bounding box center [229, 602] width 194 height 33
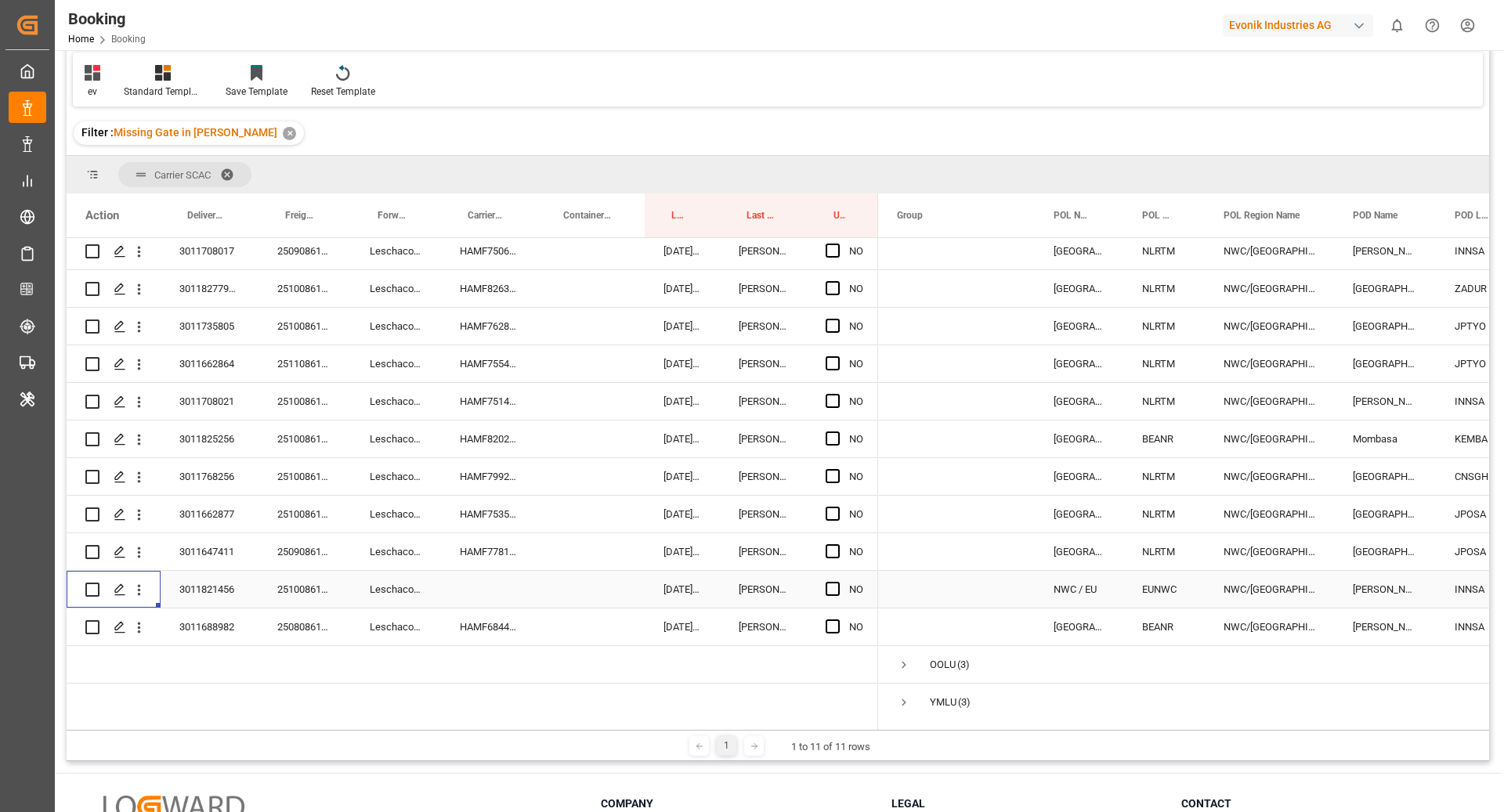
scroll to position [869, 0]
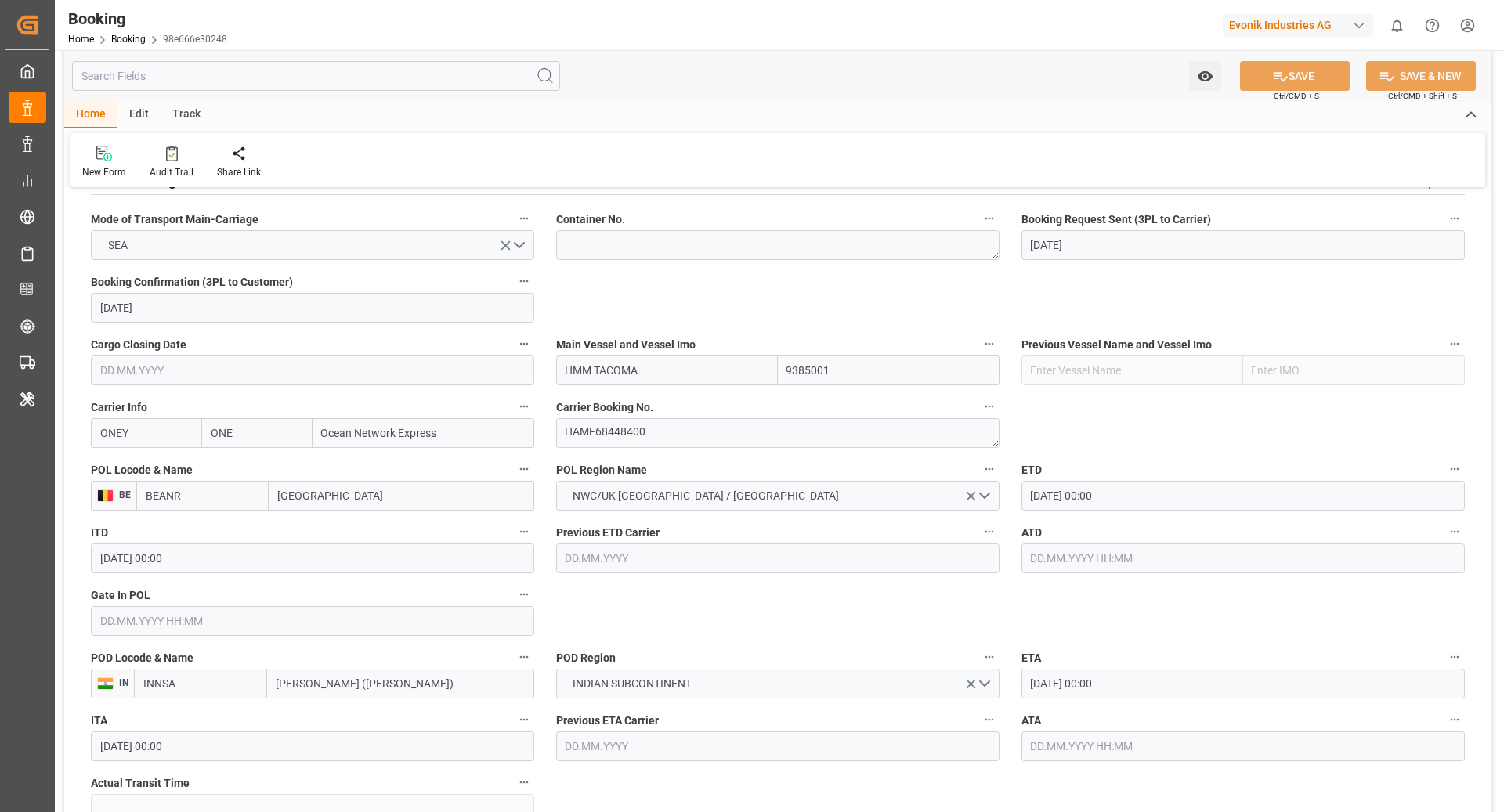
scroll to position [1018, 0]
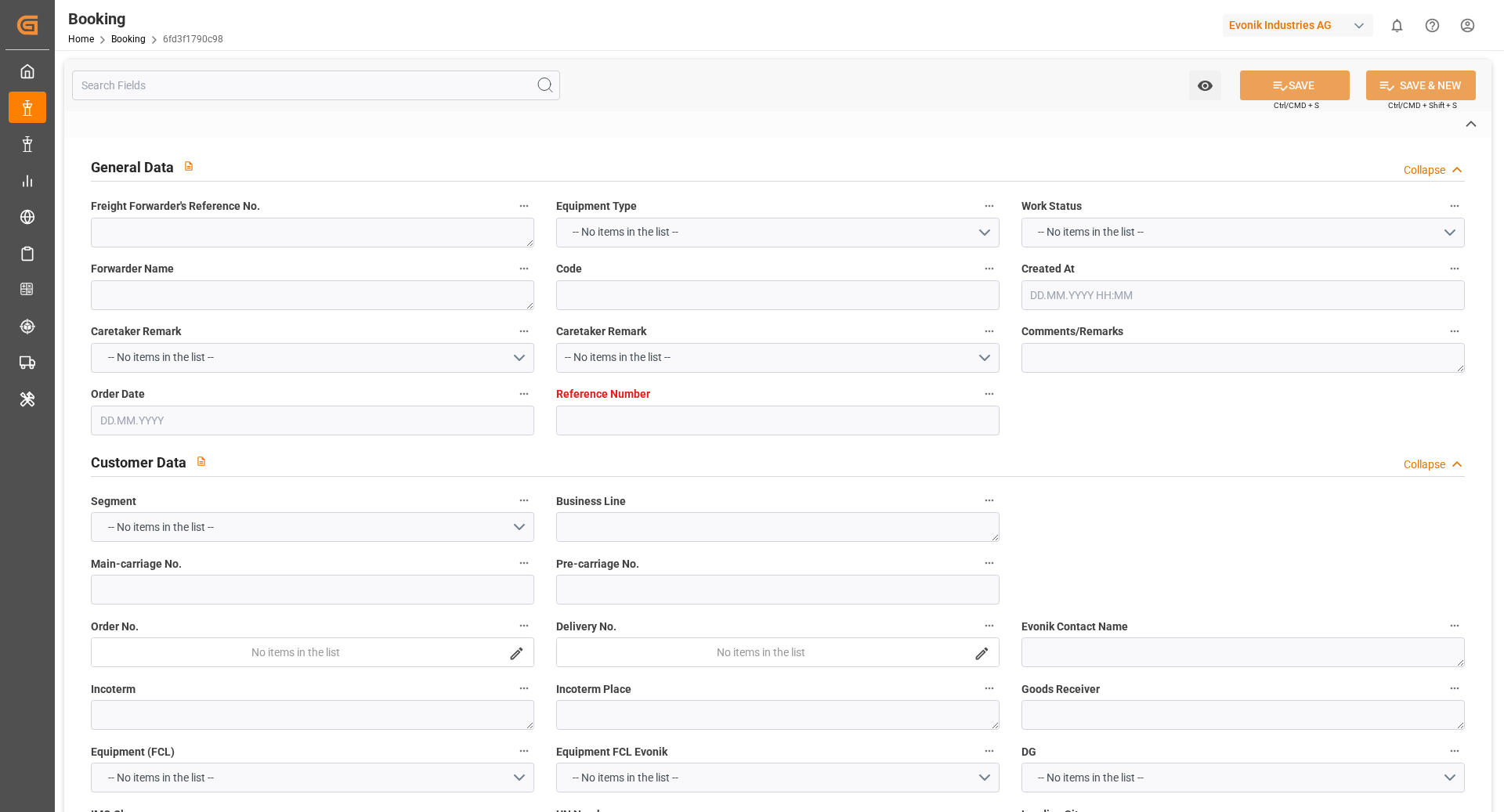
type textarea "251008610393"
type textarea "Leschaco Bremen"
type input "6fd3f1790c98"
type input "7001275581"
type textarea "CU-CAD"
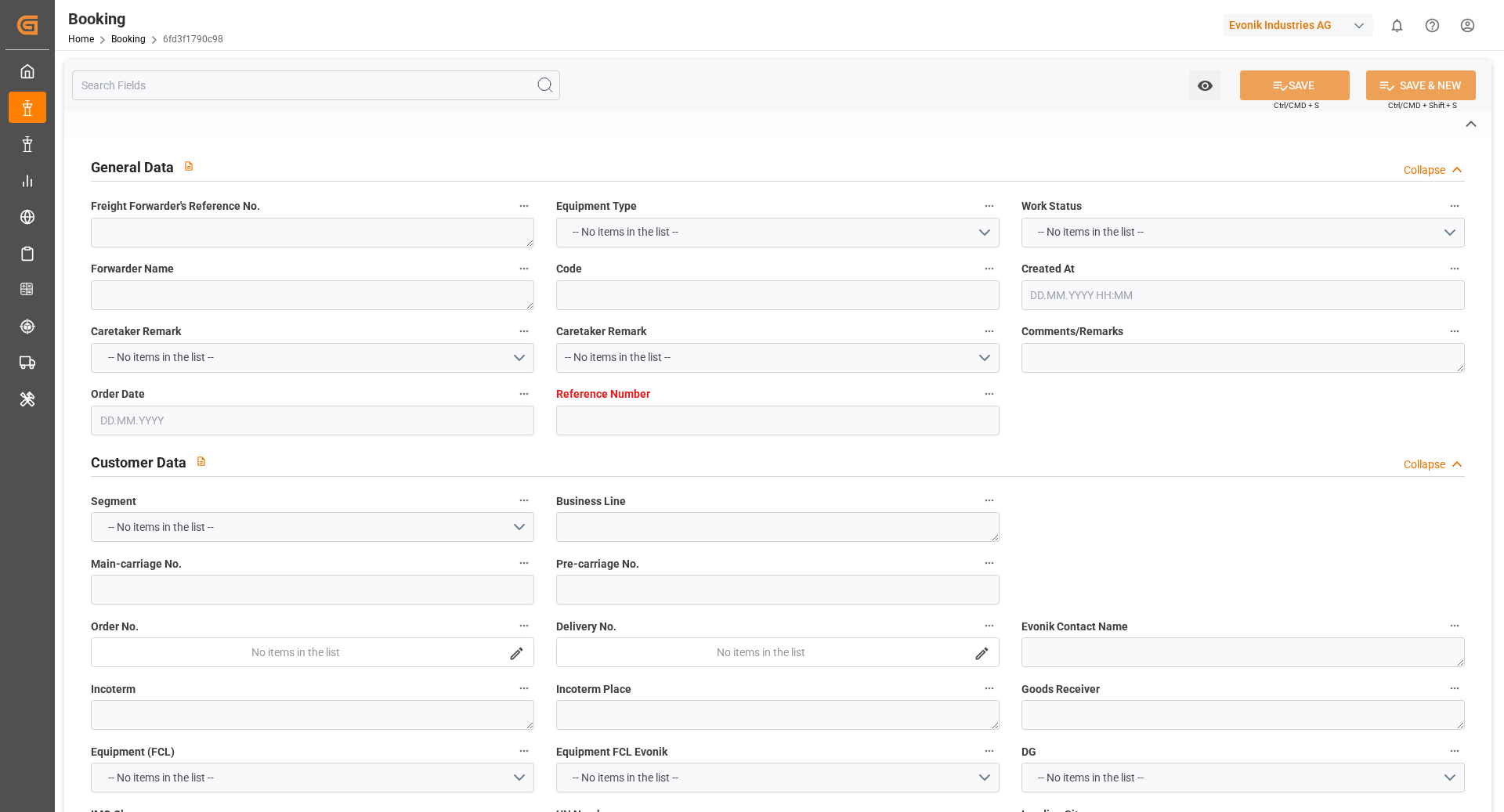
type input "7001275580"
type textarea "CIF"
type textarea "NHAVA SHEVA"
type textarea "[GEOGRAPHIC_DATA]"
type input "ONE READINESS"
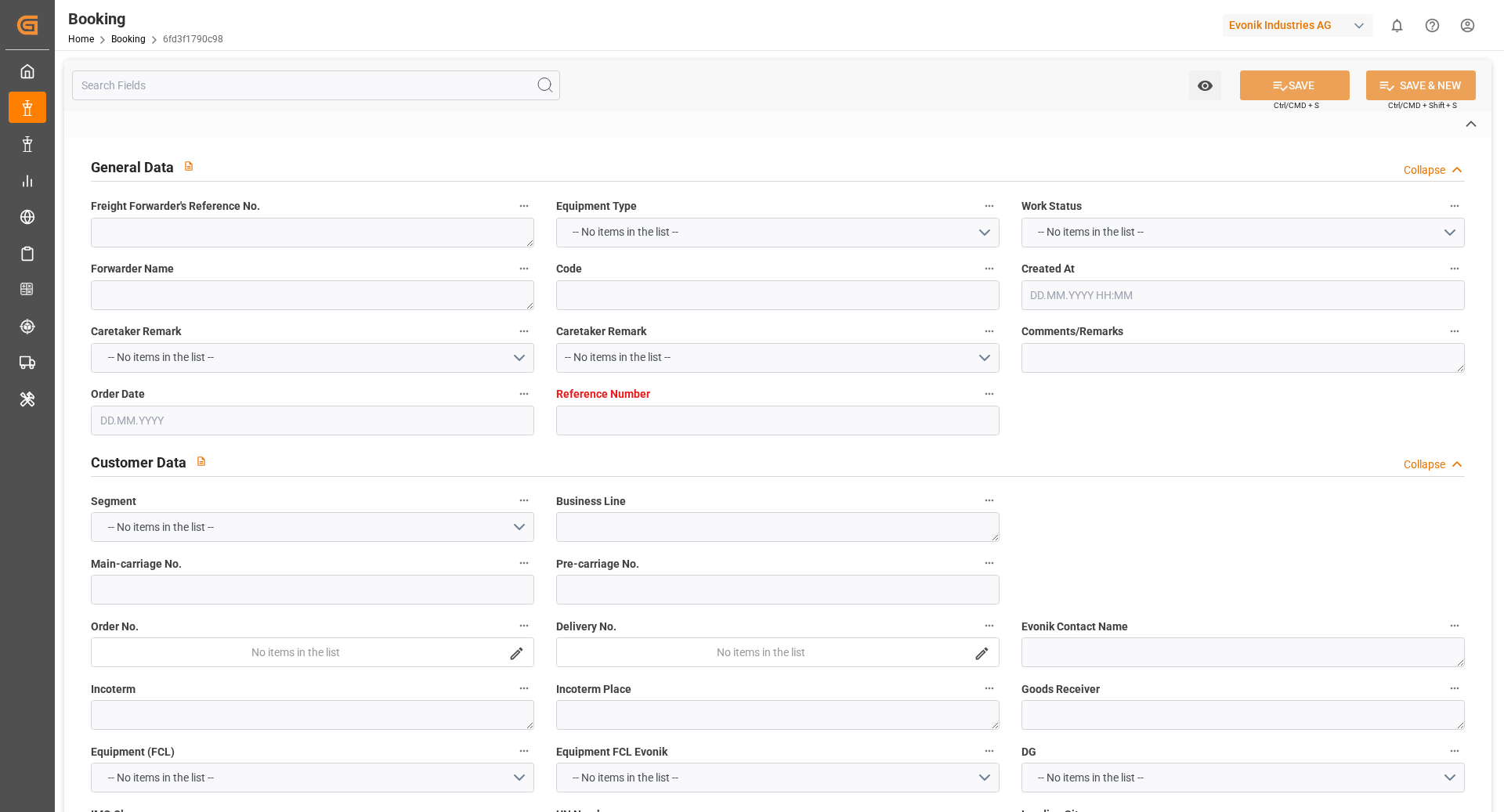
type input "ONEY"
type input "NWC / EU"
type input "[PERSON_NAME] ([PERSON_NAME])"
type textarea "INPUT_Evonik_Seeburger_IFTSTA_1003150561_20250916112321190.edi"
type textarea "NWC/[GEOGRAPHIC_DATA] [GEOGRAPHIC_DATA] Continent / [GEOGRAPHIC_DATA]-CAD"
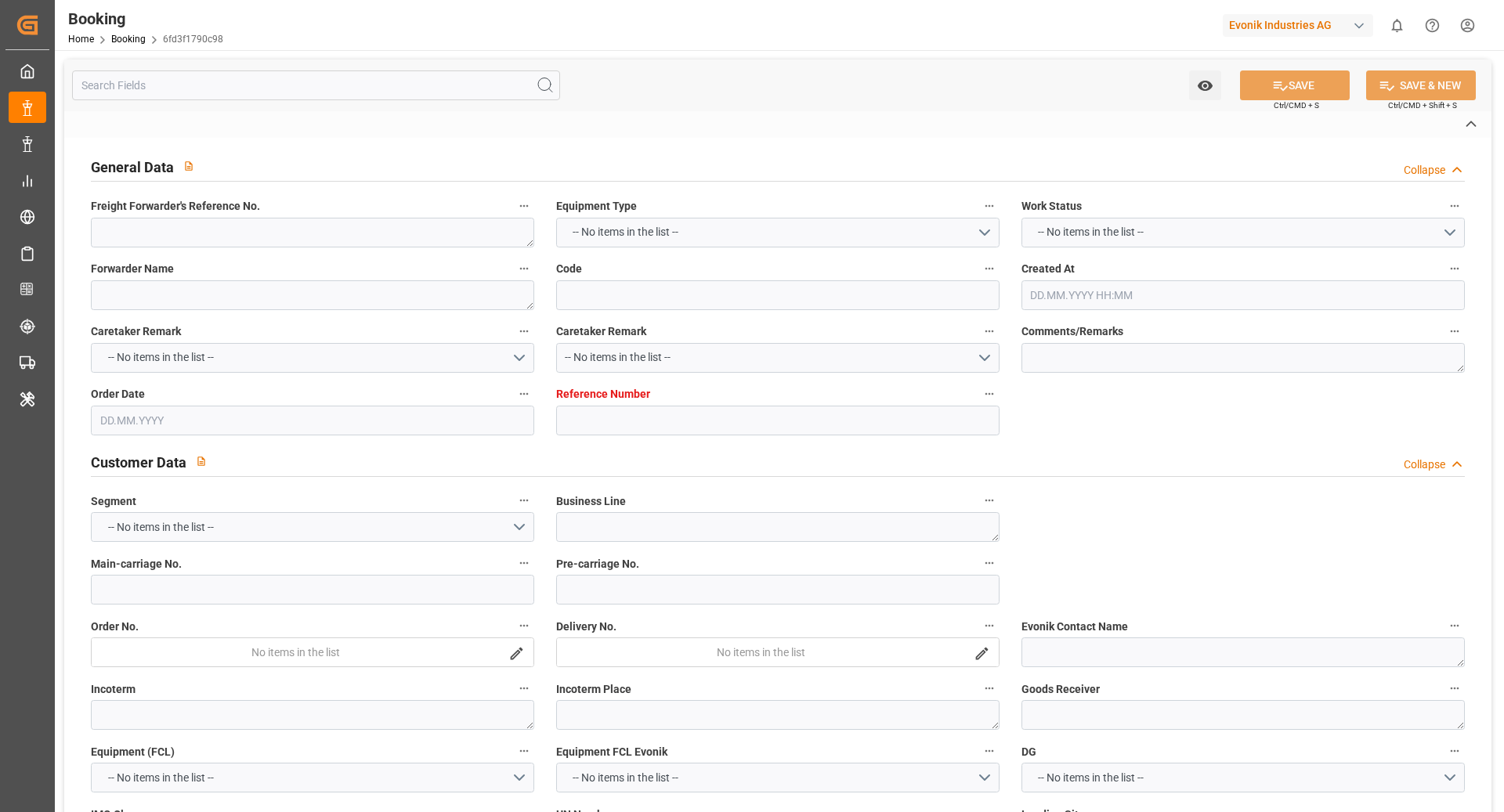
type textarea "INPUT_Evonik_Seeburger_IFTMIN_1003147485_20250915150529092.edi,INPUT_Evonik_See…"
type textarea "1003150561"
type textarea "Likitha devaraj"
type textarea "Pol-PodRegionName-businessDivision-businessLine-"
type textarea "IFTSTA"
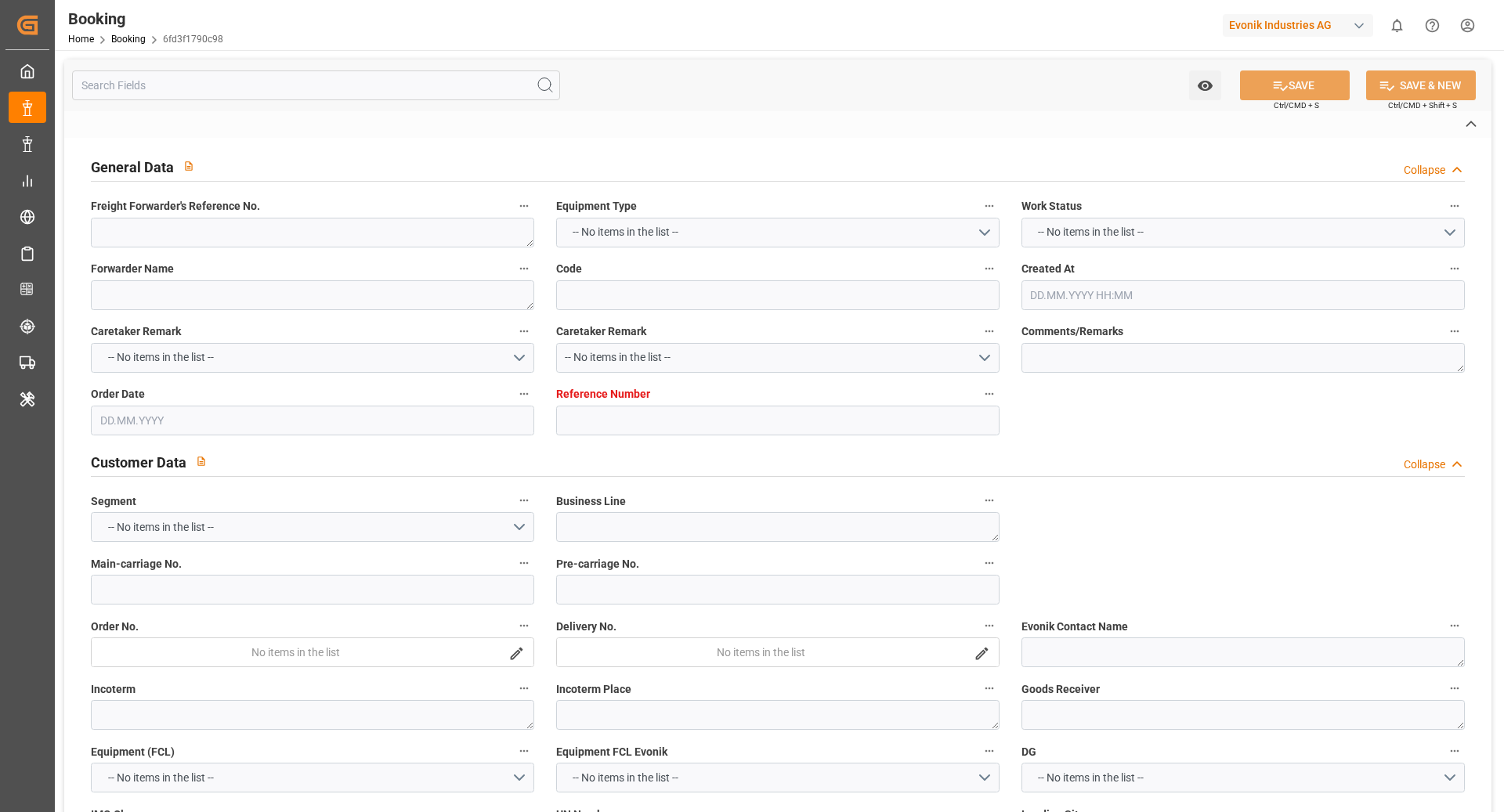
type textarea "a011t00000LcJC5AAN"
type textarea "No"
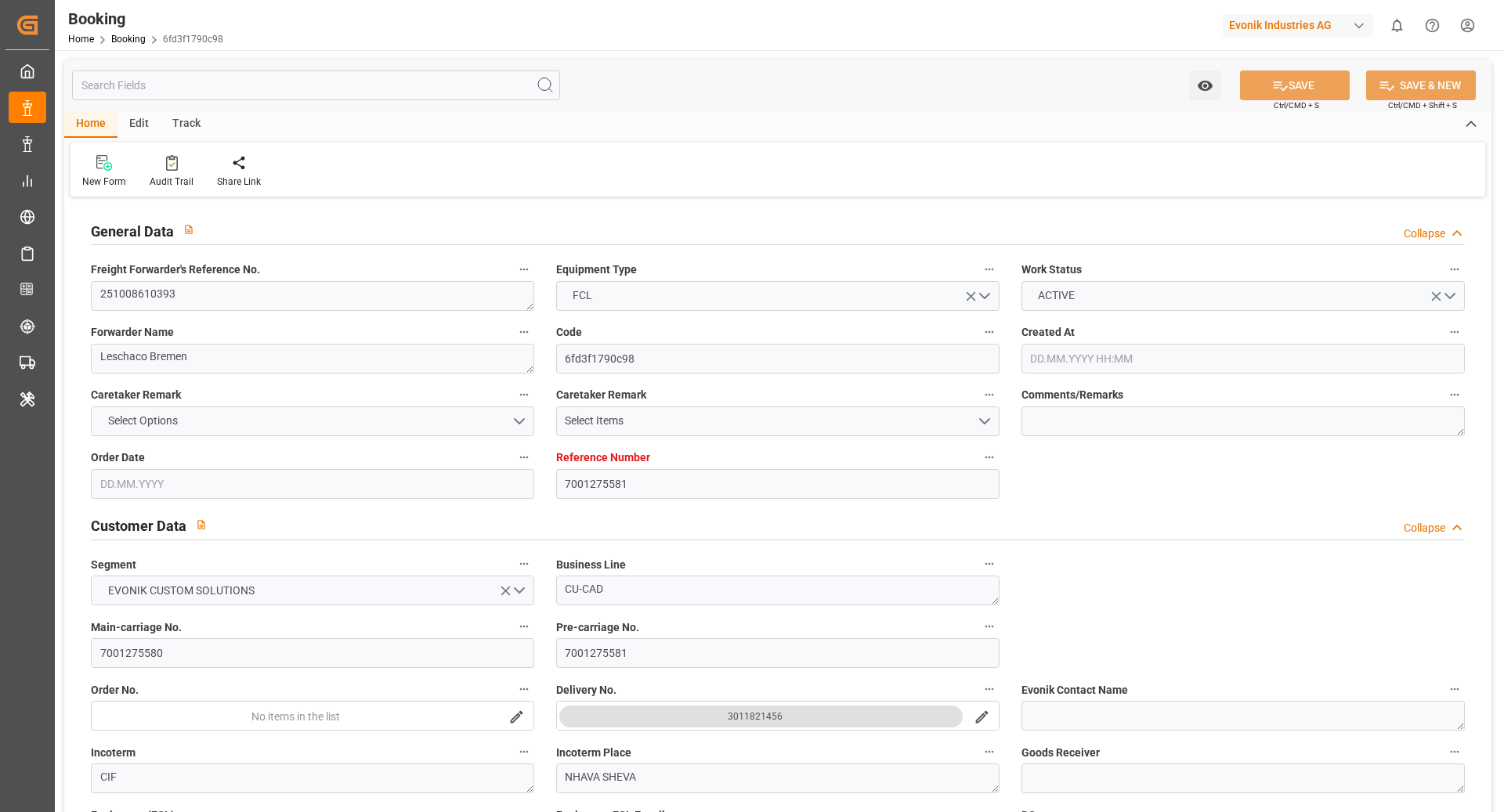
type input "7001275581"
type input "9952684"
type input "ONE"
type input "Ocean Network Express"
type input "EUNWC"
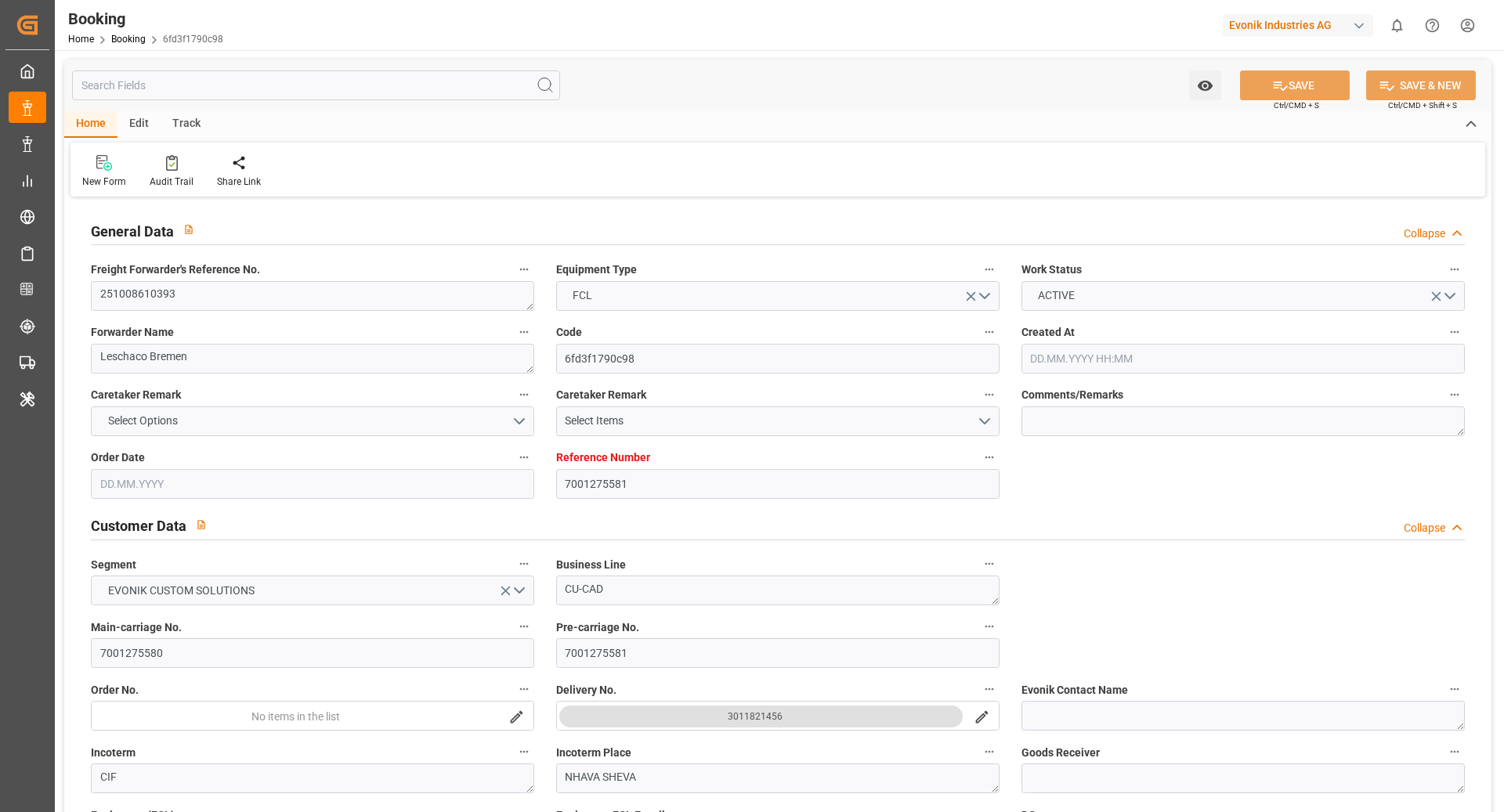
type input "INNSA"
type input "15.09.2025 13:06"
type input "15.09.2025"
type input "26.11.2025"
type input "30.09.2025"
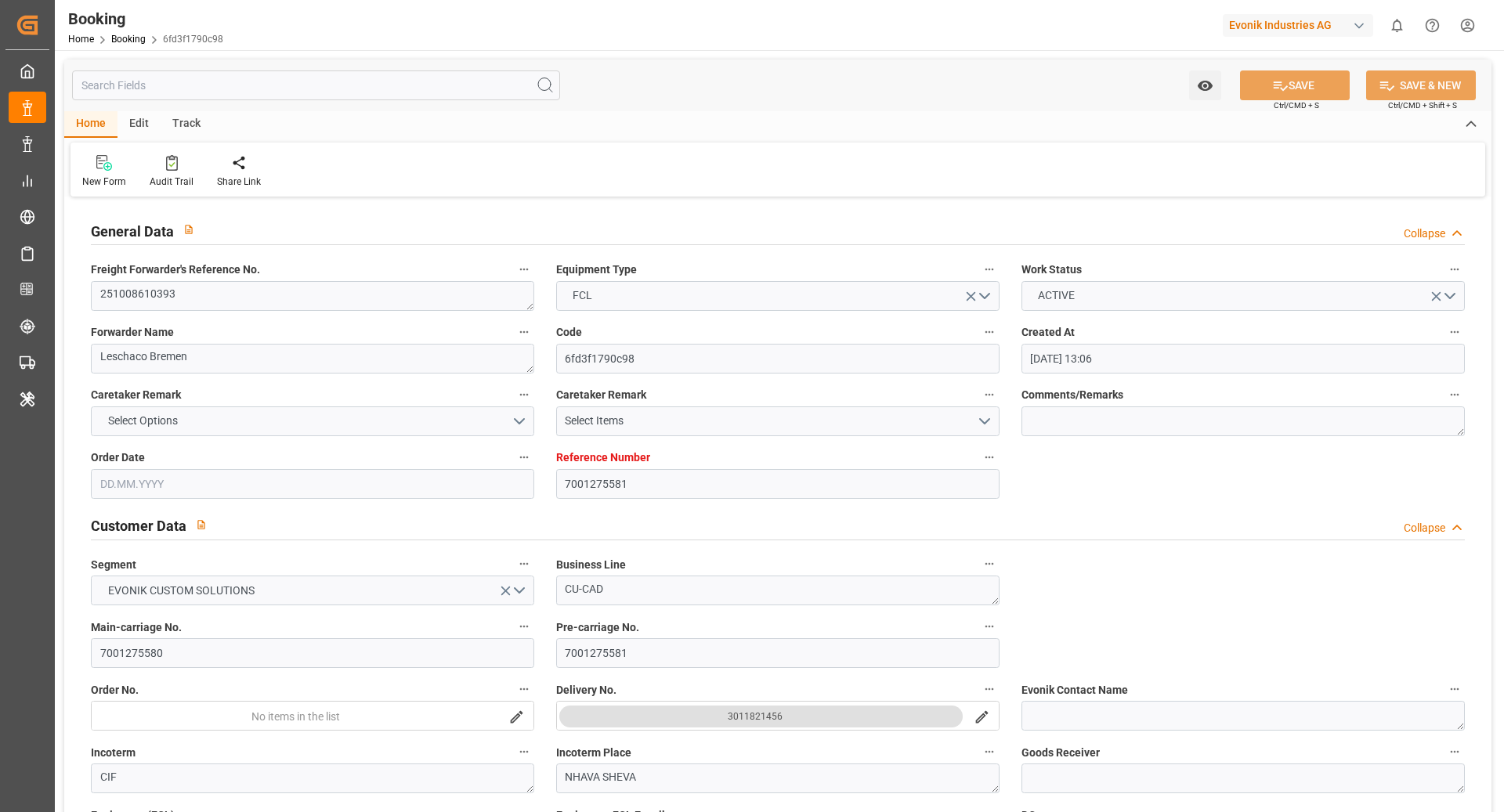
type input "30.09.2025 00:00"
type input "16.09.2025"
type input "14.10.2025 00:00"
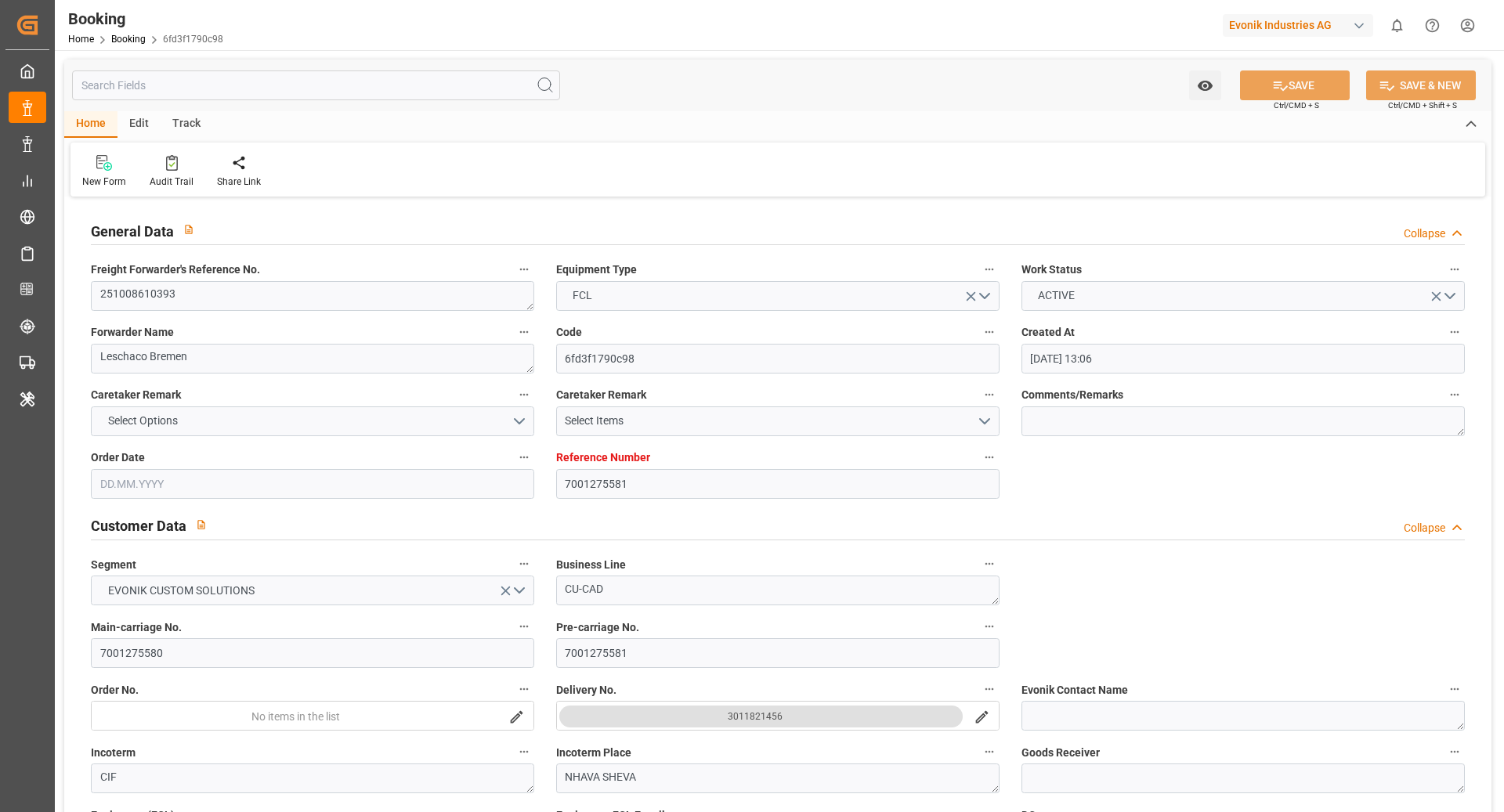
type input "14.10.2025 00:00"
type input "24.11.2025 00:00"
type input "26.11.2025 00:00"
type input "17.09.2025 09:13"
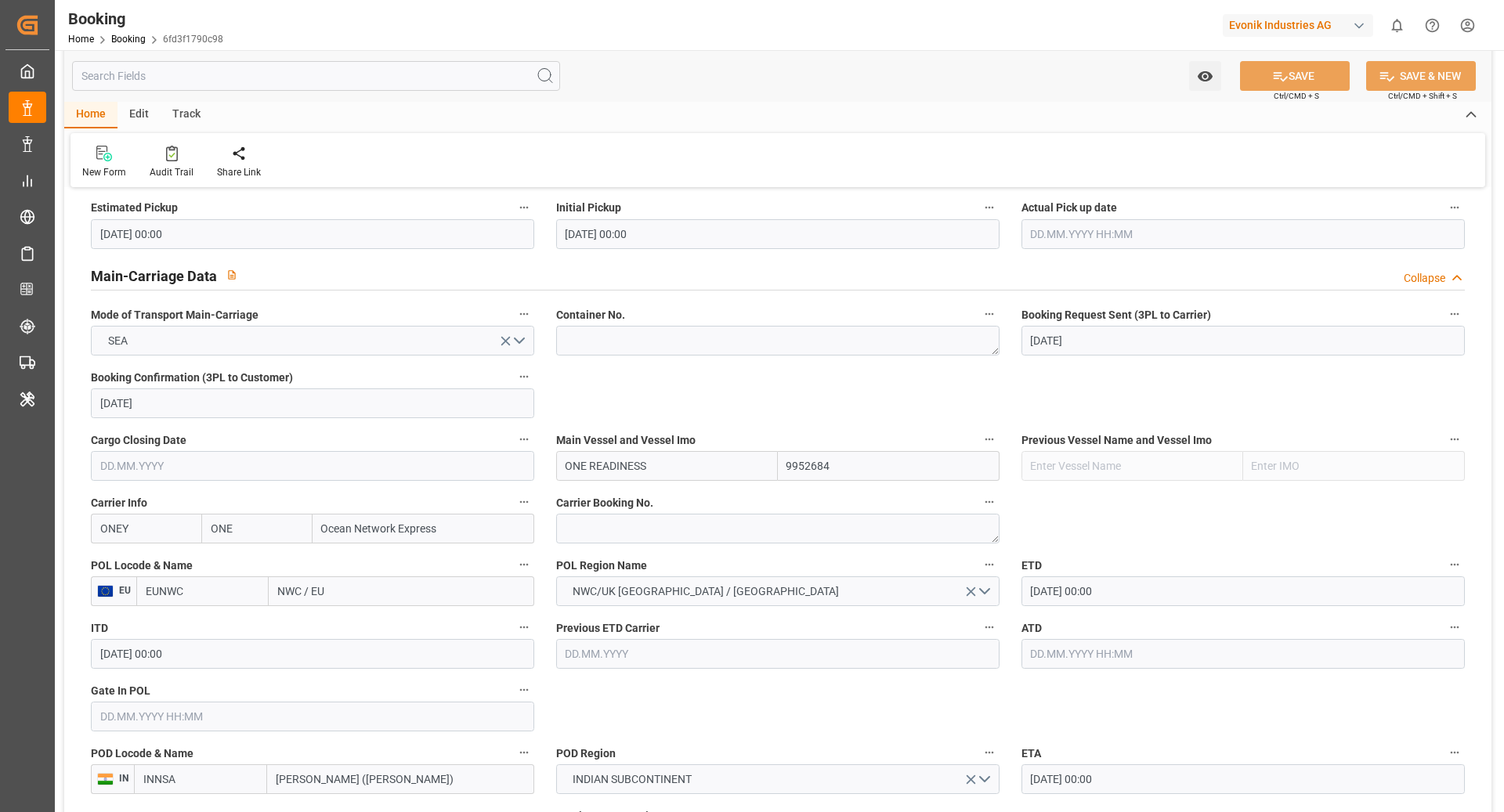
scroll to position [925, 0]
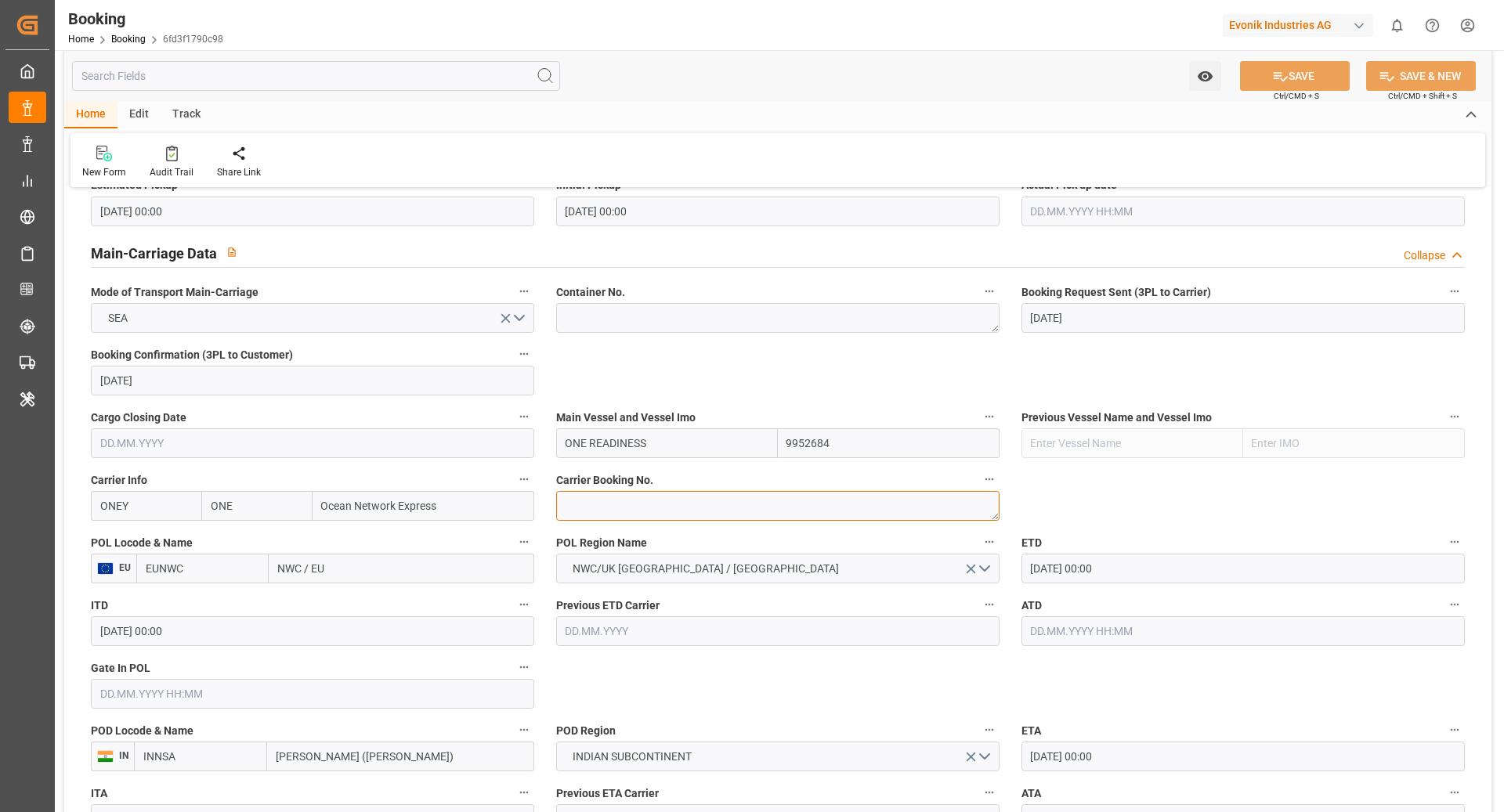
click at [640, 519] on textarea at bounding box center [778, 506] width 443 height 29
paste textarea "HAMF83396300"
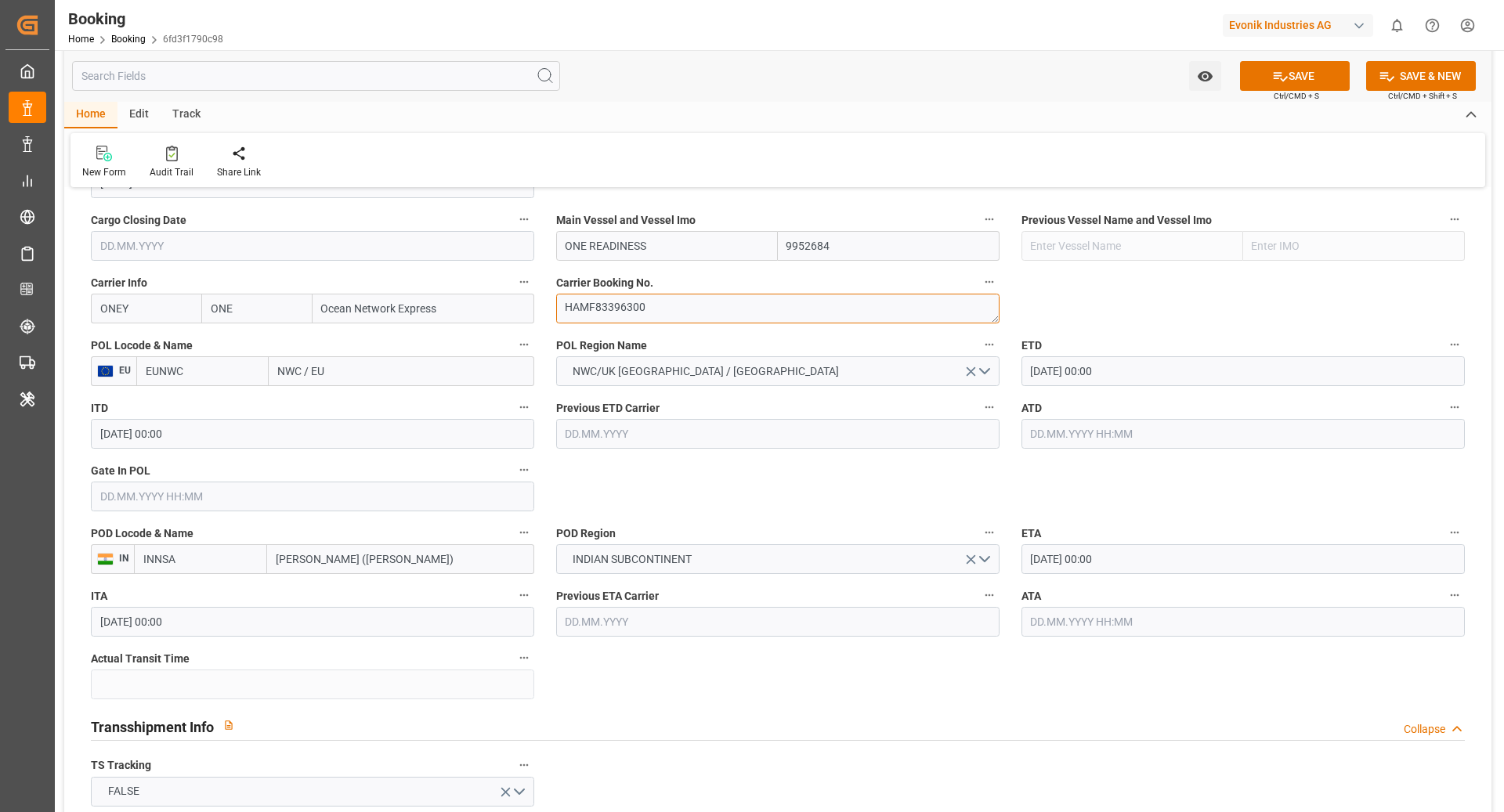
type textarea "HAMF83396300"
click at [213, 383] on input "EUNWC" at bounding box center [202, 371] width 132 height 29
type input "NLRTM"
click at [217, 412] on div "NLRTM - Rotterdam" at bounding box center [203, 414] width 131 height 52
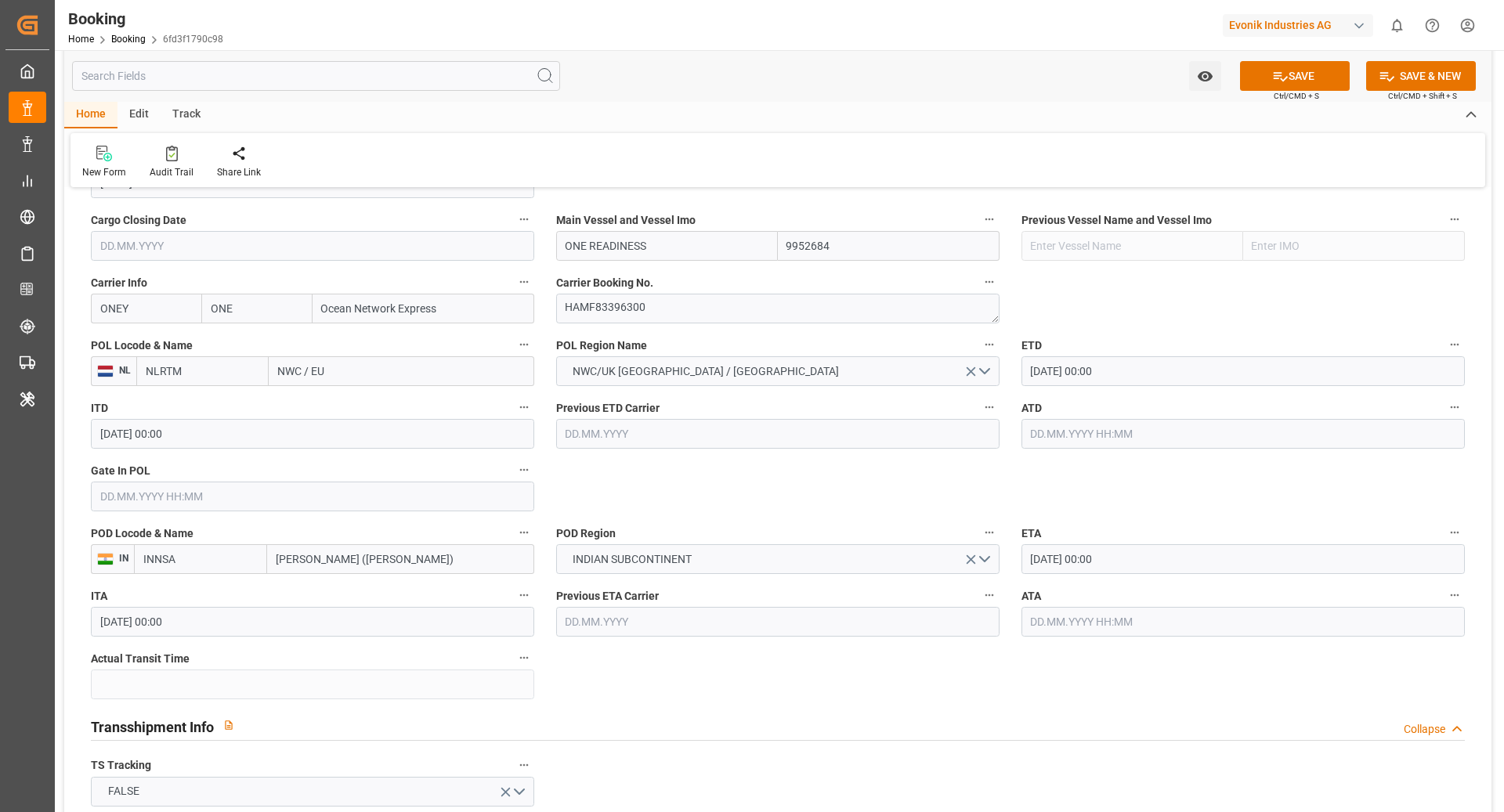
type input "[GEOGRAPHIC_DATA]"
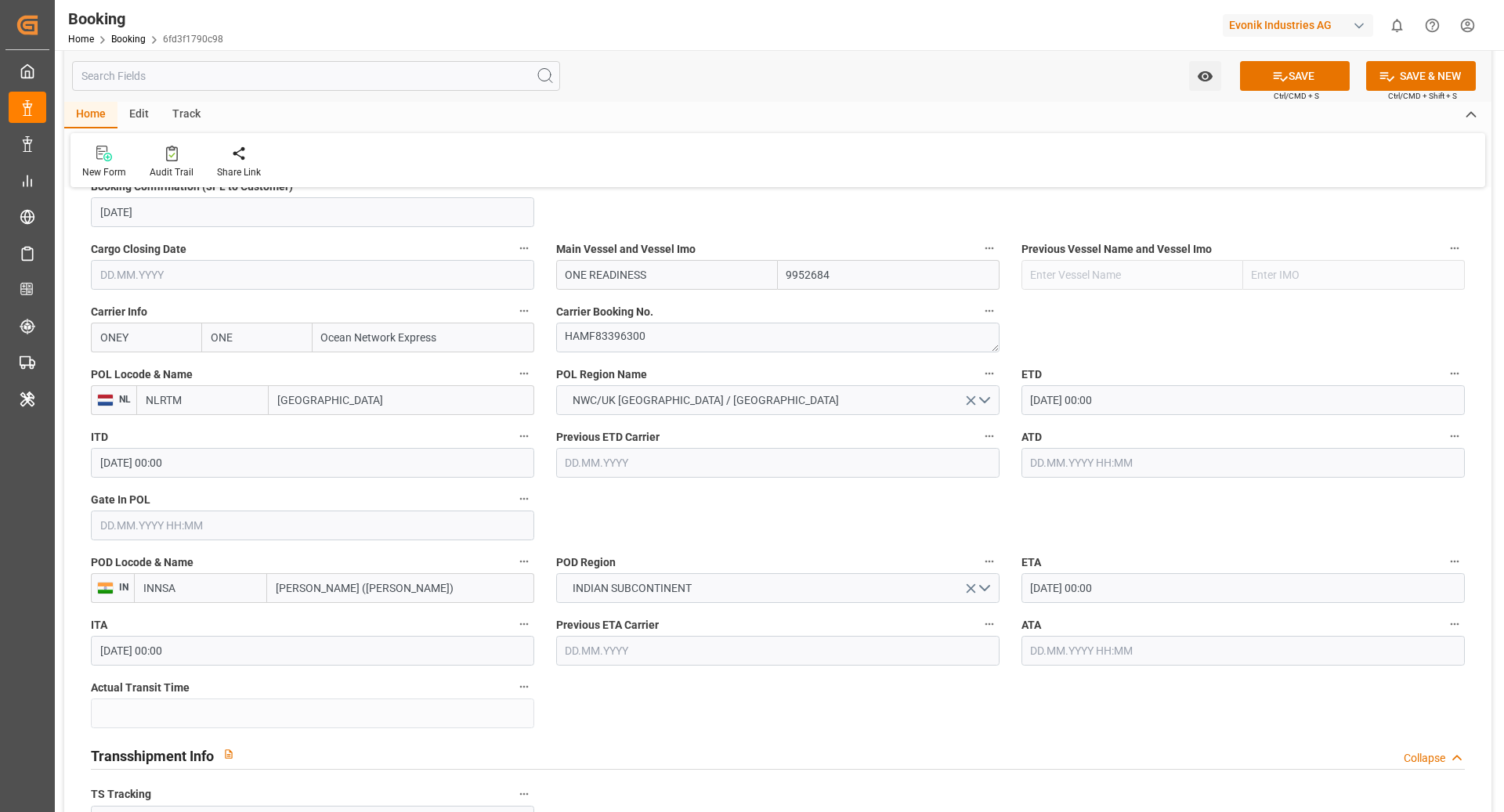
scroll to position [1075, 0]
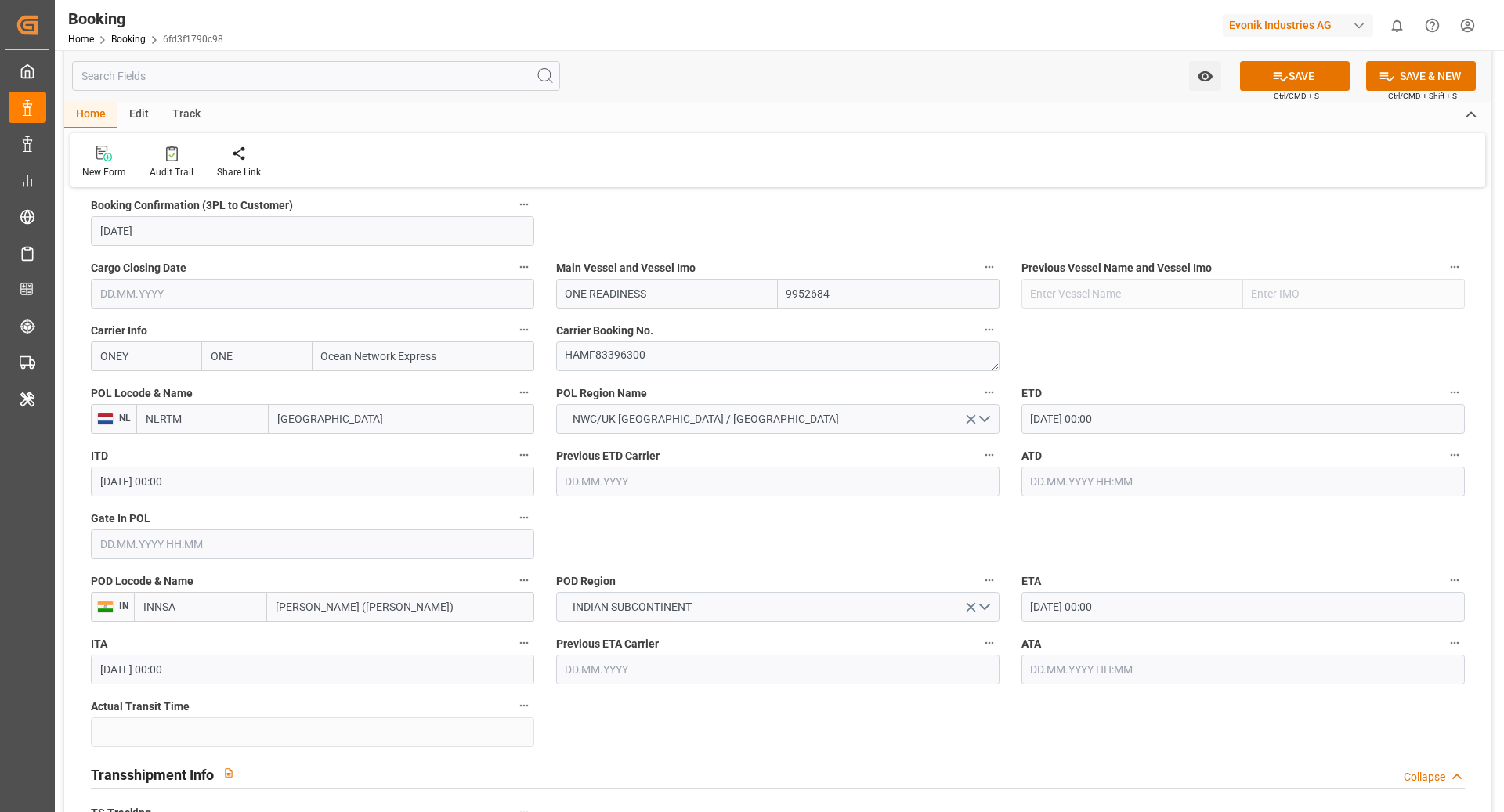
type input "NLRTM"
click at [1299, 73] on button "SAVE" at bounding box center [1296, 75] width 110 height 29
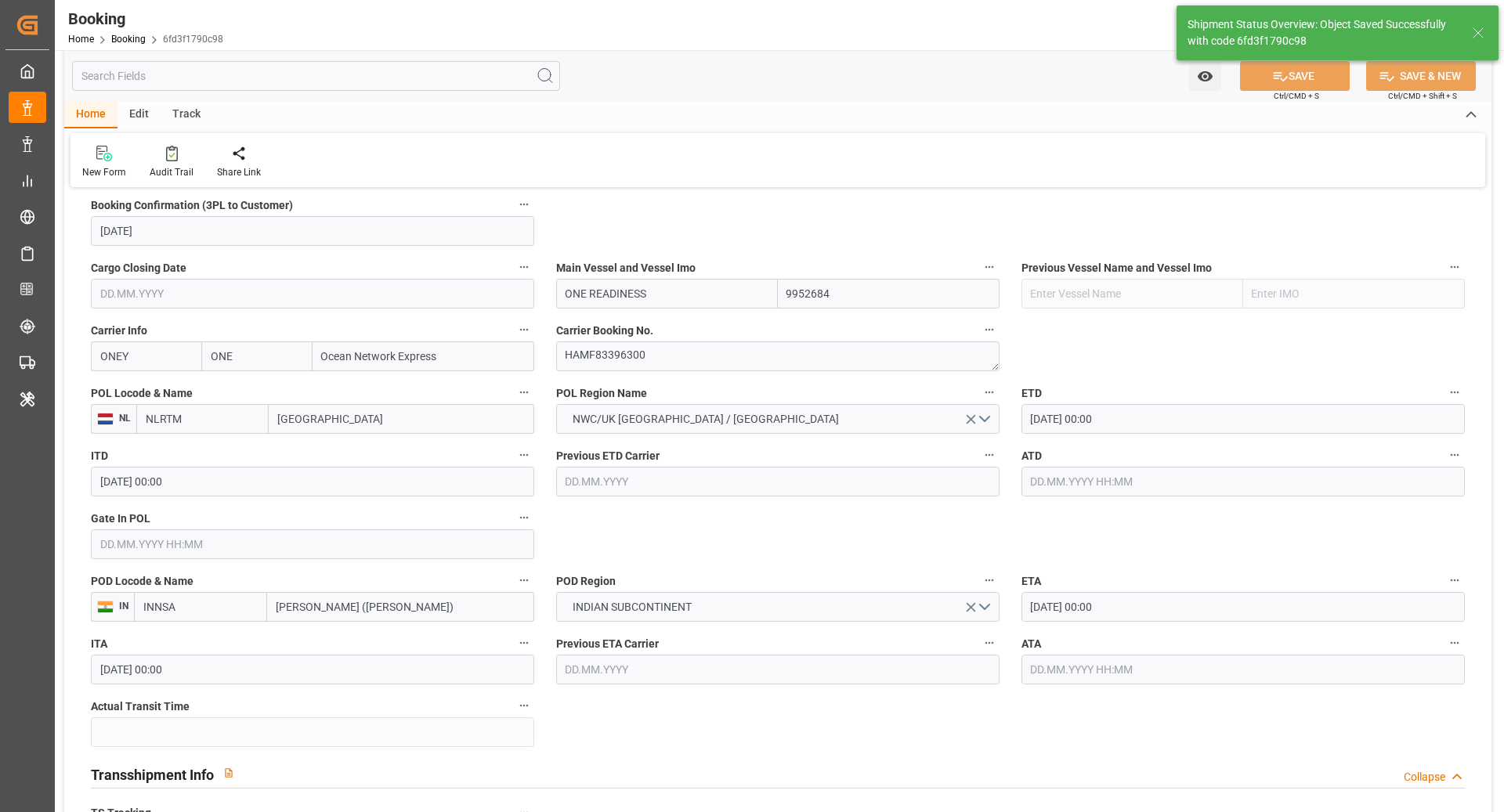
type textarea "[PERSON_NAME]"
type textarea "businessDivision-businessLine-"
type input "18.09.2025 08:35"
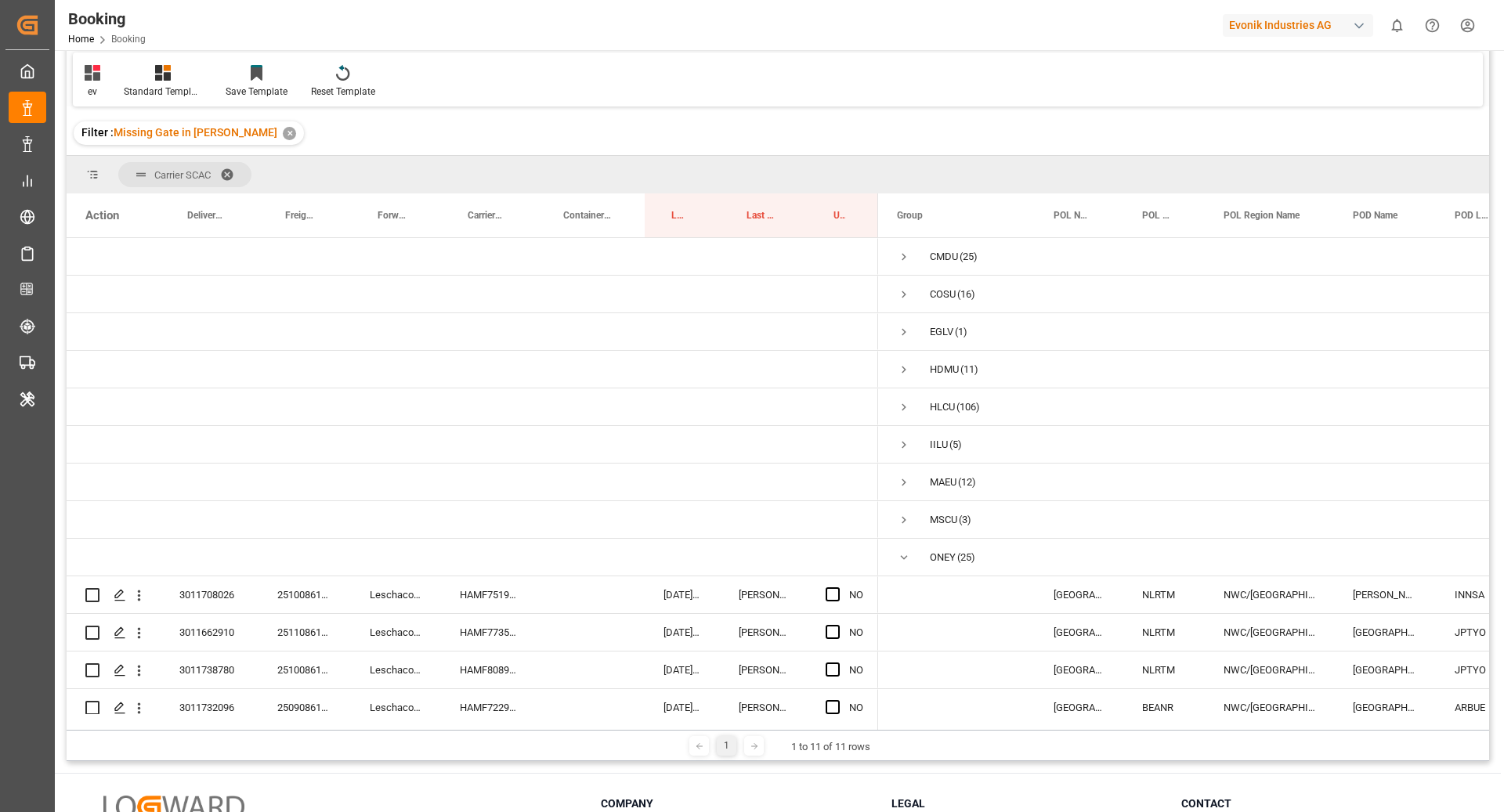
scroll to position [869, 0]
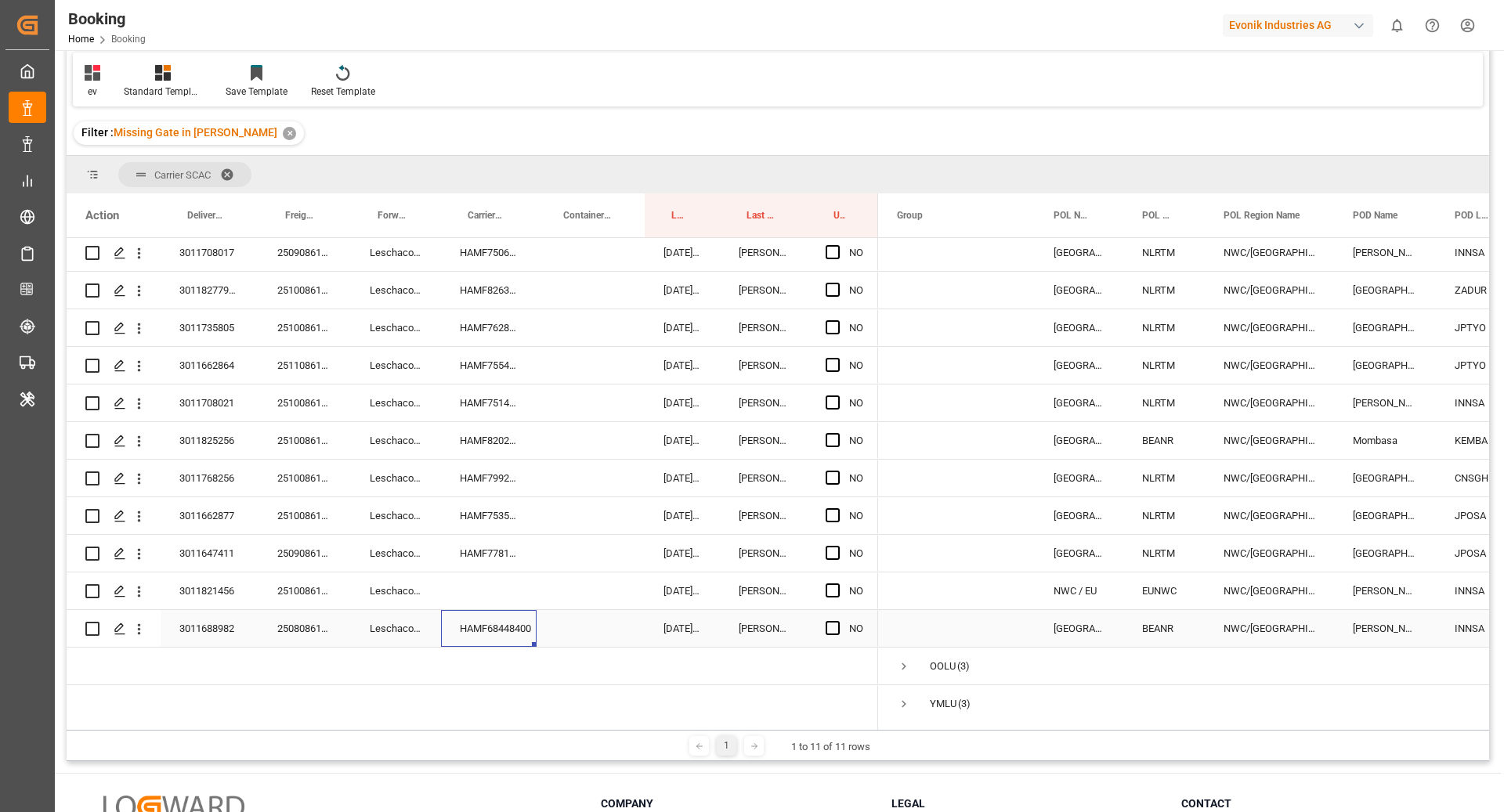
click at [470, 625] on div "HAMF68448400" at bounding box center [489, 629] width 96 height 37
click at [311, 637] on div "250808610729" at bounding box center [304, 629] width 92 height 37
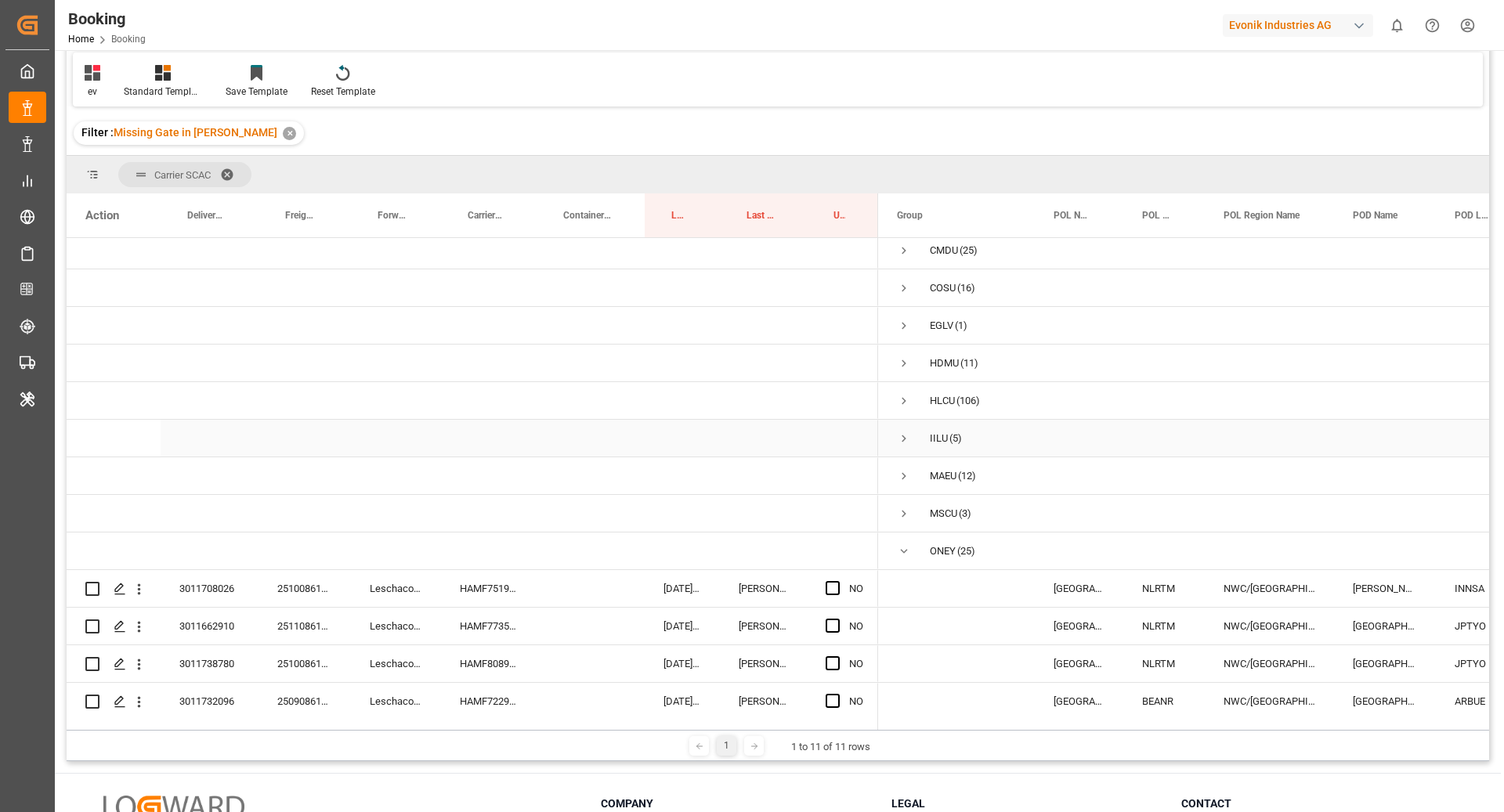
scroll to position [0, 0]
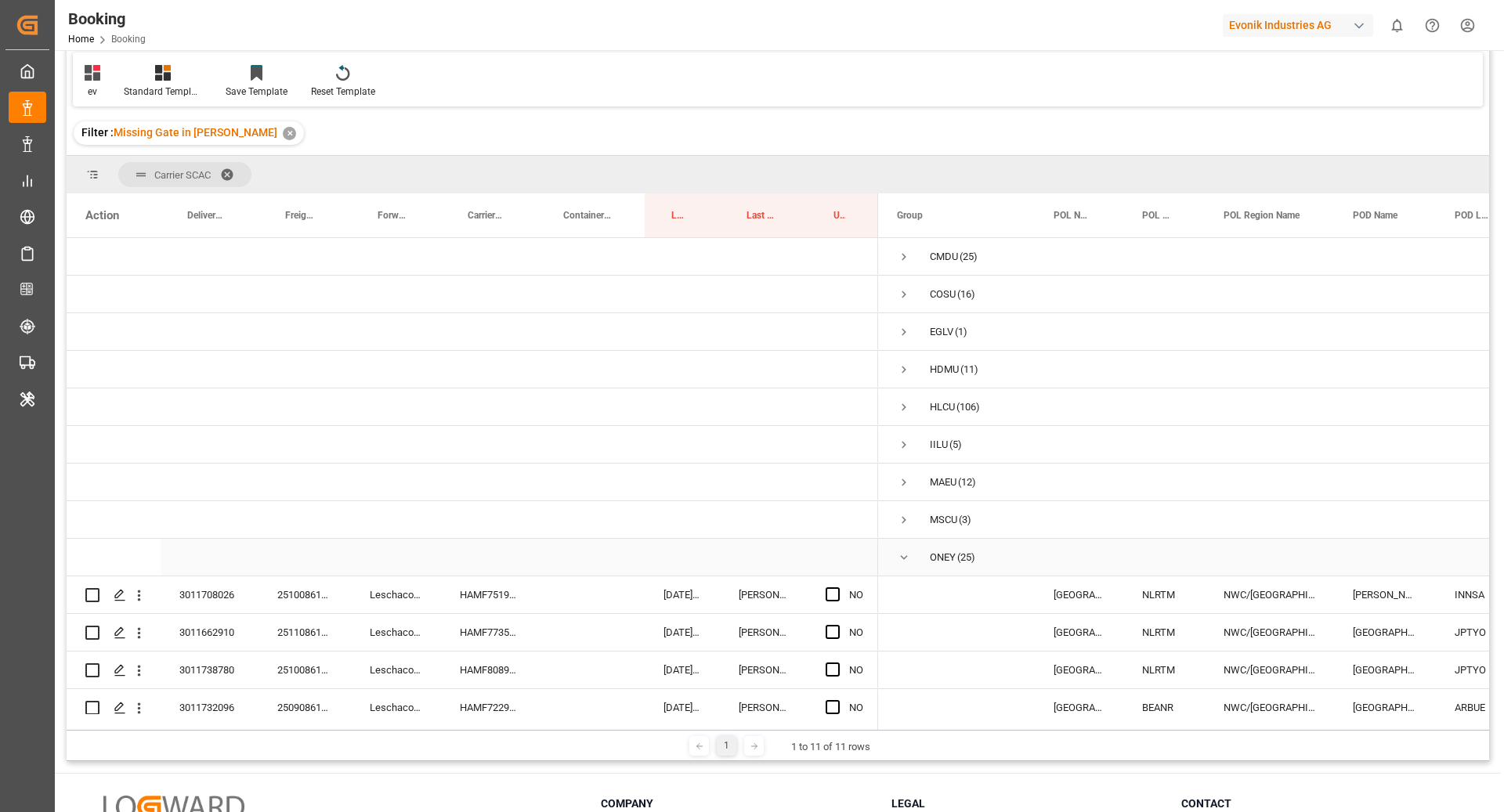
click at [906, 558] on span "Press SPACE to select this row." at bounding box center [904, 558] width 14 height 14
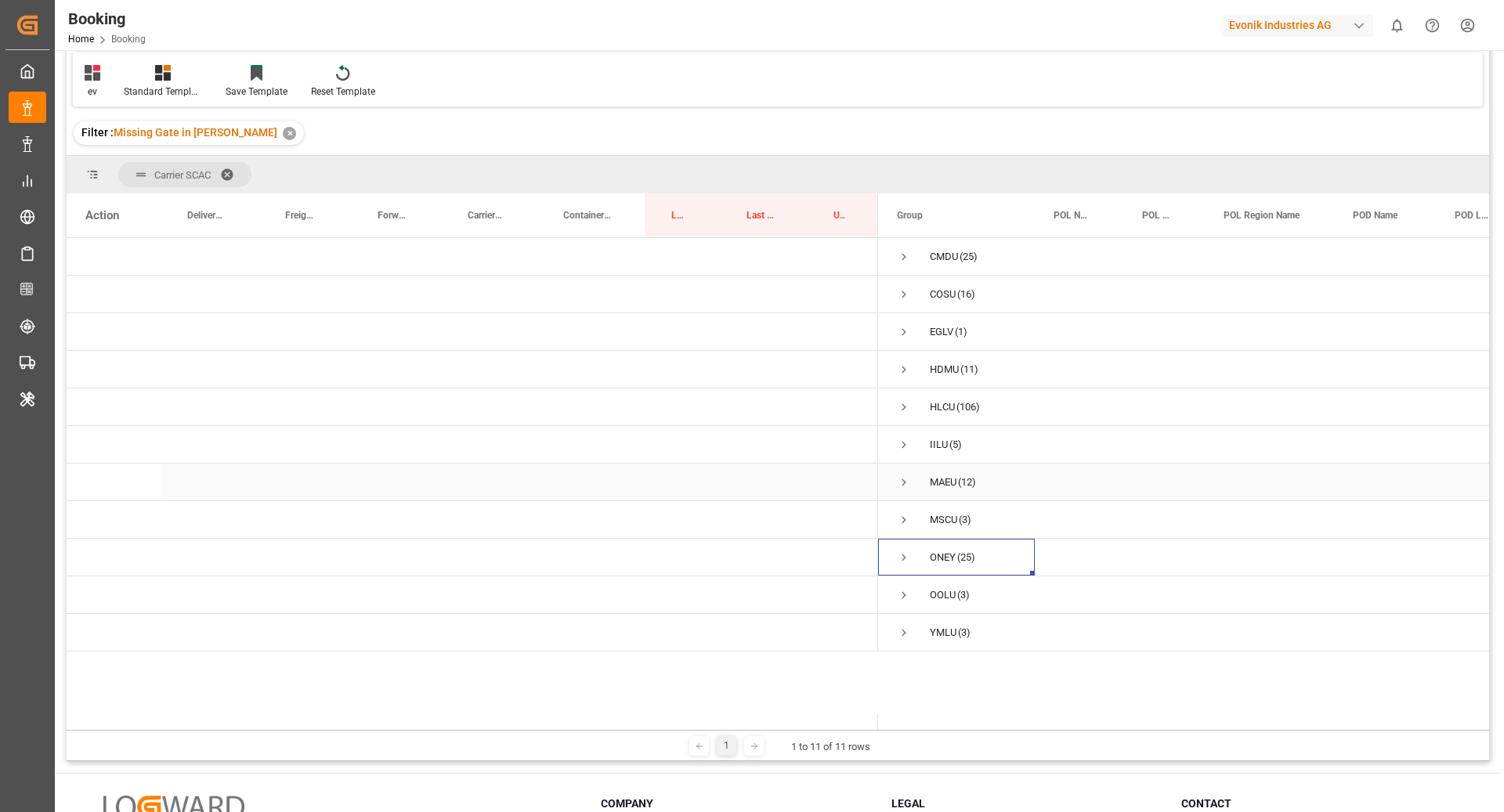
click at [903, 476] on span "Press SPACE to select this row." at bounding box center [904, 482] width 14 height 14
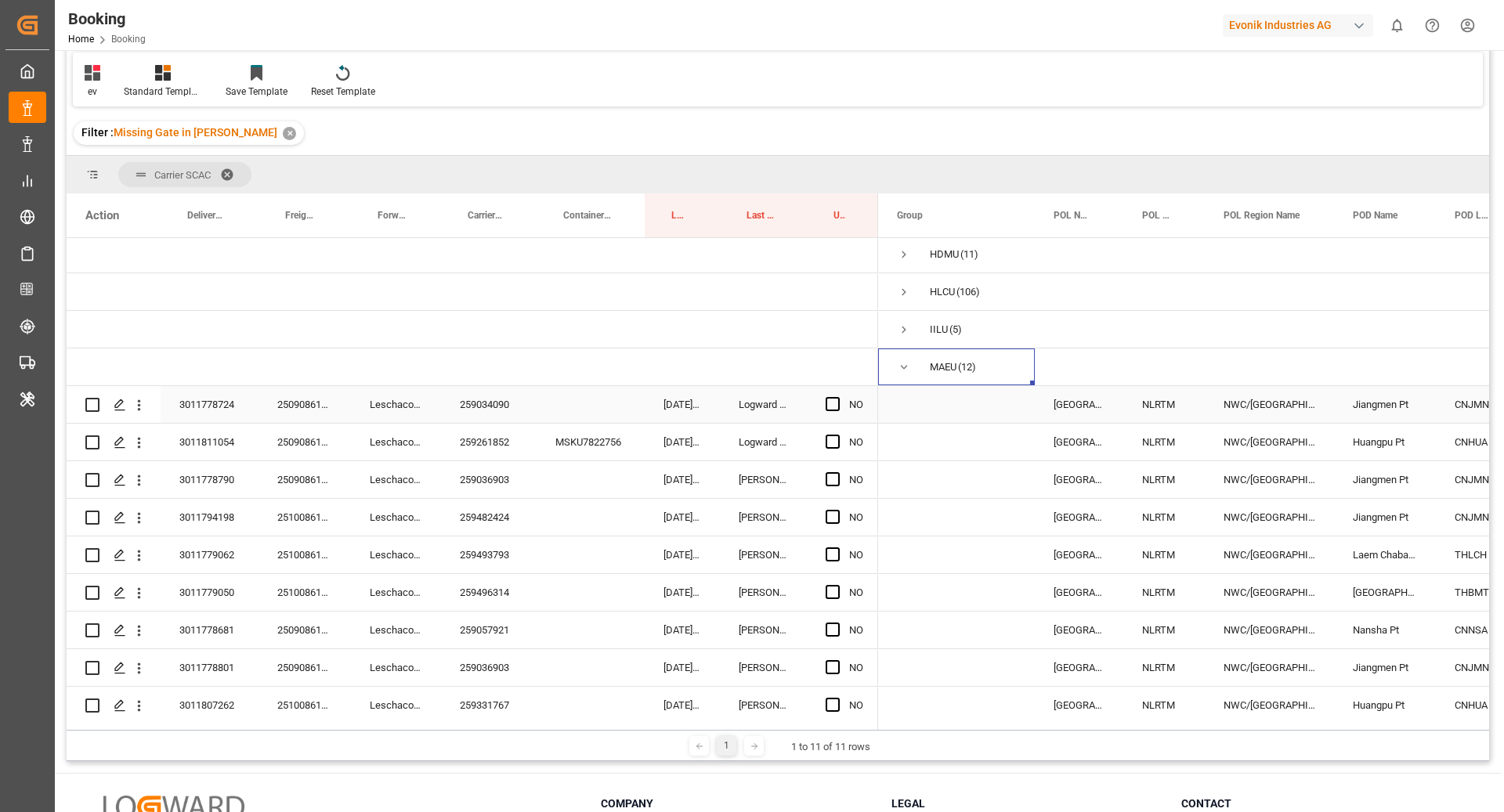
scroll to position [191, 0]
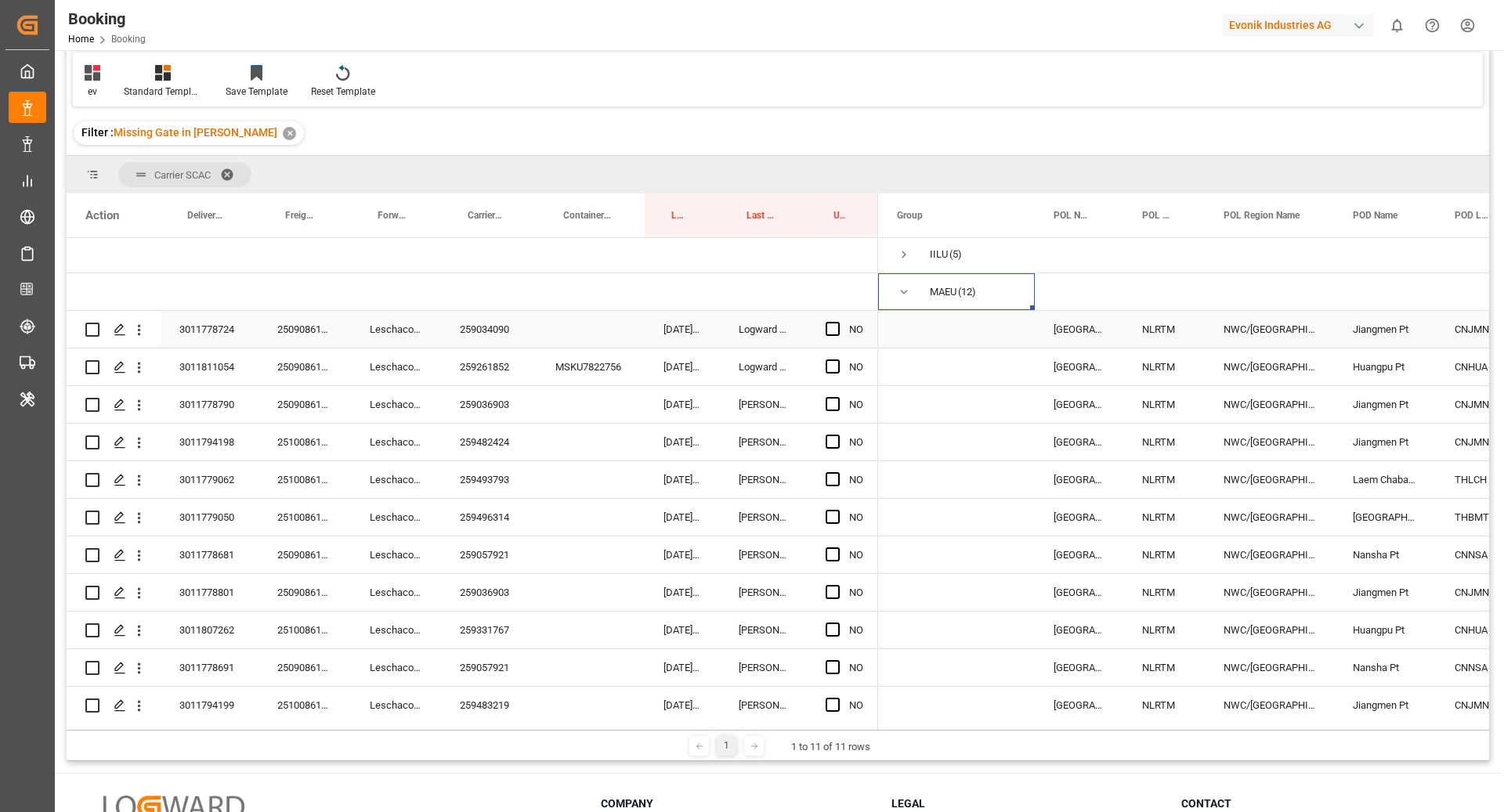
click at [482, 334] on div "259034090" at bounding box center [489, 330] width 96 height 37
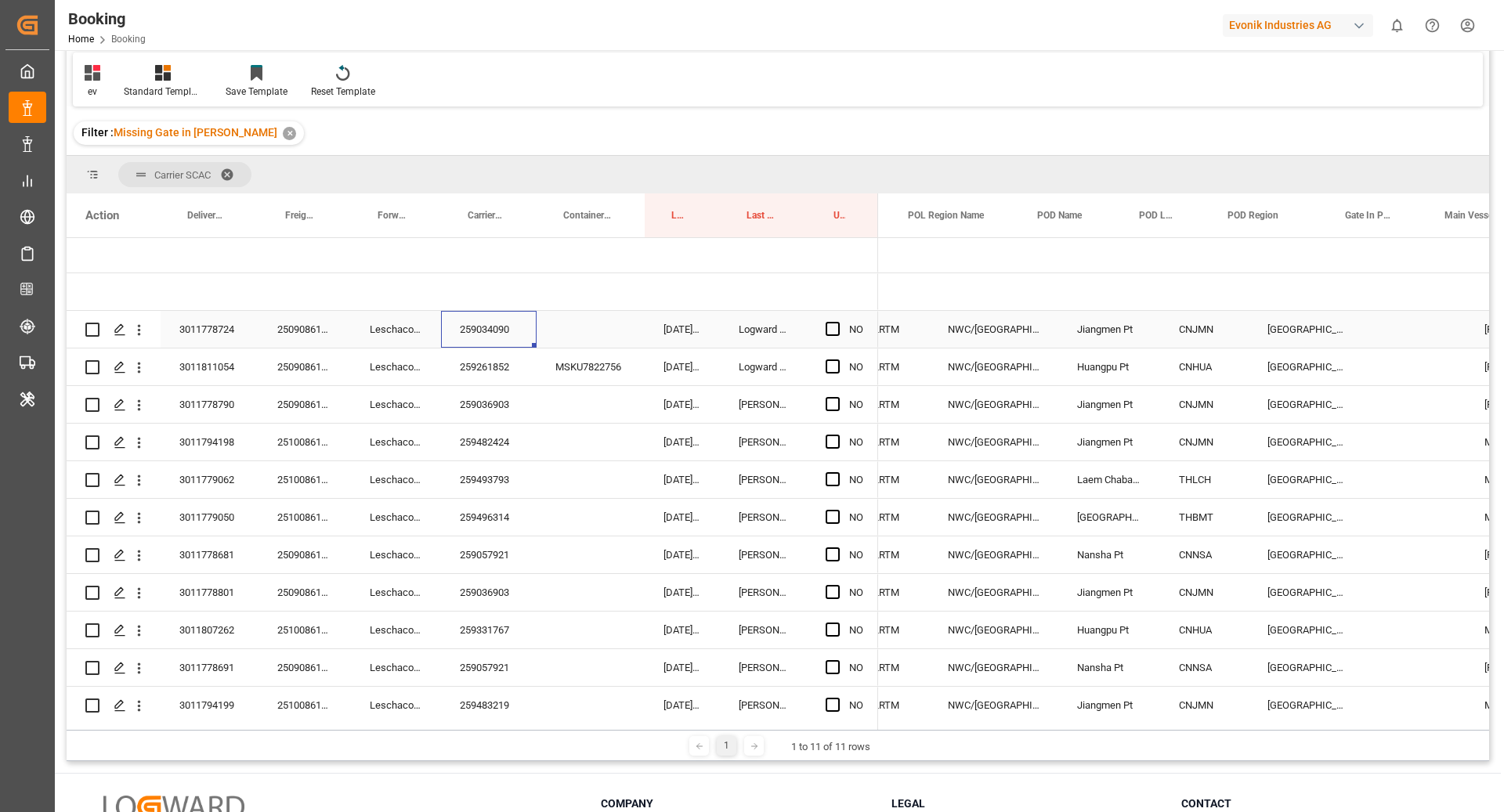
scroll to position [0, 526]
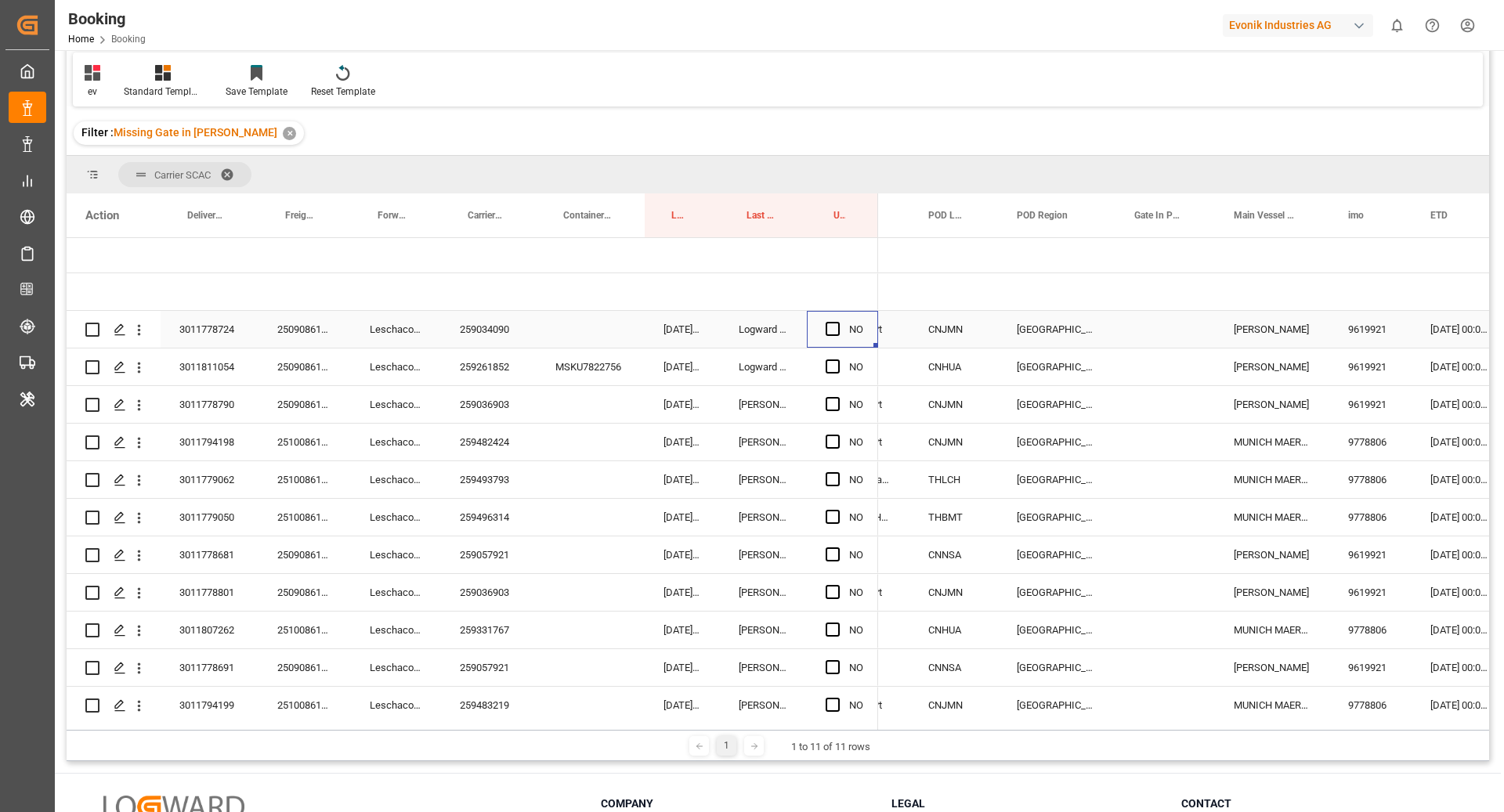
click at [841, 324] on div "Press SPACE to select this row." at bounding box center [838, 330] width 23 height 36
click at [834, 327] on span "Press SPACE to select this row." at bounding box center [833, 329] width 14 height 14
click at [838, 322] on input "Press SPACE to select this row." at bounding box center [838, 322] width 0 height 0
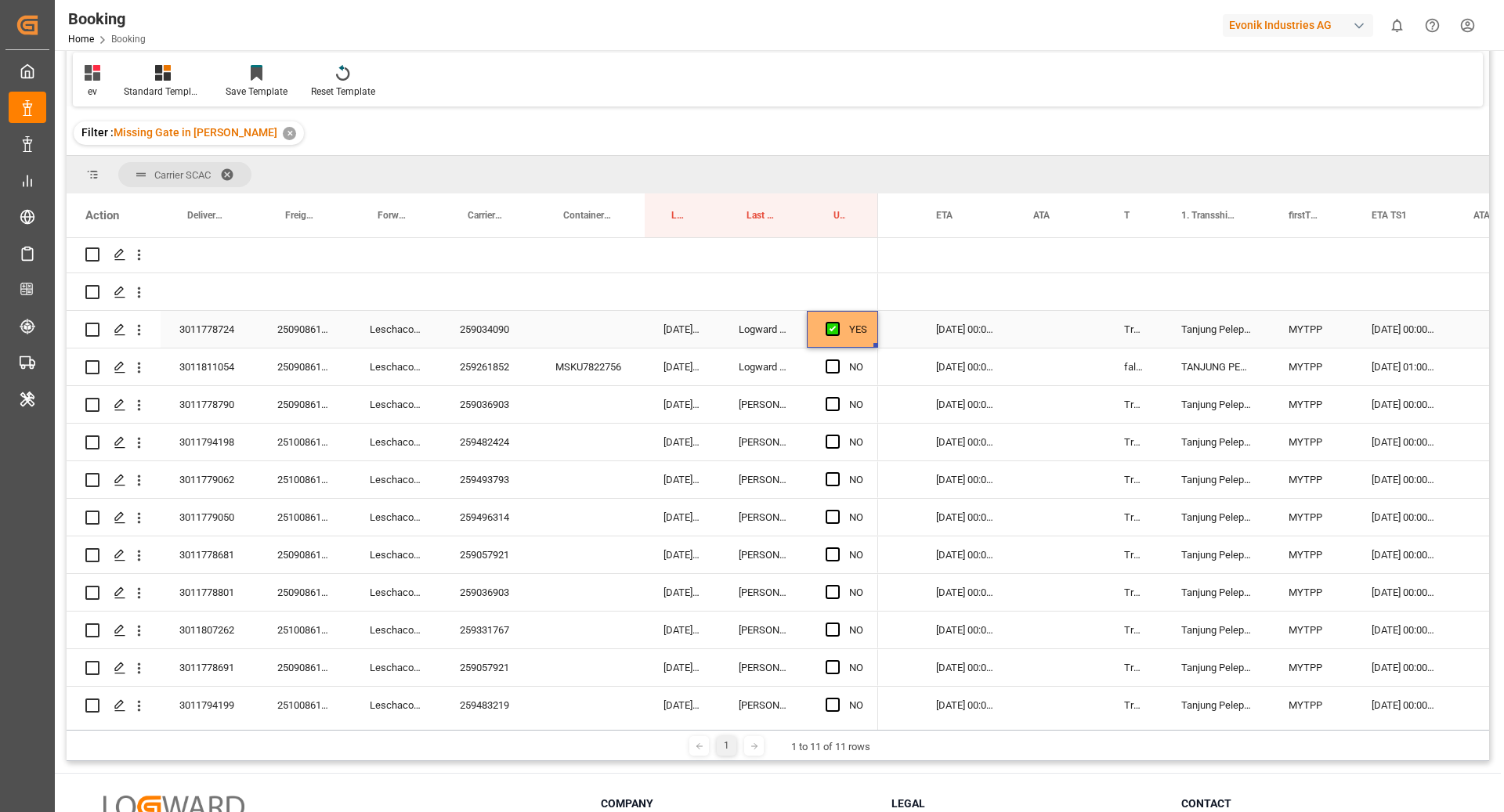
scroll to position [0, 0]
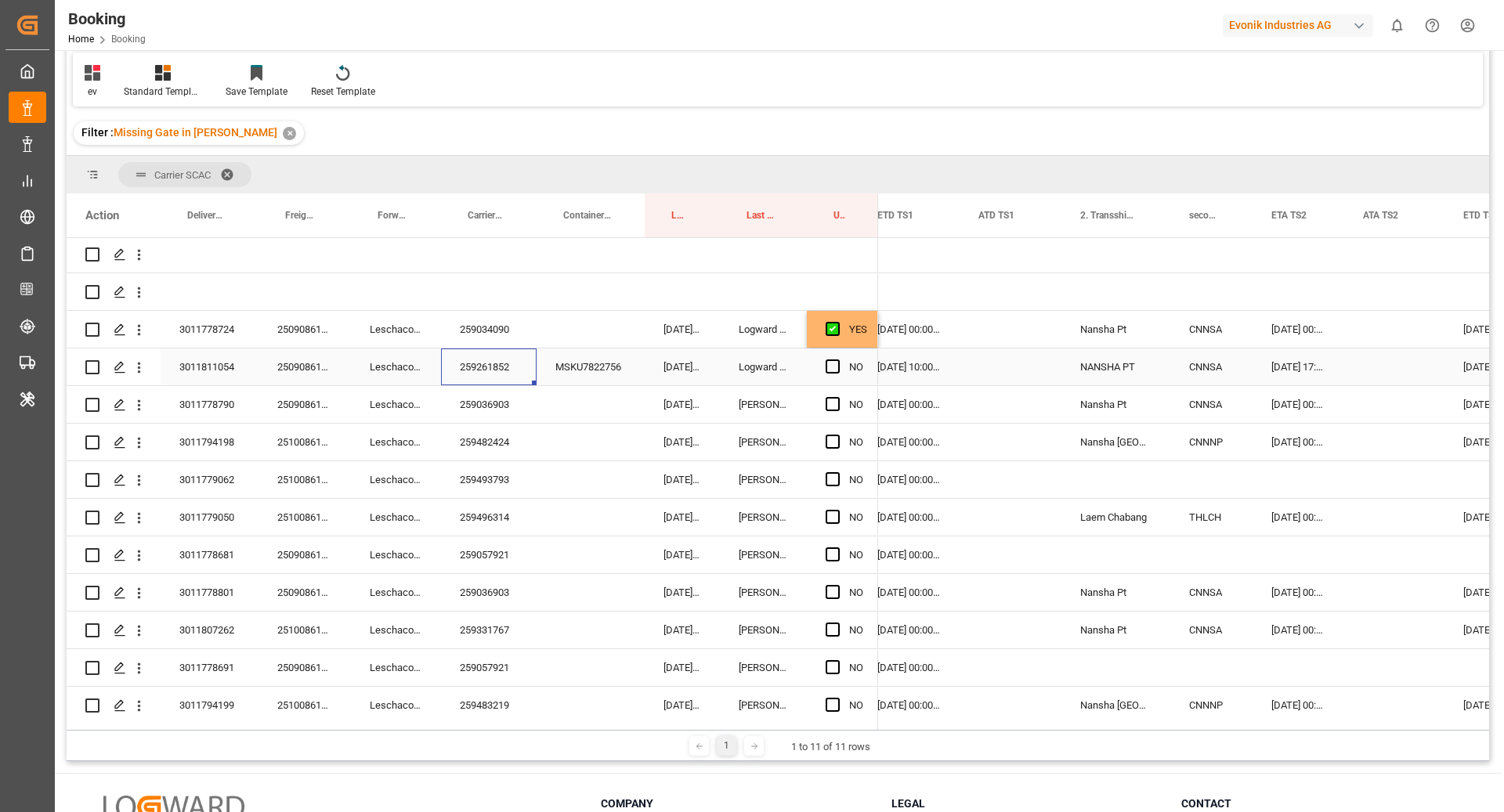
click at [506, 370] on div "259261852" at bounding box center [489, 367] width 96 height 37
click at [831, 370] on span "Press SPACE to select this row." at bounding box center [833, 367] width 14 height 14
click at [838, 360] on input "Press SPACE to select this row." at bounding box center [838, 360] width 0 height 0
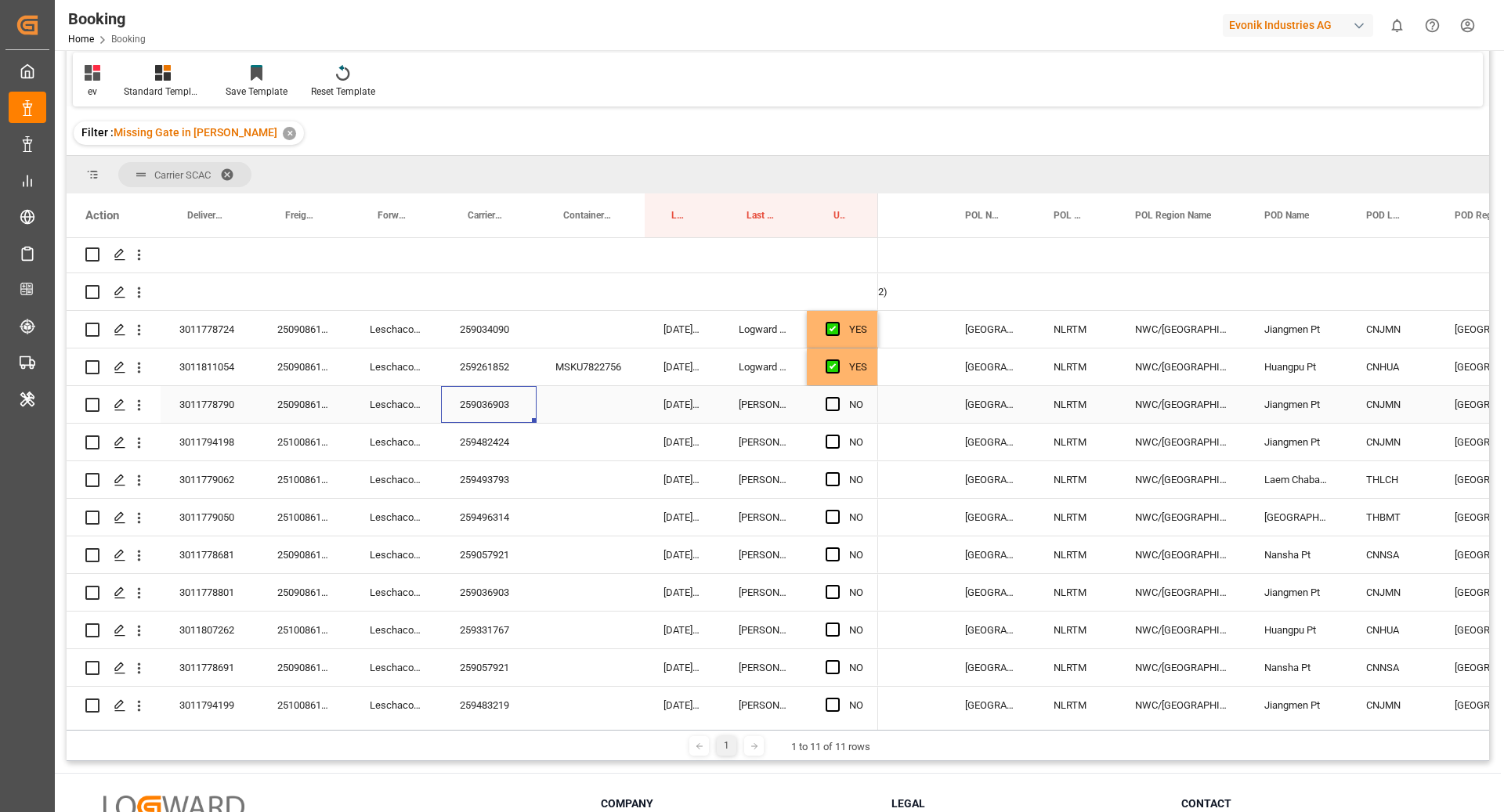
click at [505, 411] on div "259036903" at bounding box center [489, 405] width 96 height 37
click at [828, 403] on span "Press SPACE to select this row." at bounding box center [833, 404] width 14 height 14
click at [838, 397] on input "Press SPACE to select this row." at bounding box center [838, 397] width 0 height 0
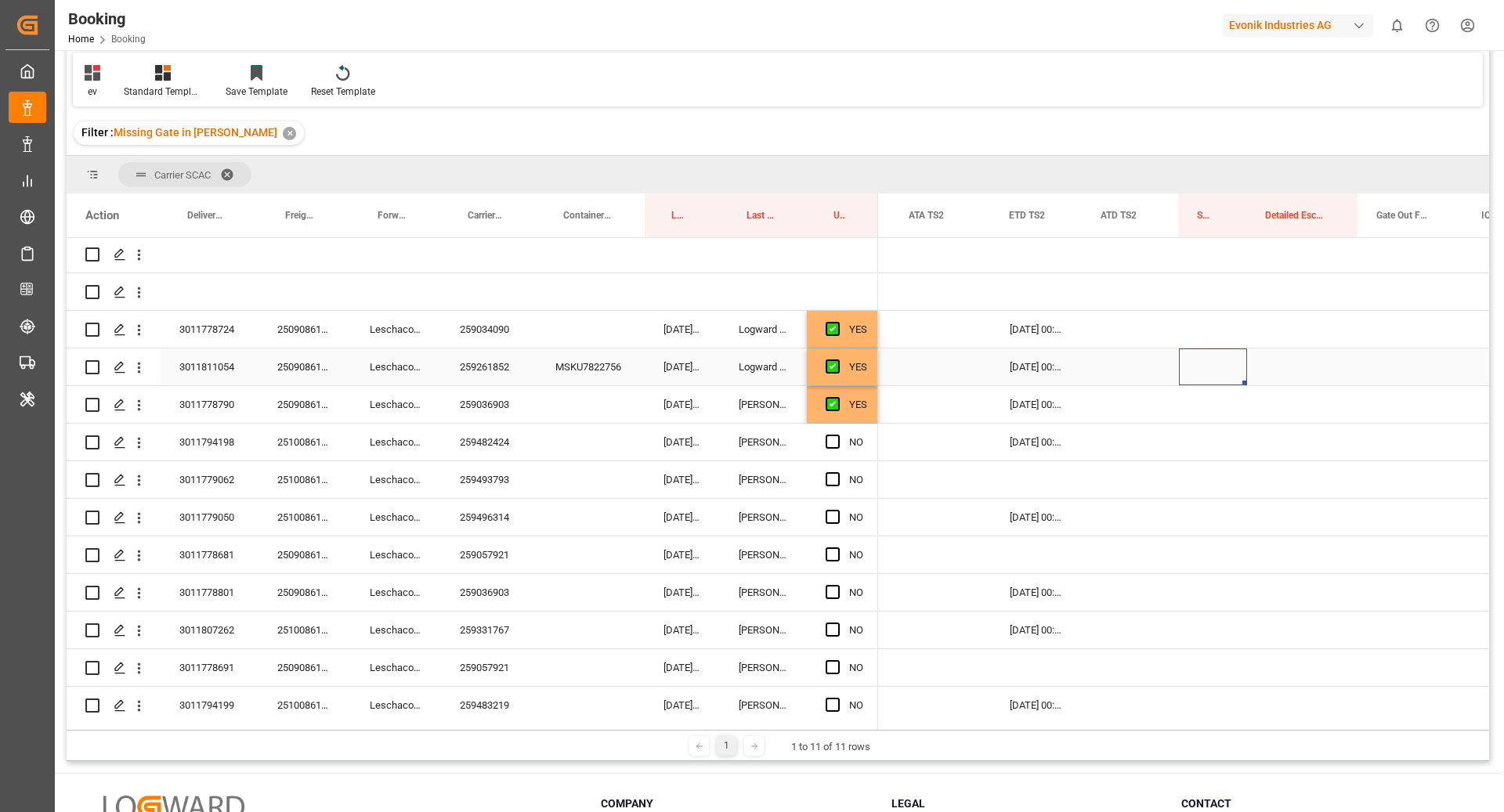
click at [1213, 372] on div "Press SPACE to select this row." at bounding box center [1213, 367] width 68 height 37
click at [1213, 372] on input "Press SPACE to select this row." at bounding box center [1213, 376] width 43 height 29
type input "0"
click at [1272, 375] on div "Press SPACE to select this row." at bounding box center [1303, 367] width 112 height 37
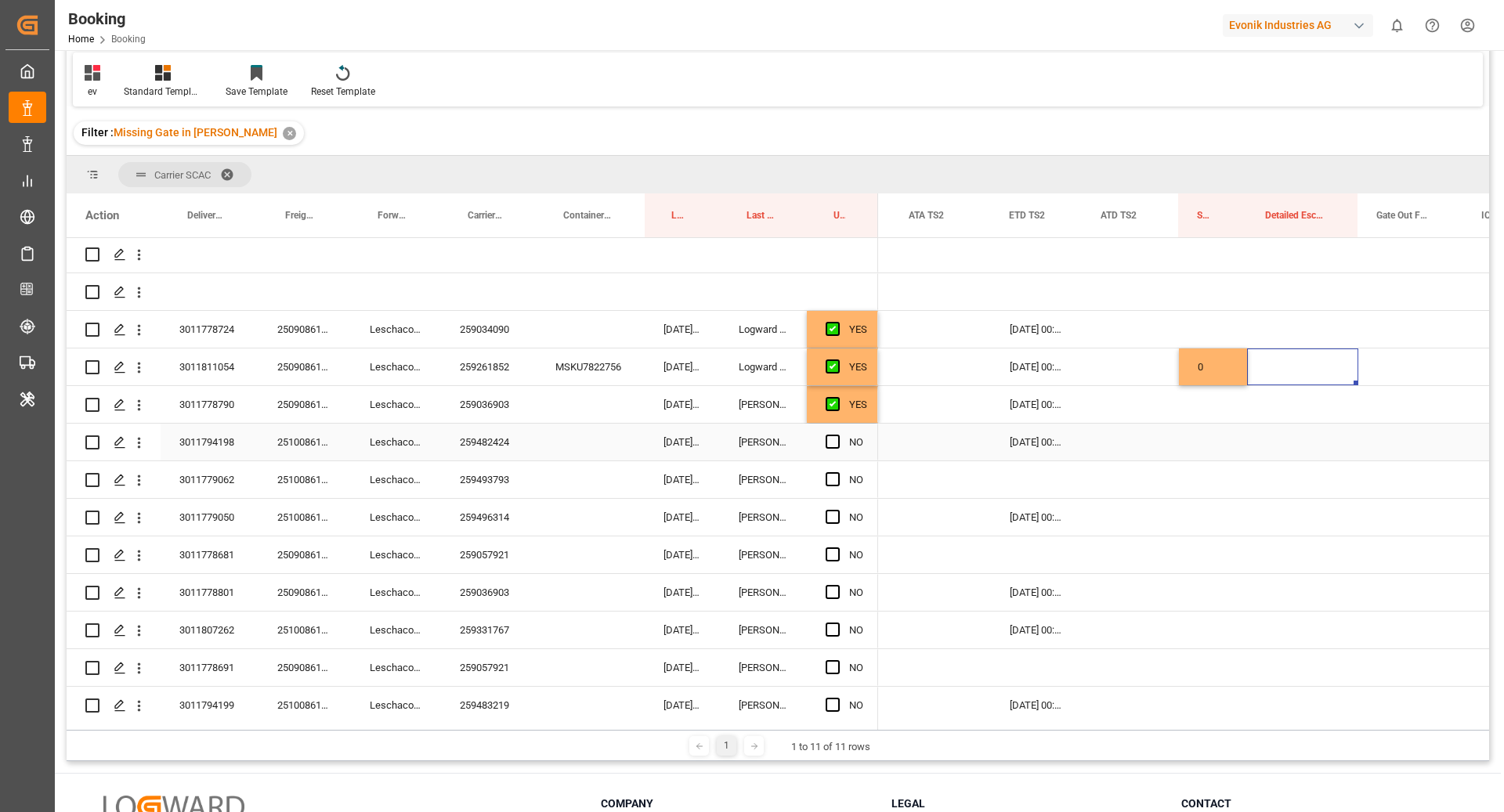
click at [479, 445] on div "259482424" at bounding box center [489, 442] width 96 height 37
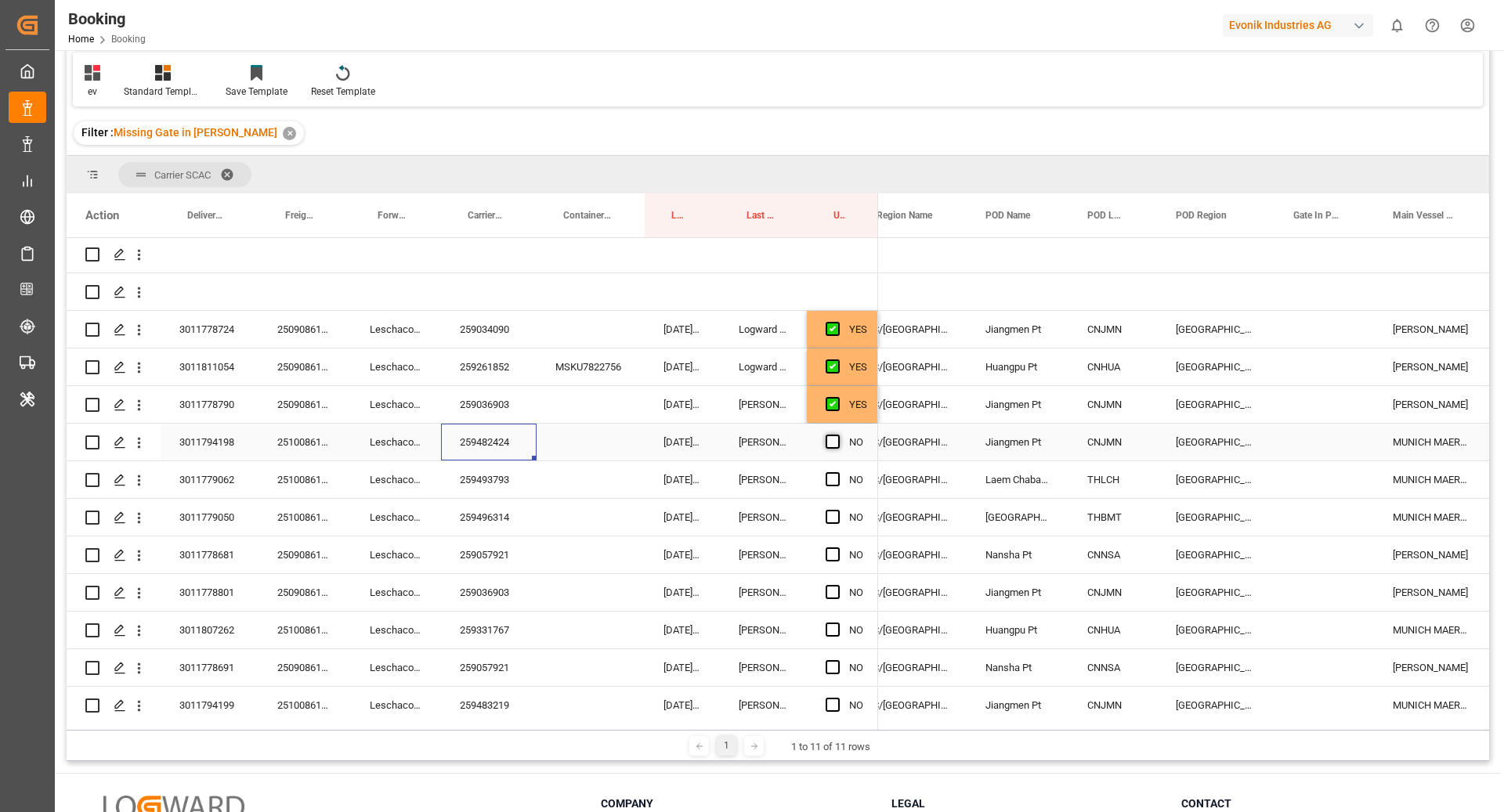
click at [826, 444] on span "Press SPACE to select this row." at bounding box center [833, 441] width 14 height 14
click at [838, 434] on input "Press SPACE to select this row." at bounding box center [838, 434] width 0 height 0
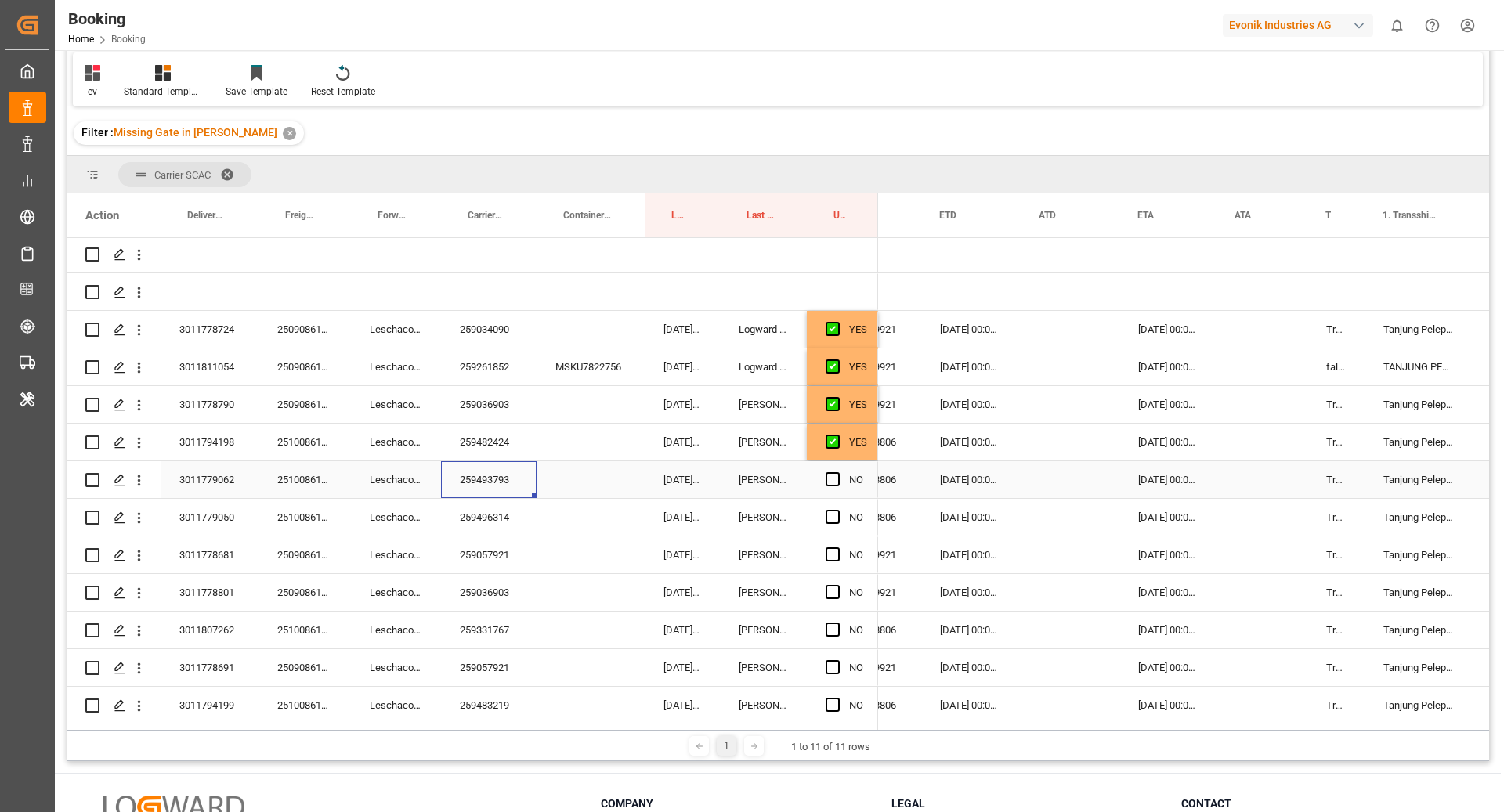
drag, startPoint x: 503, startPoint y: 484, endPoint x: 531, endPoint y: 481, distance: 28.2
click at [502, 484] on div "259493793" at bounding box center [489, 480] width 96 height 37
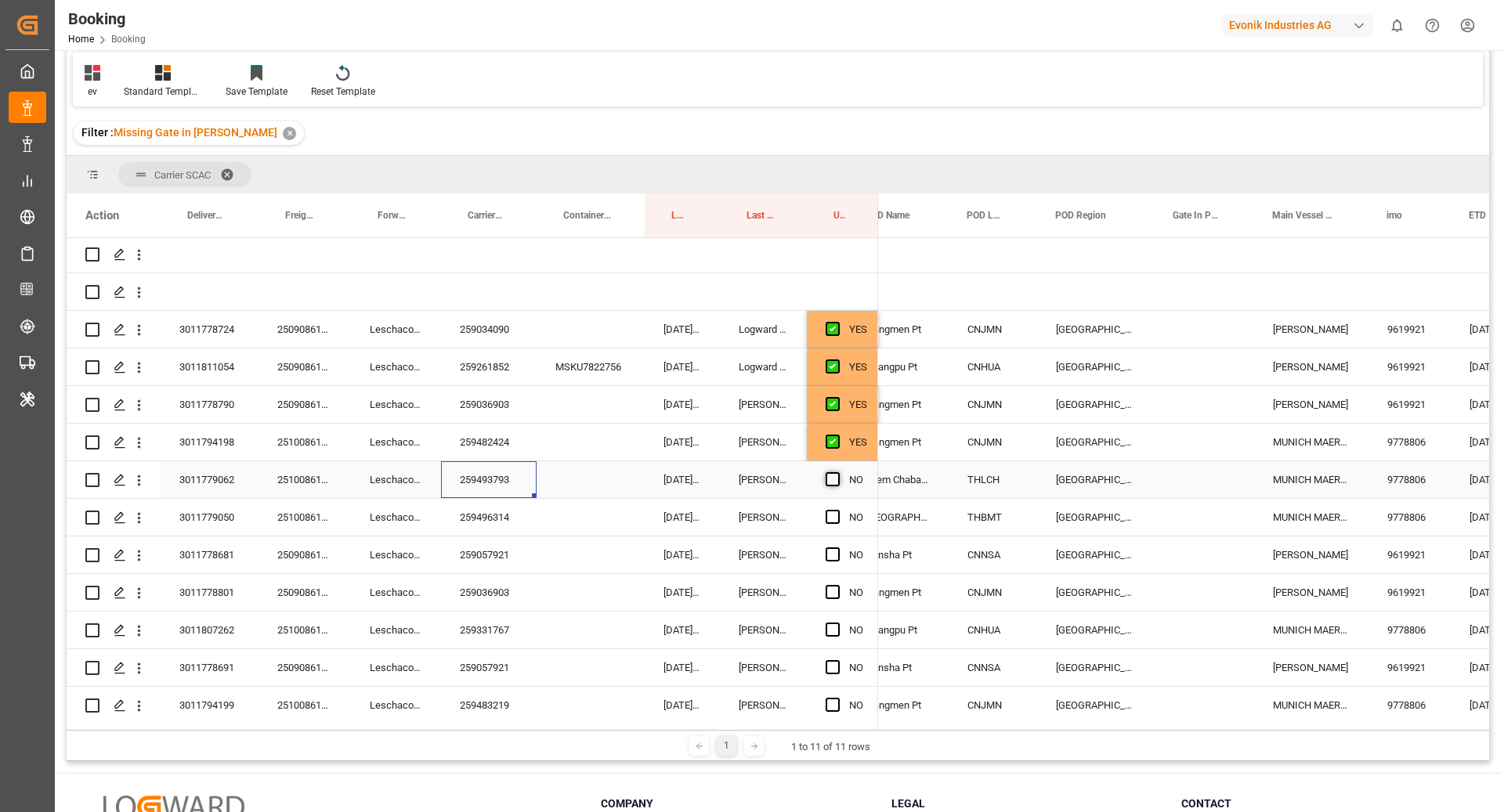
click at [836, 482] on span "Press SPACE to select this row." at bounding box center [833, 479] width 14 height 14
click at [838, 473] on input "Press SPACE to select this row." at bounding box center [838, 473] width 0 height 0
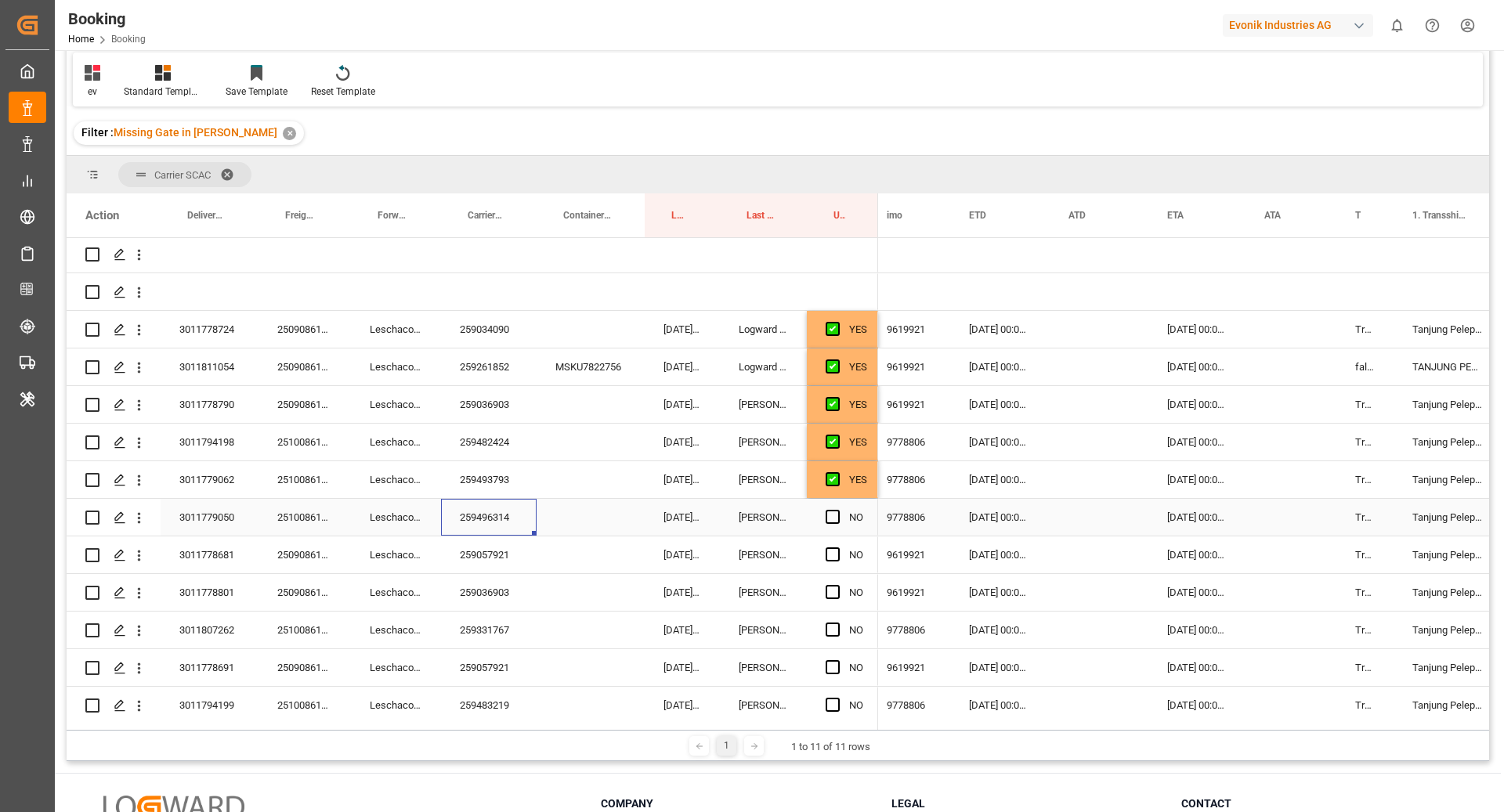
click at [484, 524] on div "259496314" at bounding box center [489, 518] width 96 height 37
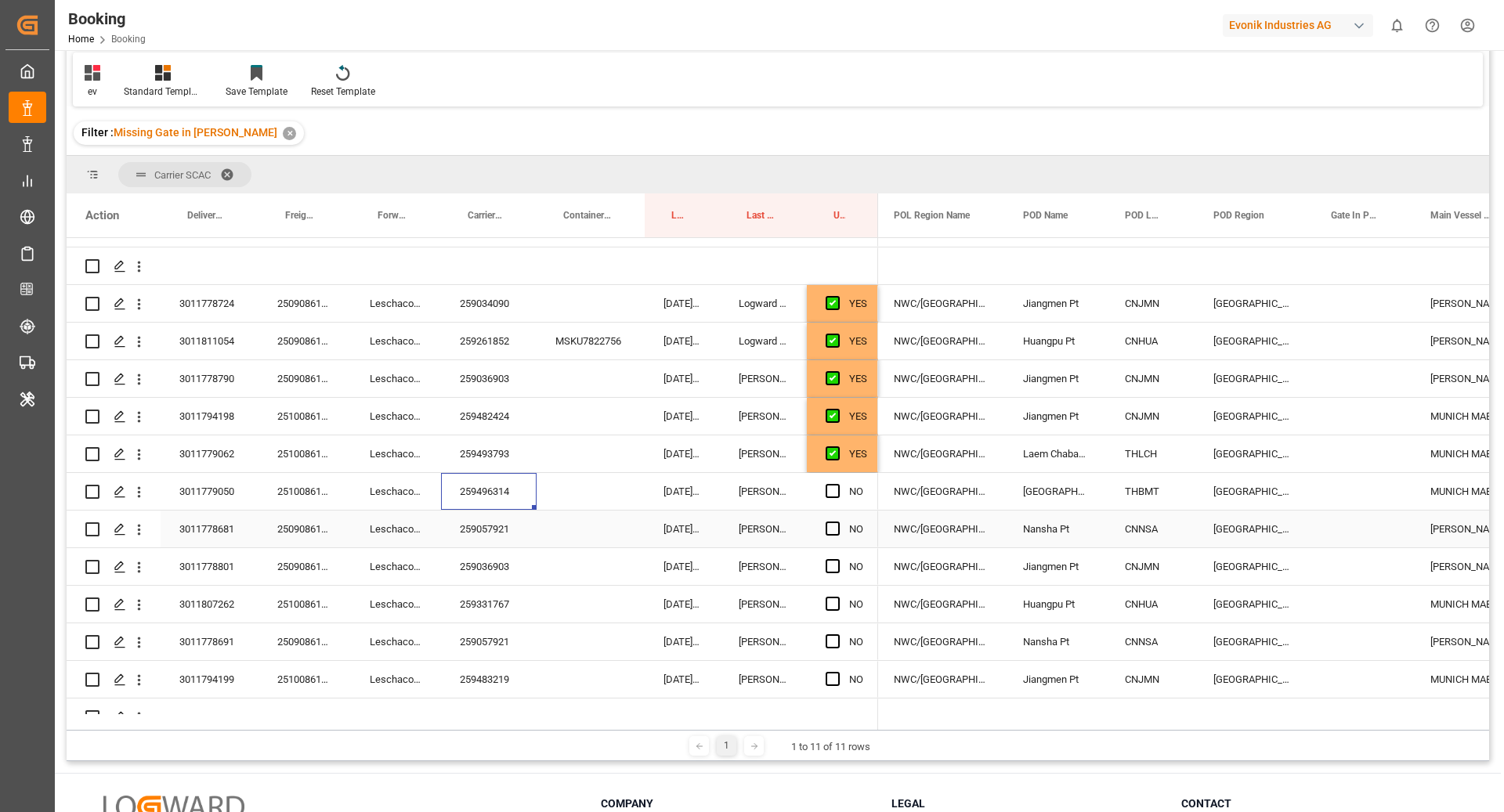
scroll to position [220, 0]
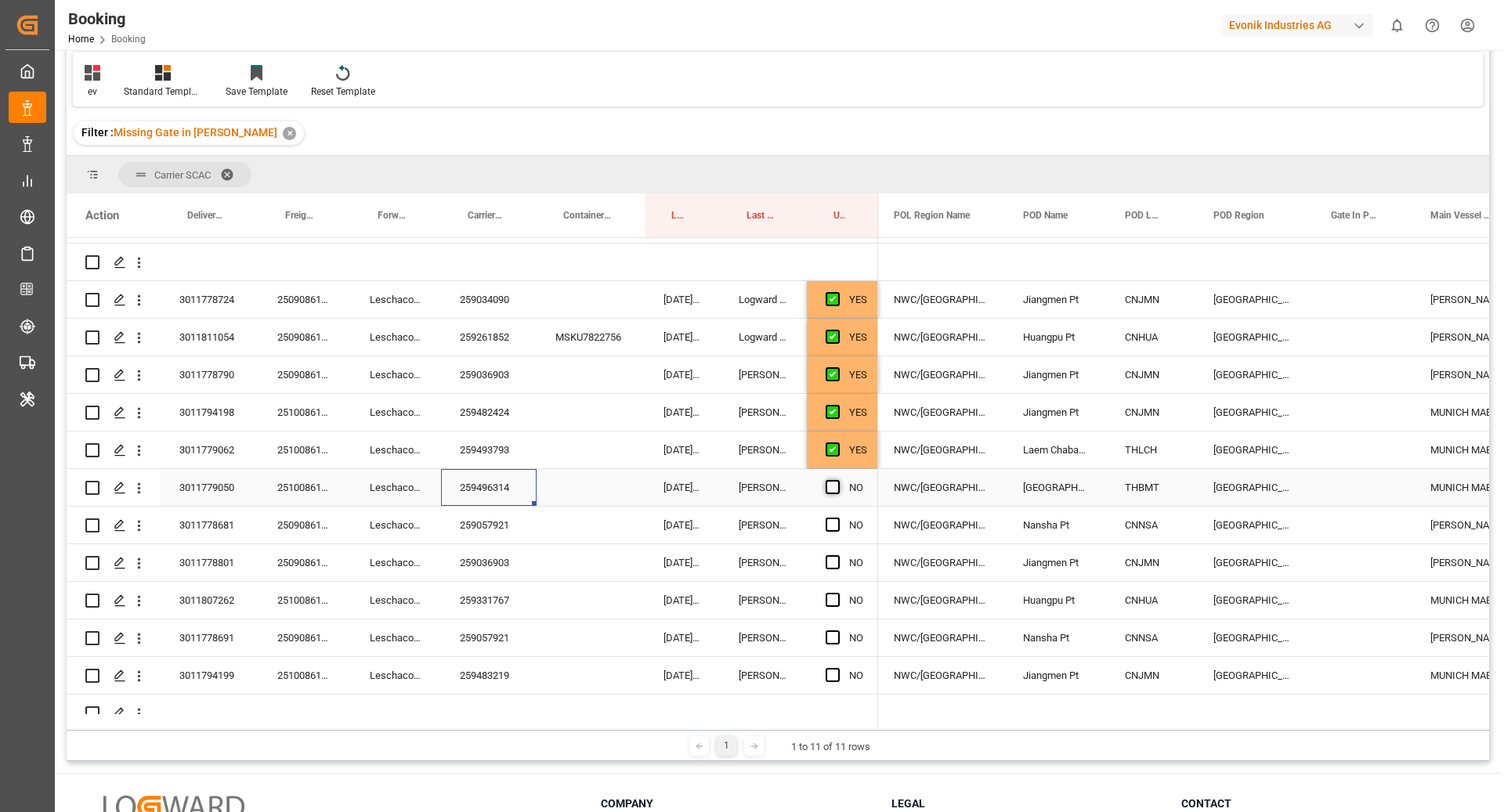
click at [839, 489] on span "Press SPACE to select this row." at bounding box center [833, 487] width 14 height 14
click at [838, 480] on input "Press SPACE to select this row." at bounding box center [838, 480] width 0 height 0
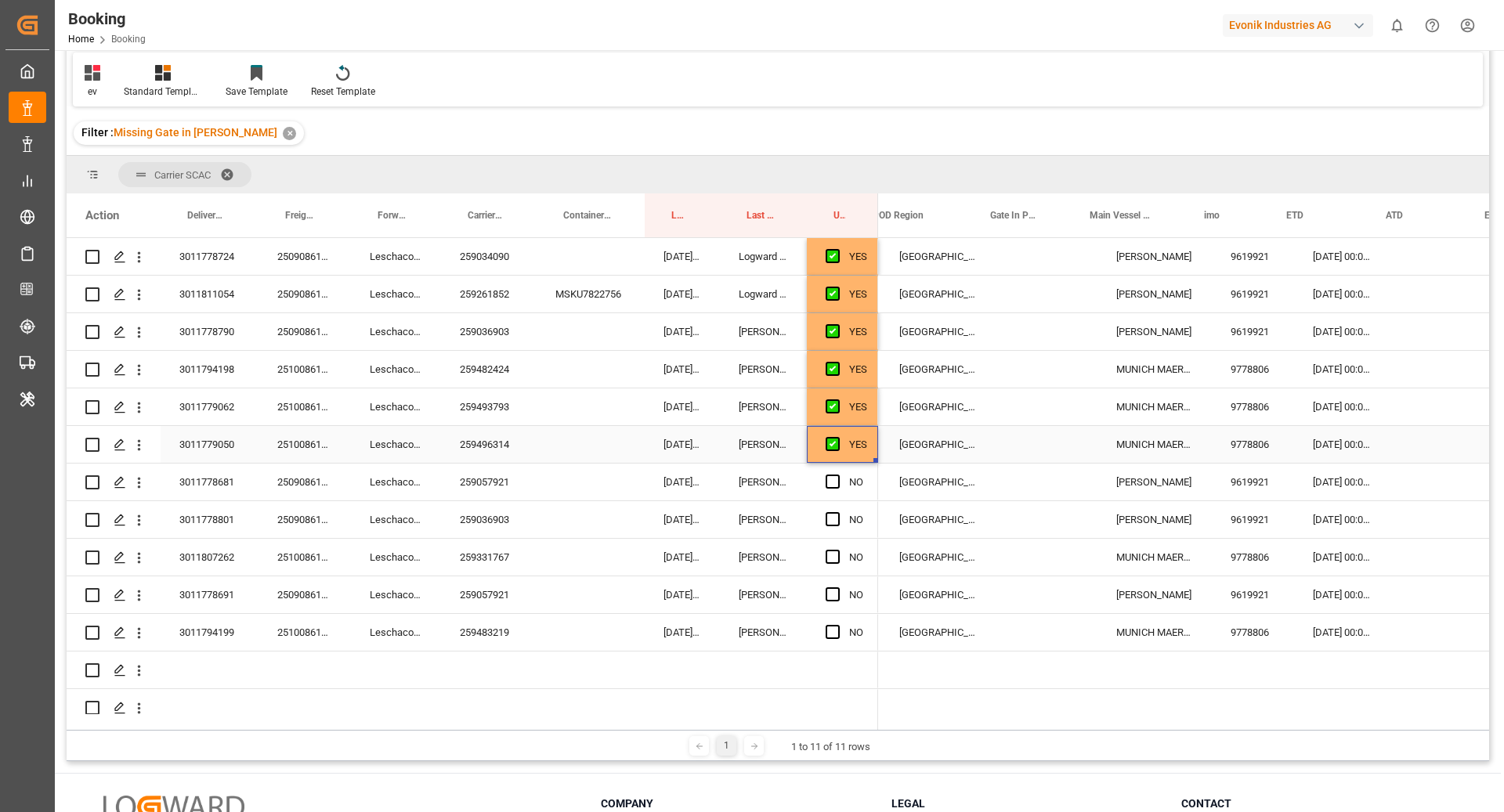
scroll to position [0, 605]
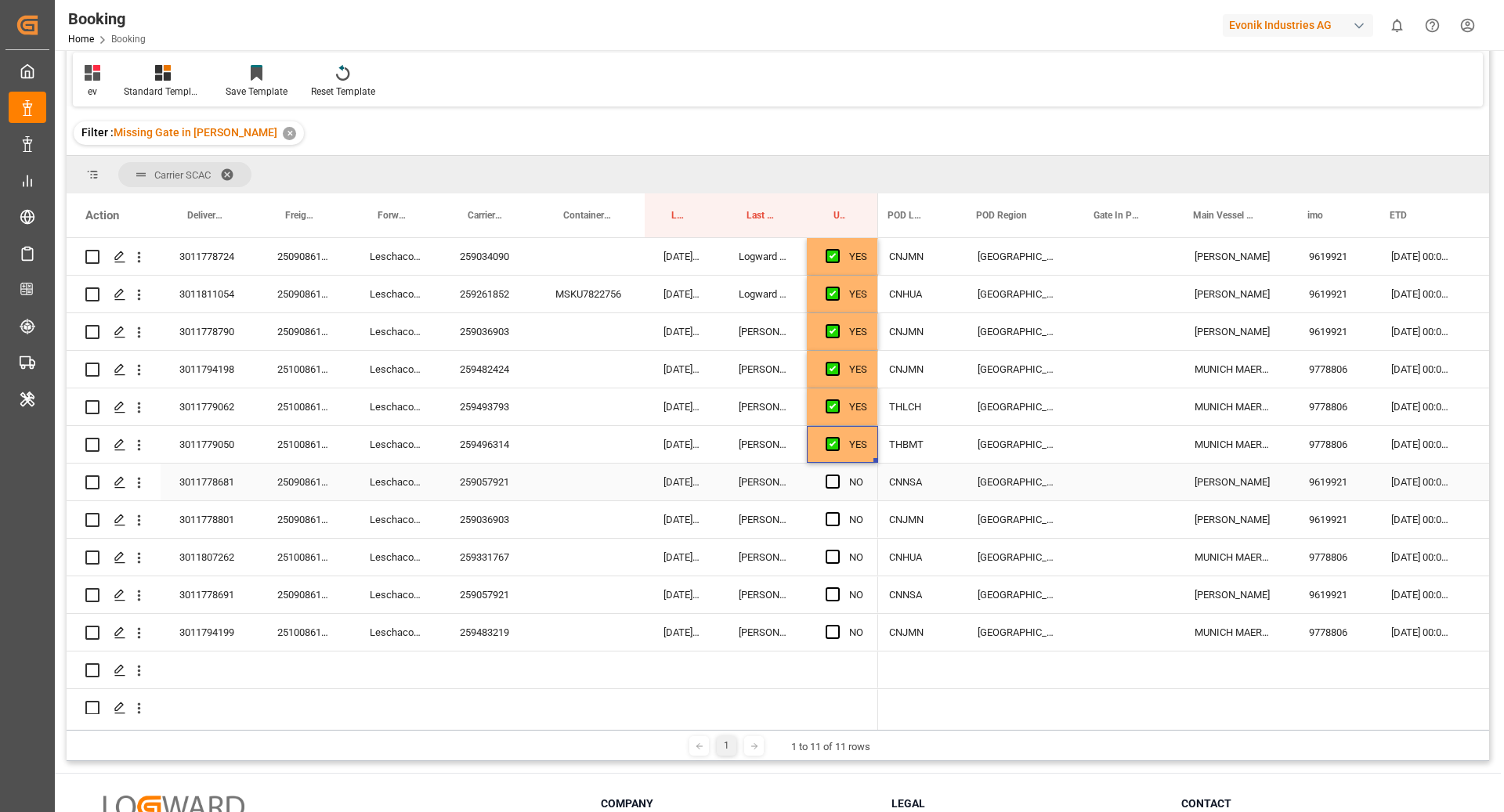
click at [502, 483] on div "259057921" at bounding box center [489, 482] width 96 height 37
click at [832, 479] on span "Press SPACE to select this row." at bounding box center [833, 481] width 14 height 14
click at [838, 474] on input "Press SPACE to select this row." at bounding box center [838, 474] width 0 height 0
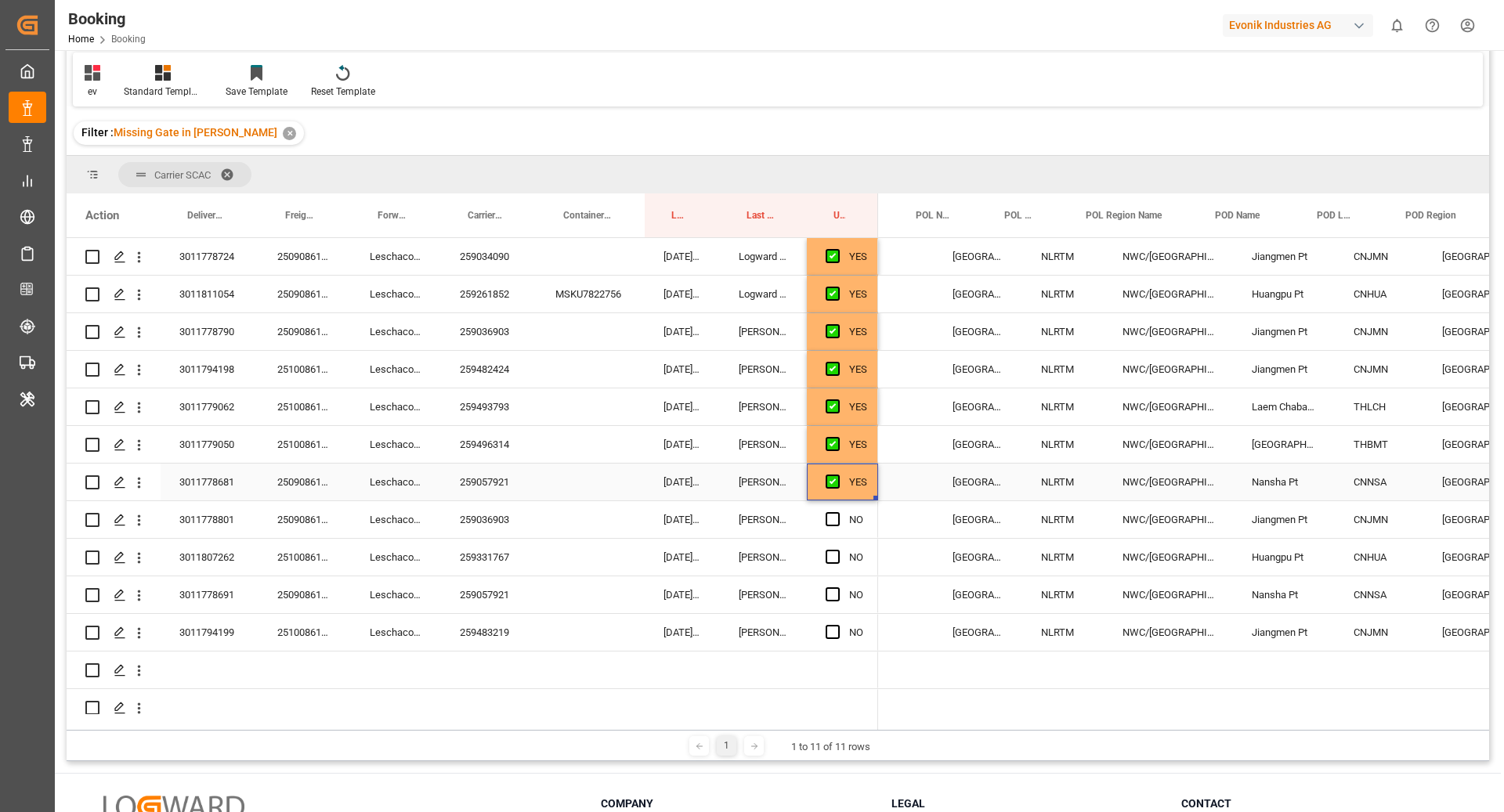
scroll to position [0, 169]
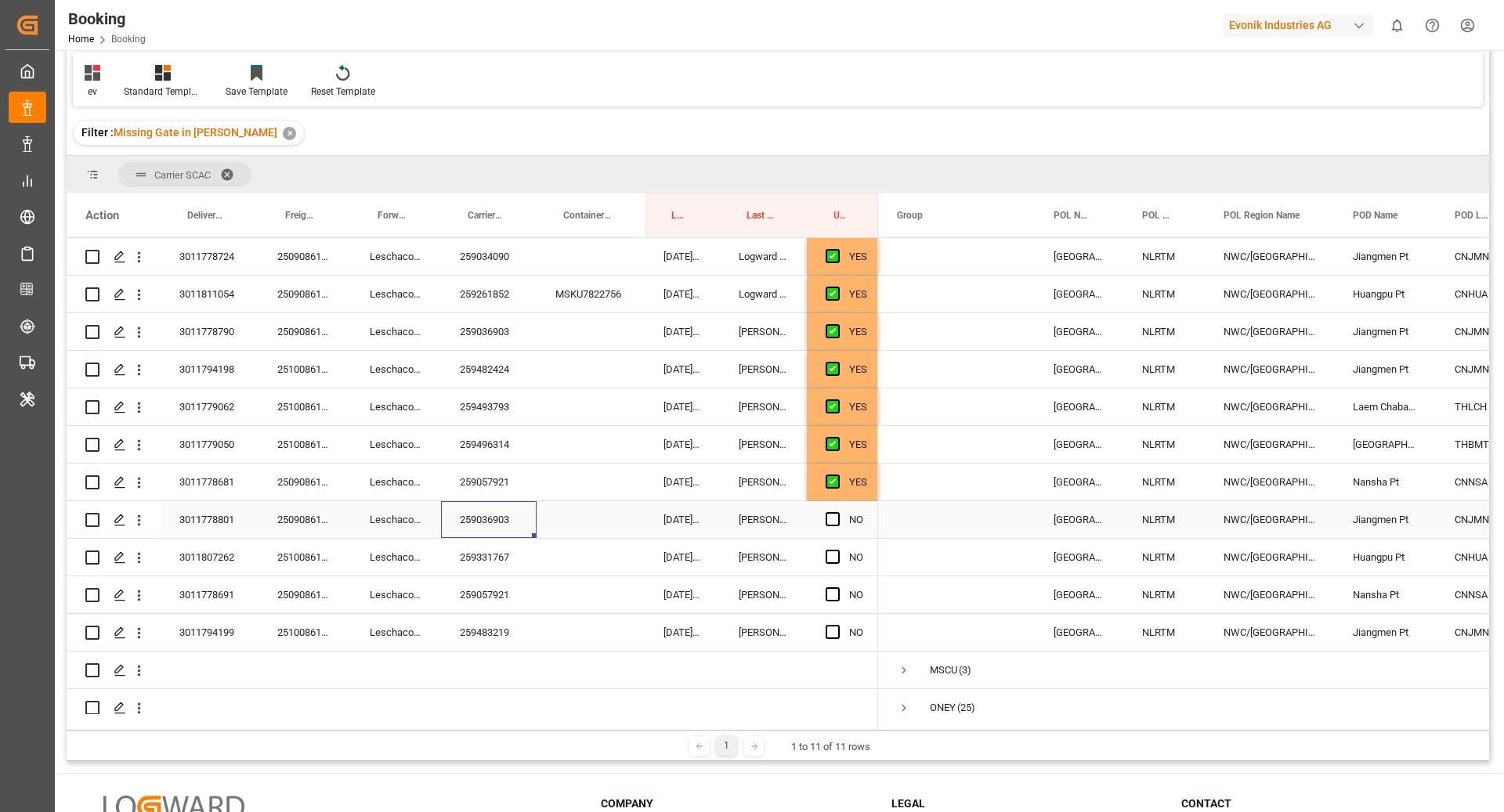
click at [478, 521] on div "259036903" at bounding box center [489, 519] width 96 height 37
click at [835, 520] on span "Press SPACE to select this row." at bounding box center [833, 519] width 14 height 14
click at [838, 513] on input "Press SPACE to select this row." at bounding box center [838, 513] width 0 height 0
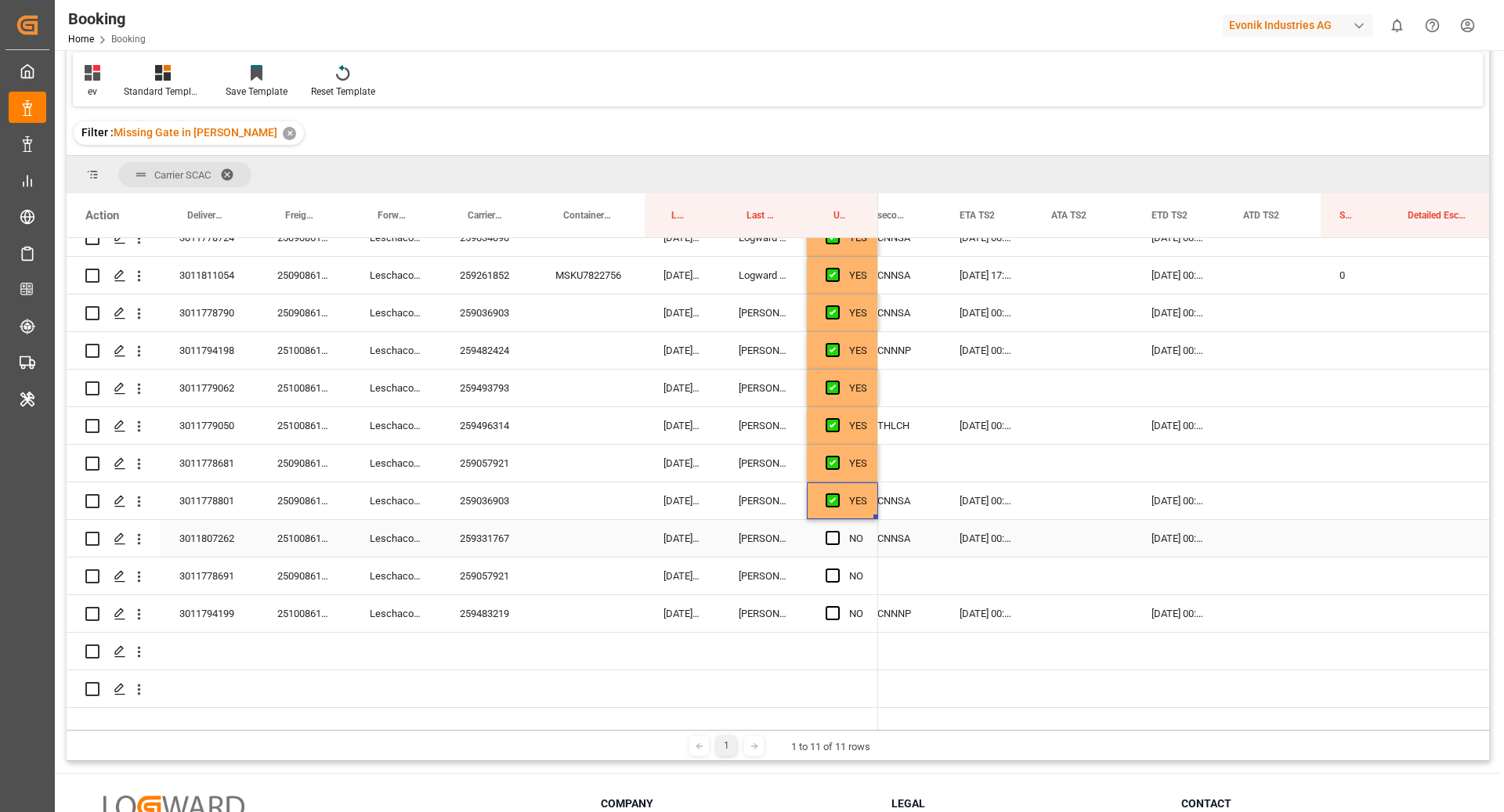
drag, startPoint x: 508, startPoint y: 548, endPoint x: 532, endPoint y: 546, distance: 24.1
click at [509, 548] on div "259331767" at bounding box center [489, 539] width 96 height 37
click at [831, 536] on span "Press SPACE to select this row." at bounding box center [833, 538] width 14 height 14
click at [838, 531] on input "Press SPACE to select this row." at bounding box center [838, 531] width 0 height 0
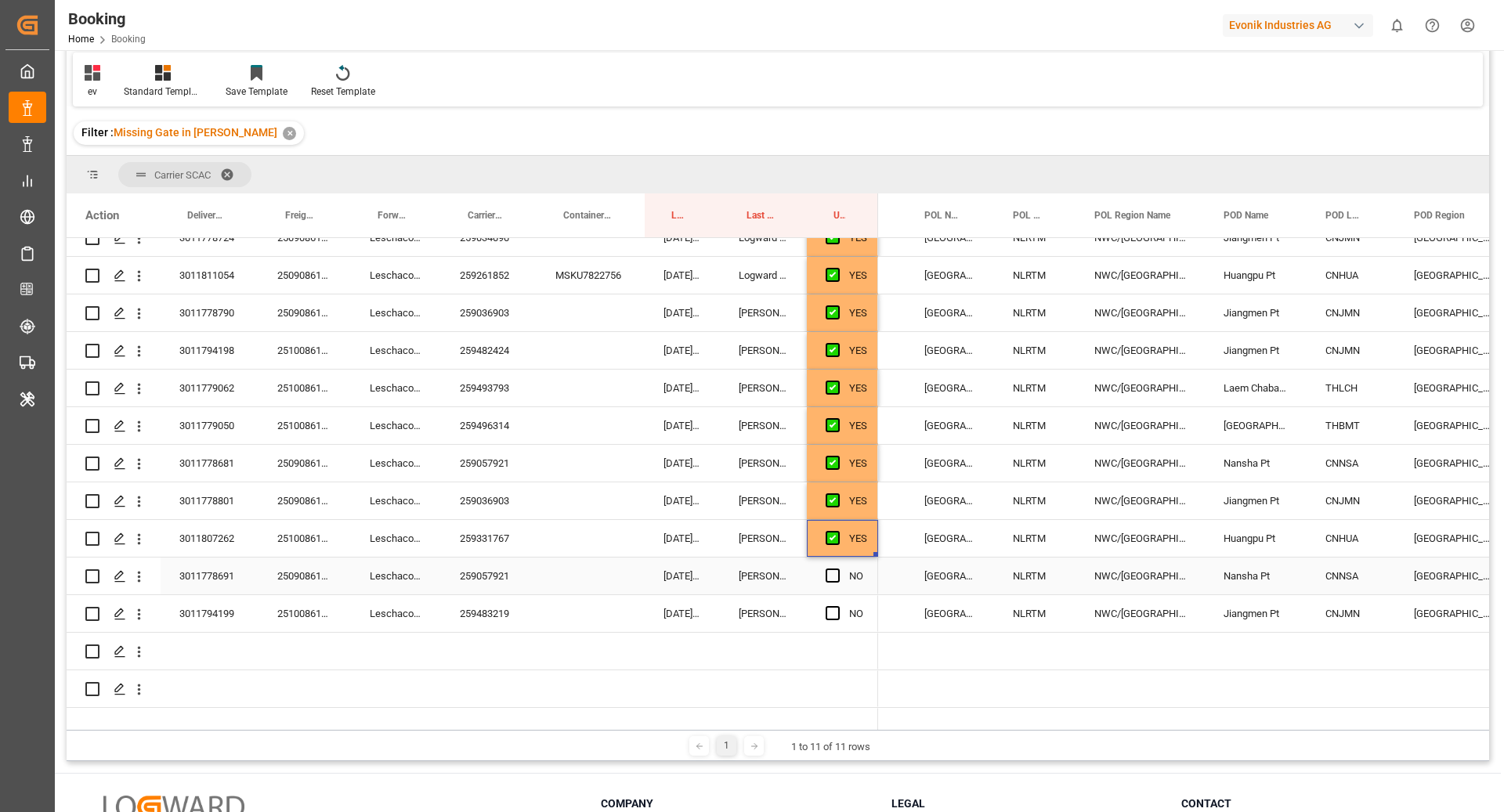
click at [524, 581] on div "259057921" at bounding box center [489, 576] width 96 height 37
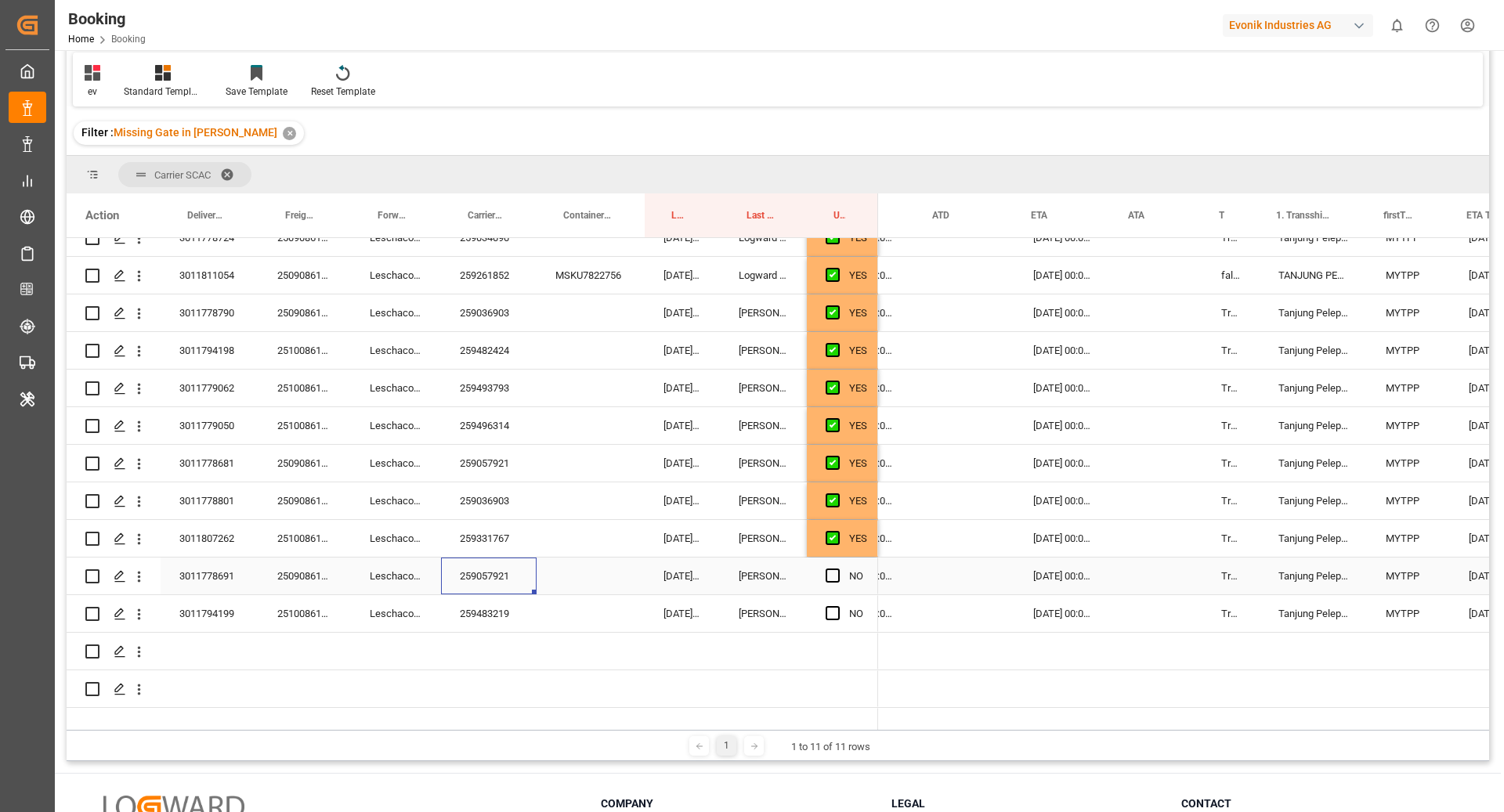
scroll to position [0, 1118]
click at [830, 576] on span "Press SPACE to select this row." at bounding box center [833, 575] width 14 height 14
click at [838, 568] on input "Press SPACE to select this row." at bounding box center [838, 568] width 0 height 0
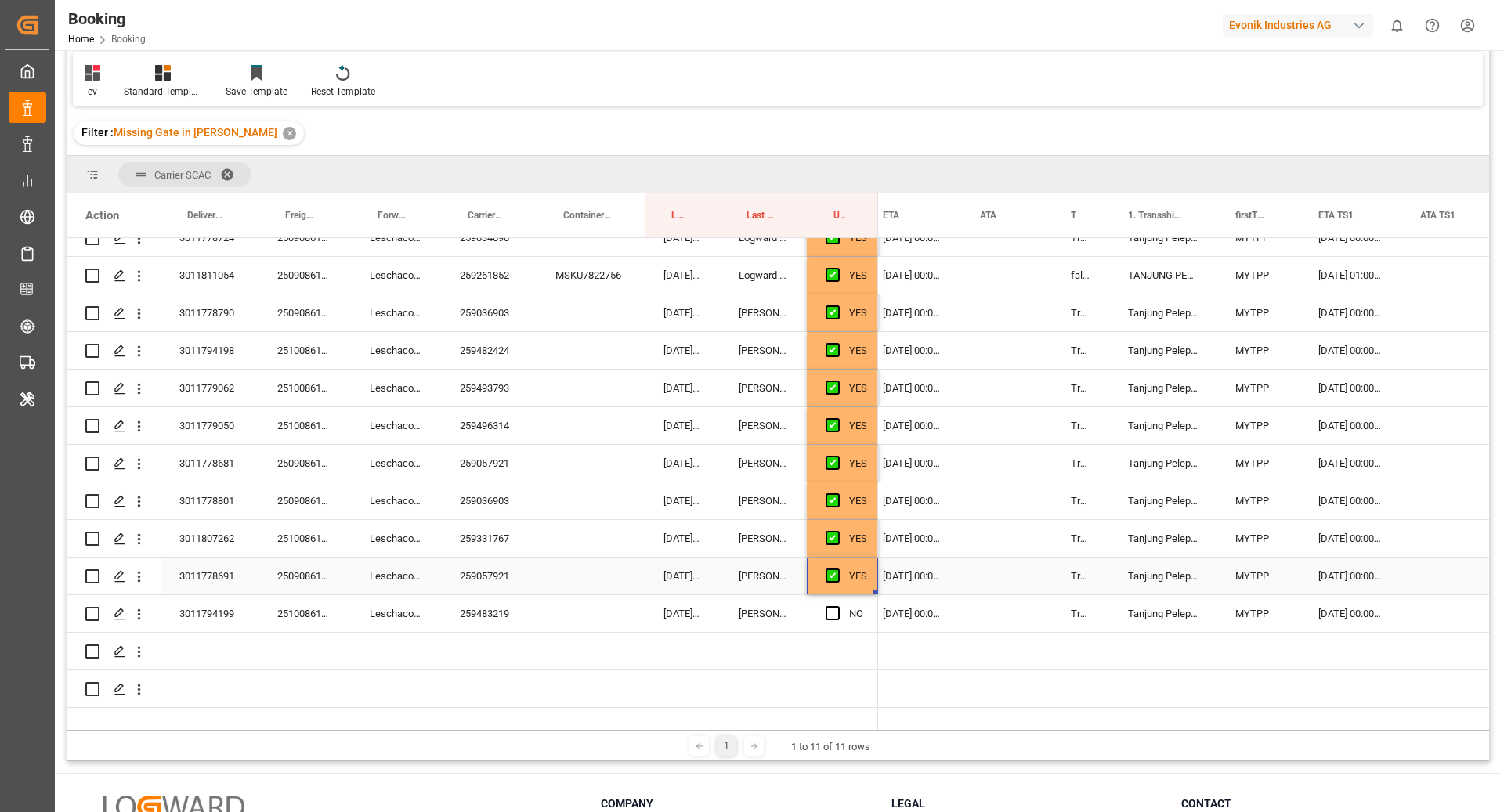
scroll to position [0, 1407]
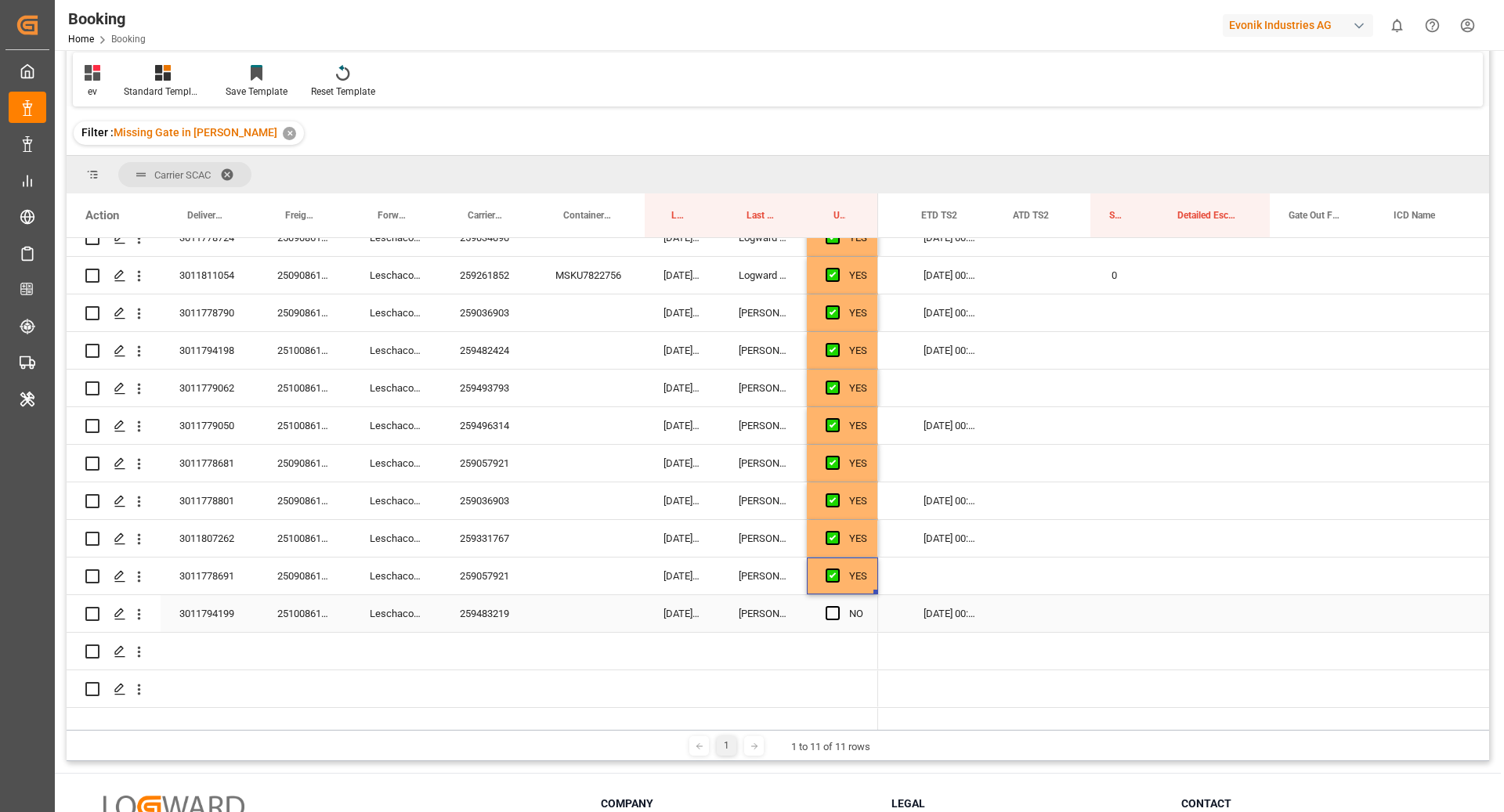
click at [485, 620] on div "259483219" at bounding box center [489, 614] width 96 height 37
click at [831, 612] on span "Press SPACE to select this row." at bounding box center [833, 613] width 14 height 14
click at [838, 607] on input "Press SPACE to select this row." at bounding box center [838, 607] width 0 height 0
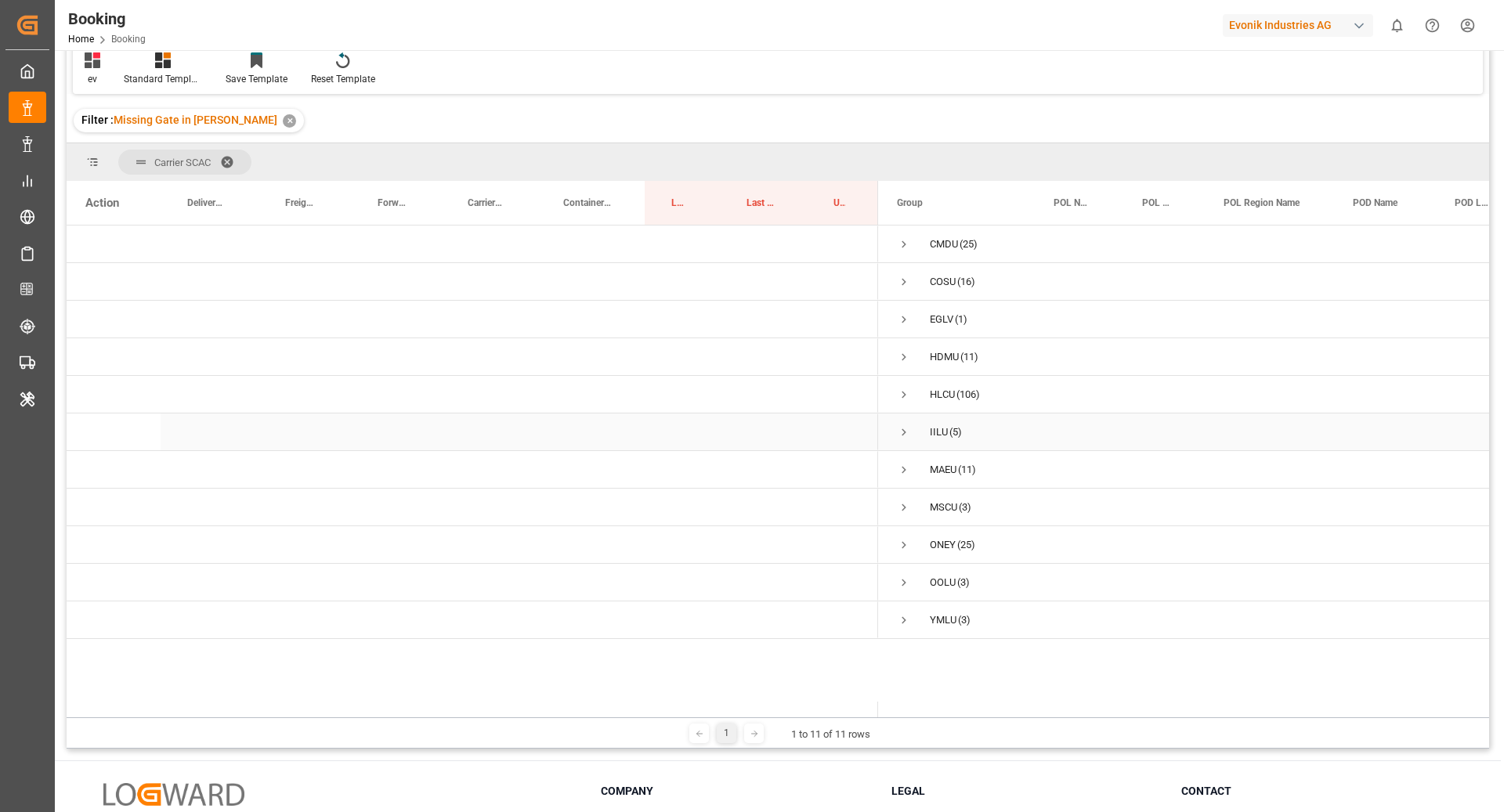
click at [907, 427] on span "Press SPACE to select this row." at bounding box center [904, 432] width 14 height 14
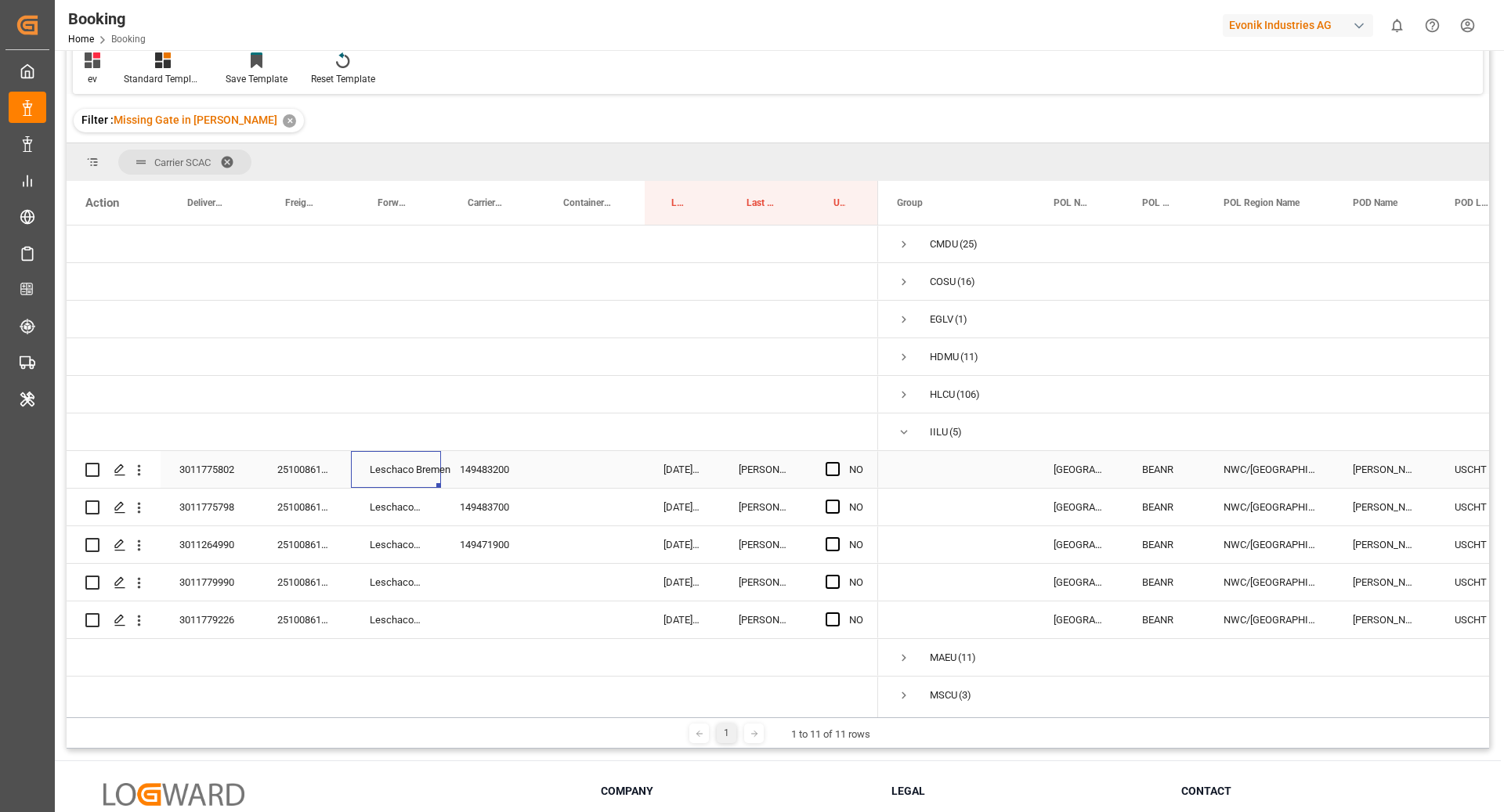
click at [389, 466] on div "Leschaco Bremen" at bounding box center [396, 470] width 90 height 37
click at [501, 471] on div "149483200" at bounding box center [489, 470] width 96 height 37
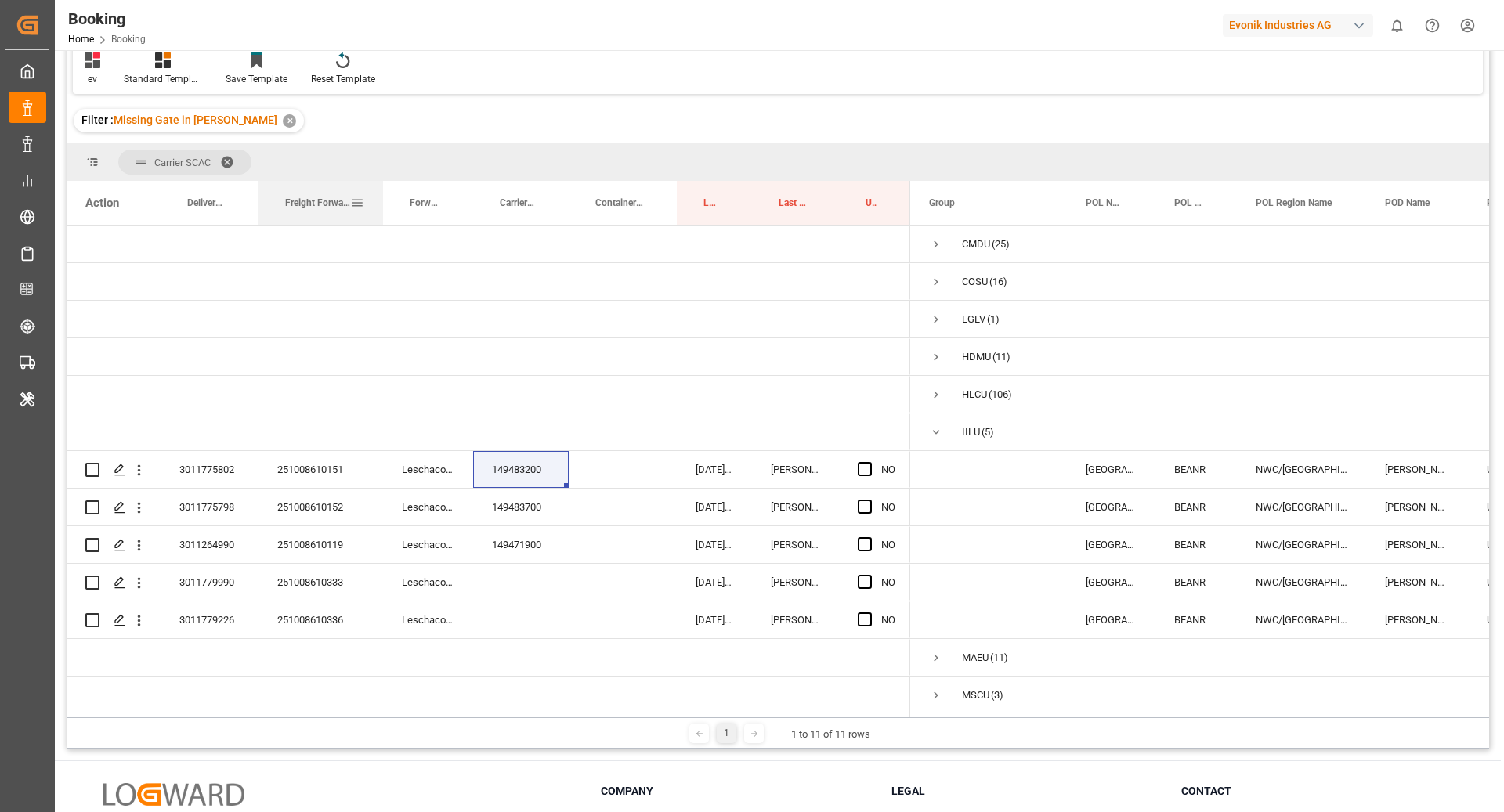
drag, startPoint x: 350, startPoint y: 205, endPoint x: 383, endPoint y: 210, distance: 33.4
click at [383, 210] on div at bounding box center [383, 203] width 6 height 44
click at [525, 476] on div "149483200" at bounding box center [522, 470] width 96 height 37
click at [540, 505] on div "149483700" at bounding box center [522, 508] width 96 height 37
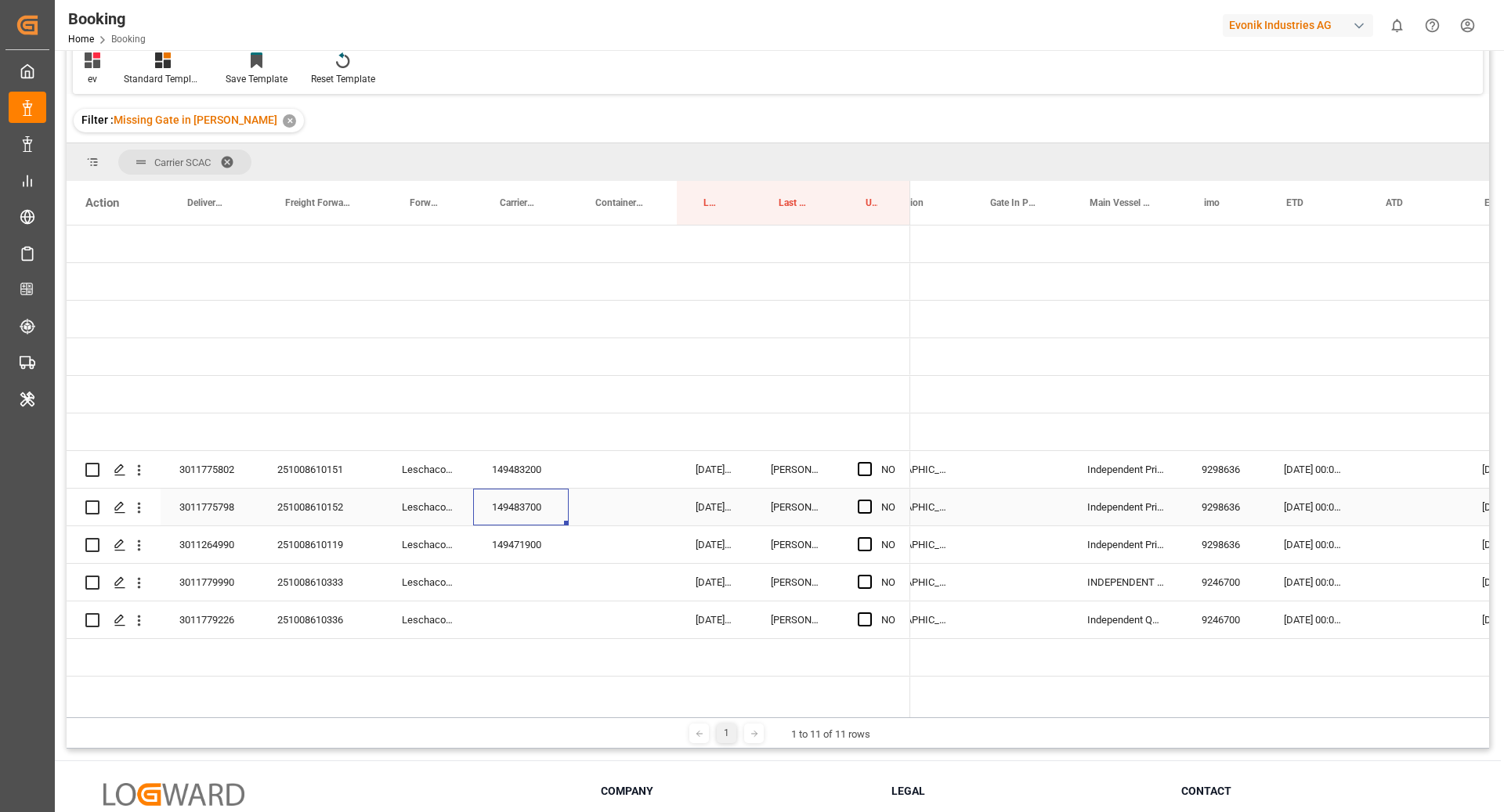
scroll to position [0, 702]
click at [324, 583] on div "251008610333" at bounding box center [320, 583] width 124 height 37
